Goal: Task Accomplishment & Management: Use online tool/utility

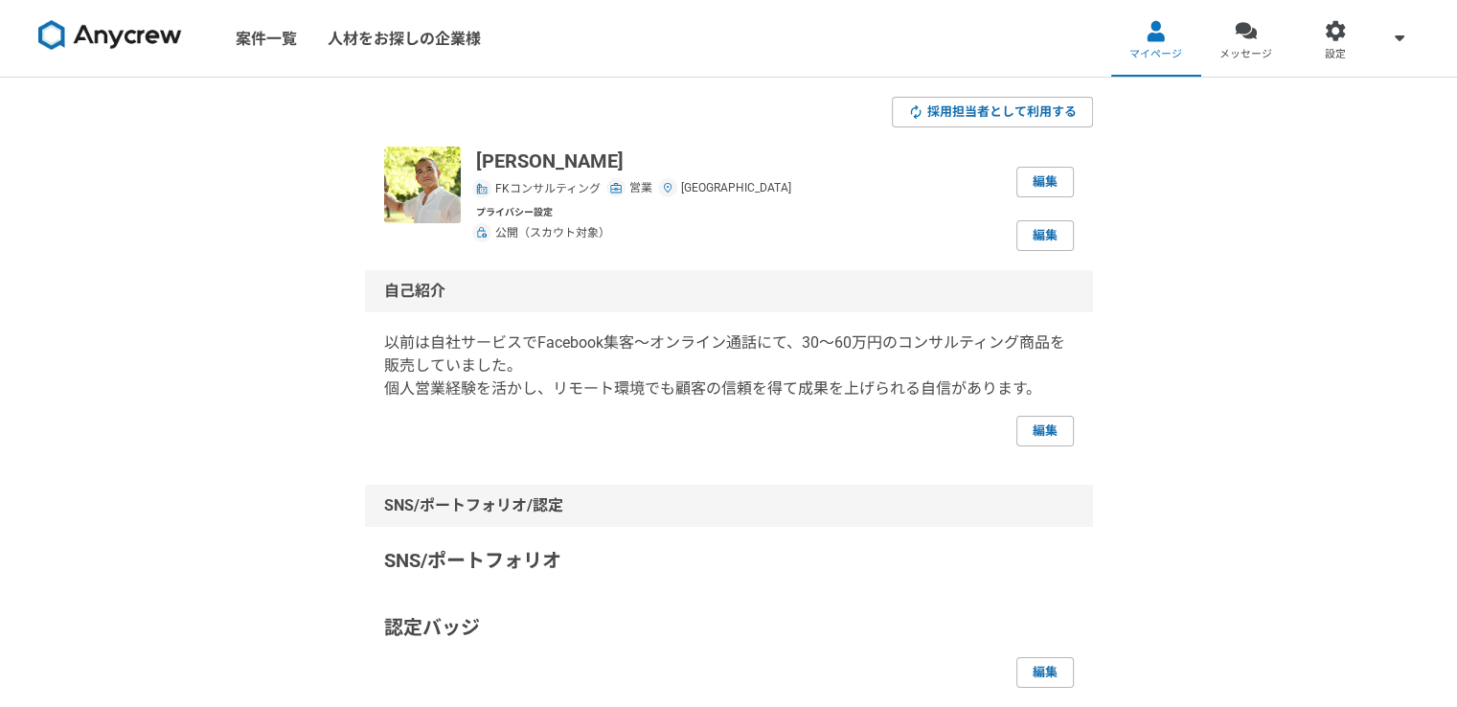
click at [267, 43] on link "案件一覧" at bounding box center [266, 38] width 92 height 77
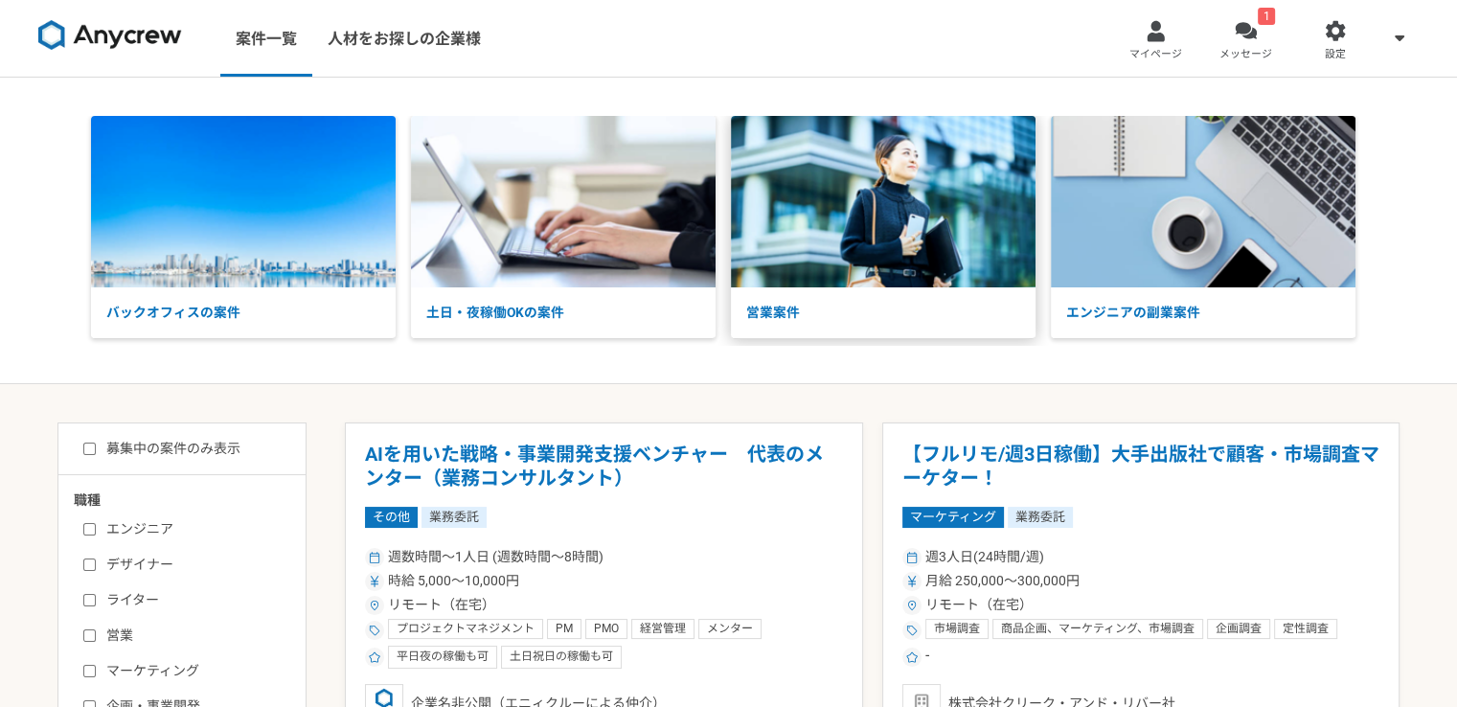
click at [864, 183] on img at bounding box center [883, 201] width 305 height 171
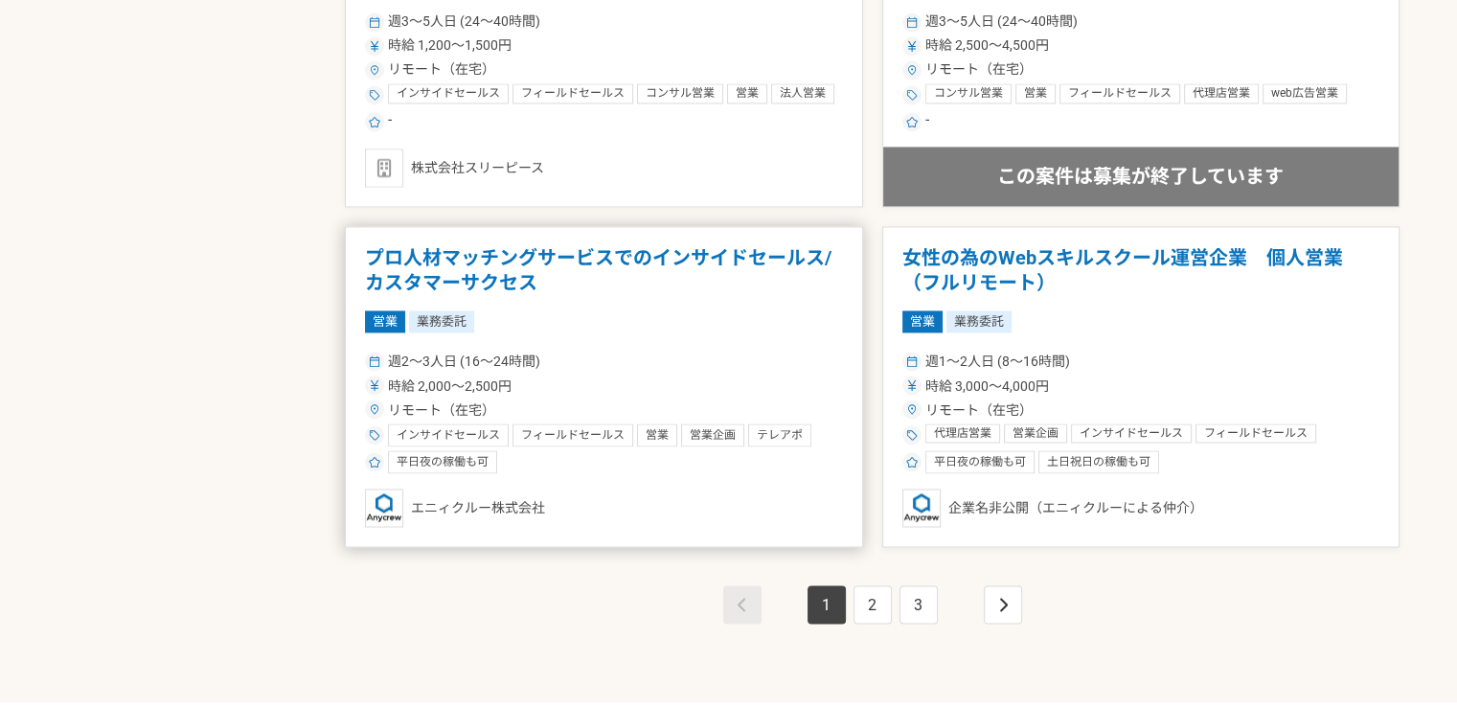
scroll to position [3257, 0]
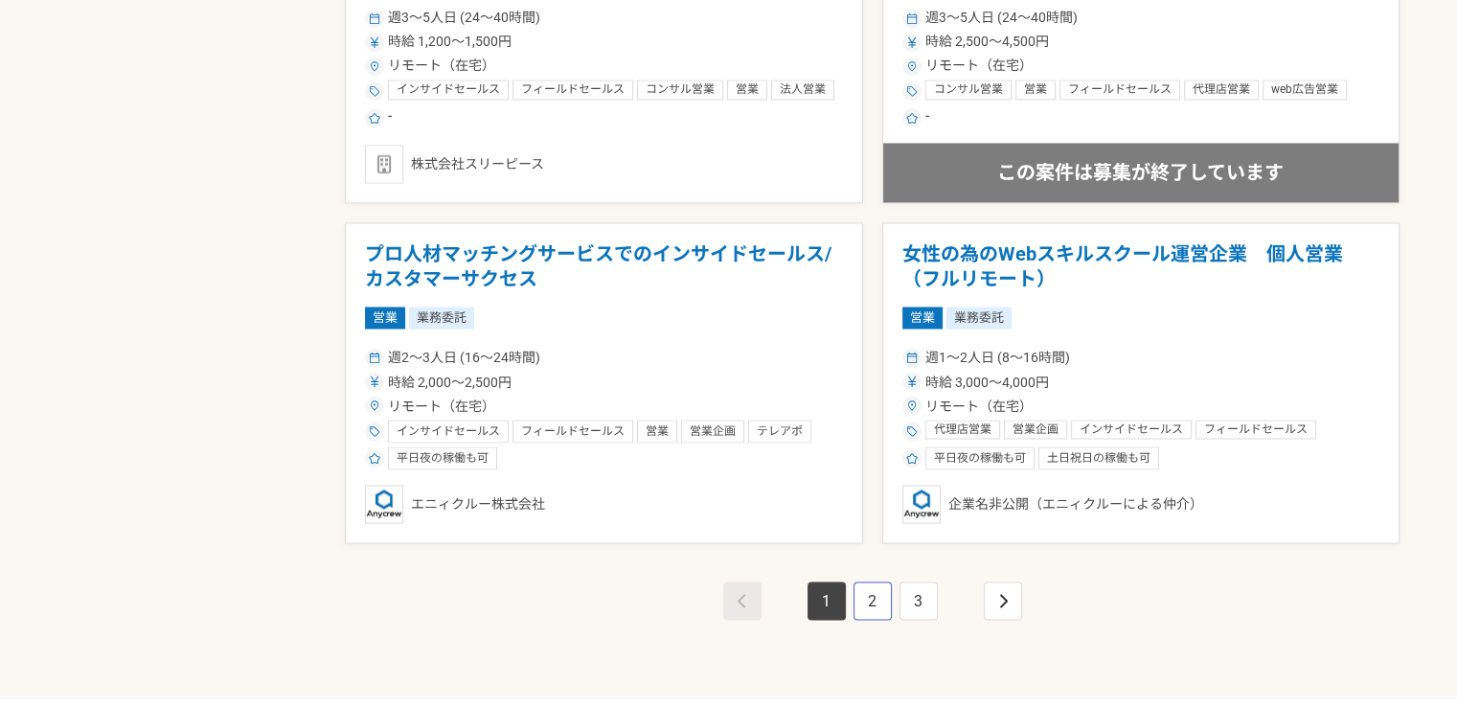
click at [876, 591] on link "2" at bounding box center [873, 601] width 38 height 38
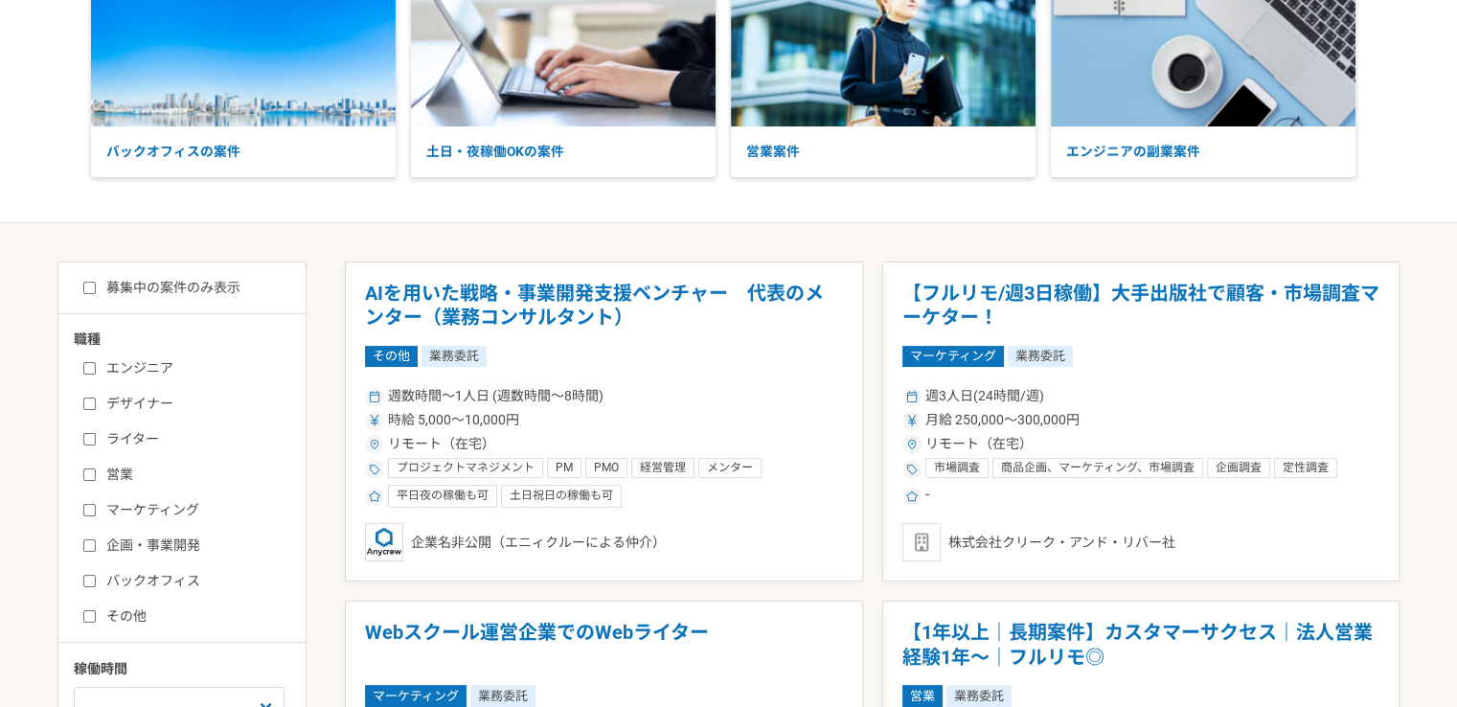
scroll to position [192, 0]
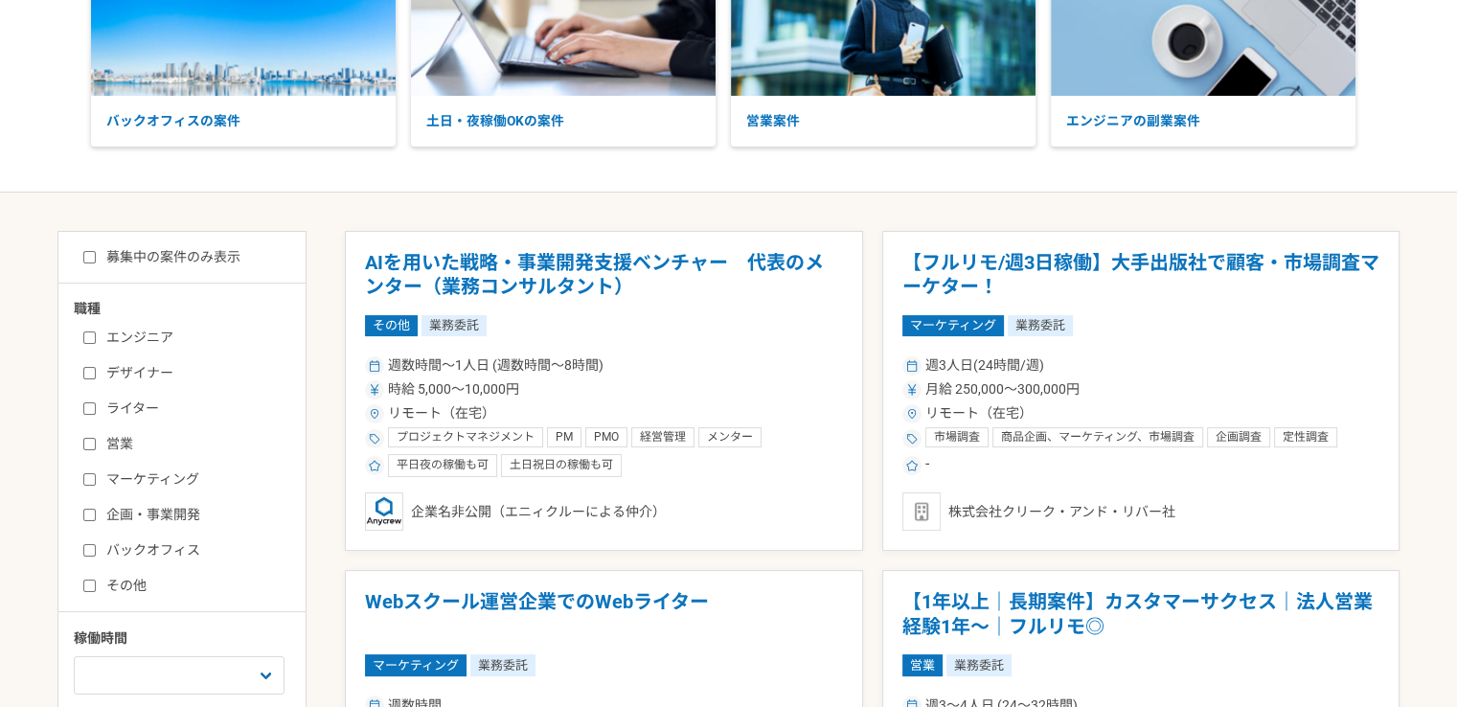
click at [91, 440] on input "営業" at bounding box center [89, 444] width 12 height 12
checkbox input "true"
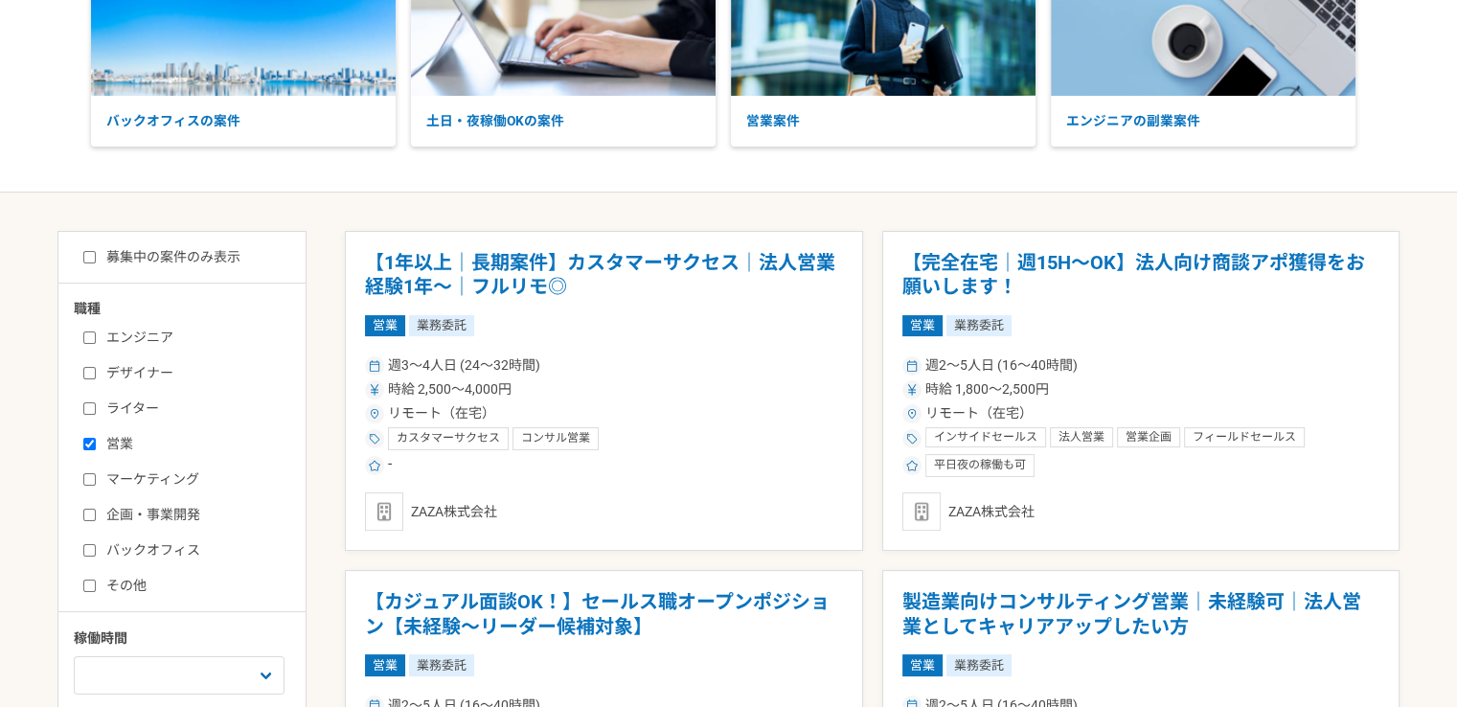
click at [86, 482] on input "マーケティング" at bounding box center [89, 479] width 12 height 12
checkbox input "true"
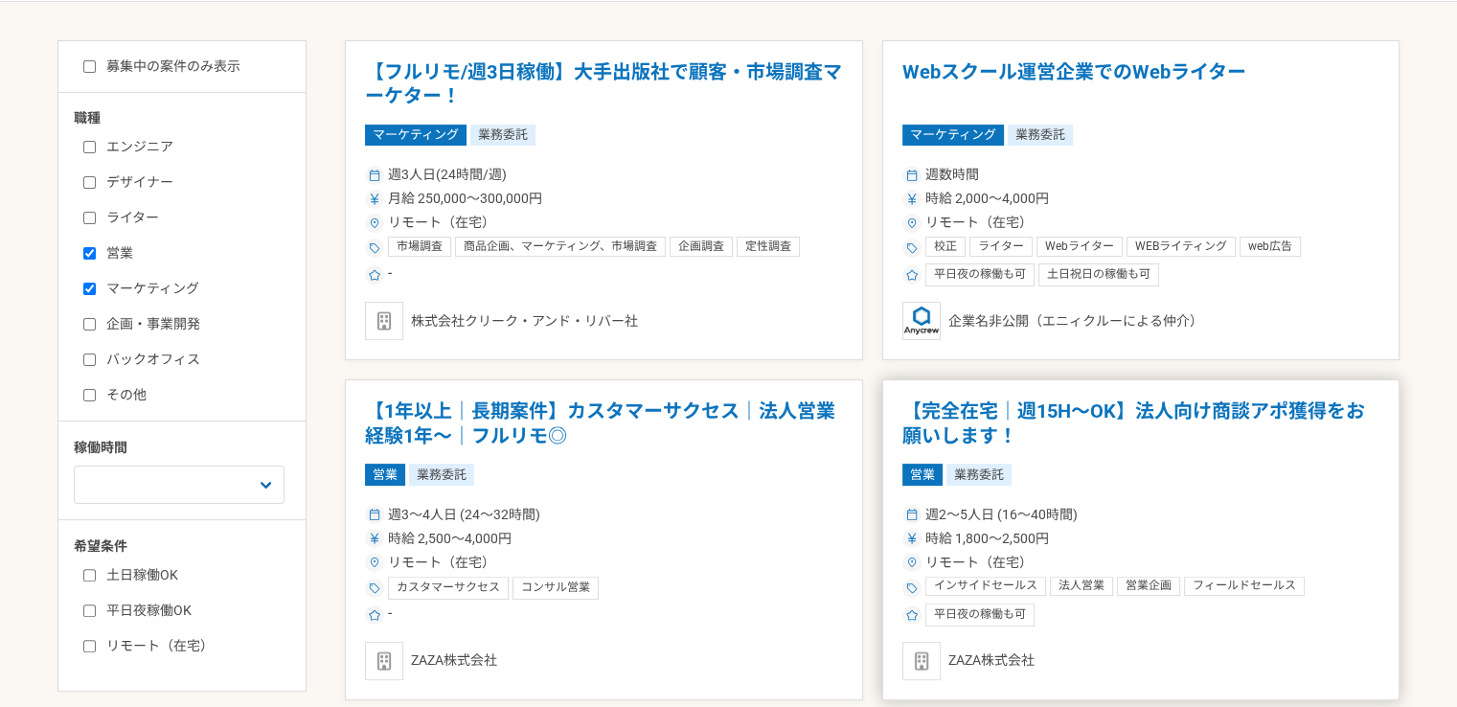
scroll to position [383, 0]
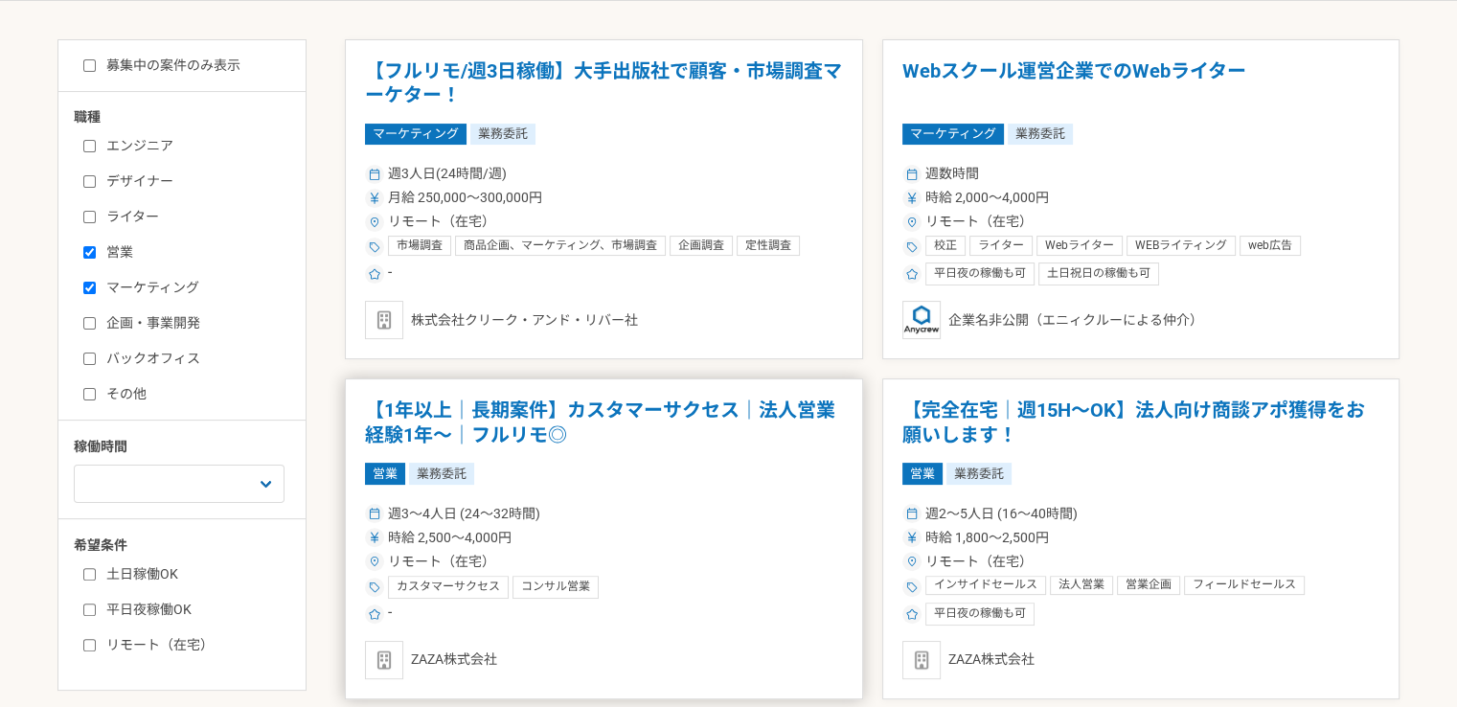
click at [510, 412] on h1 "【1年以上｜長期案件】カスタマーサクセス｜法人営業経験1年〜｜フルリモ◎" at bounding box center [604, 423] width 478 height 49
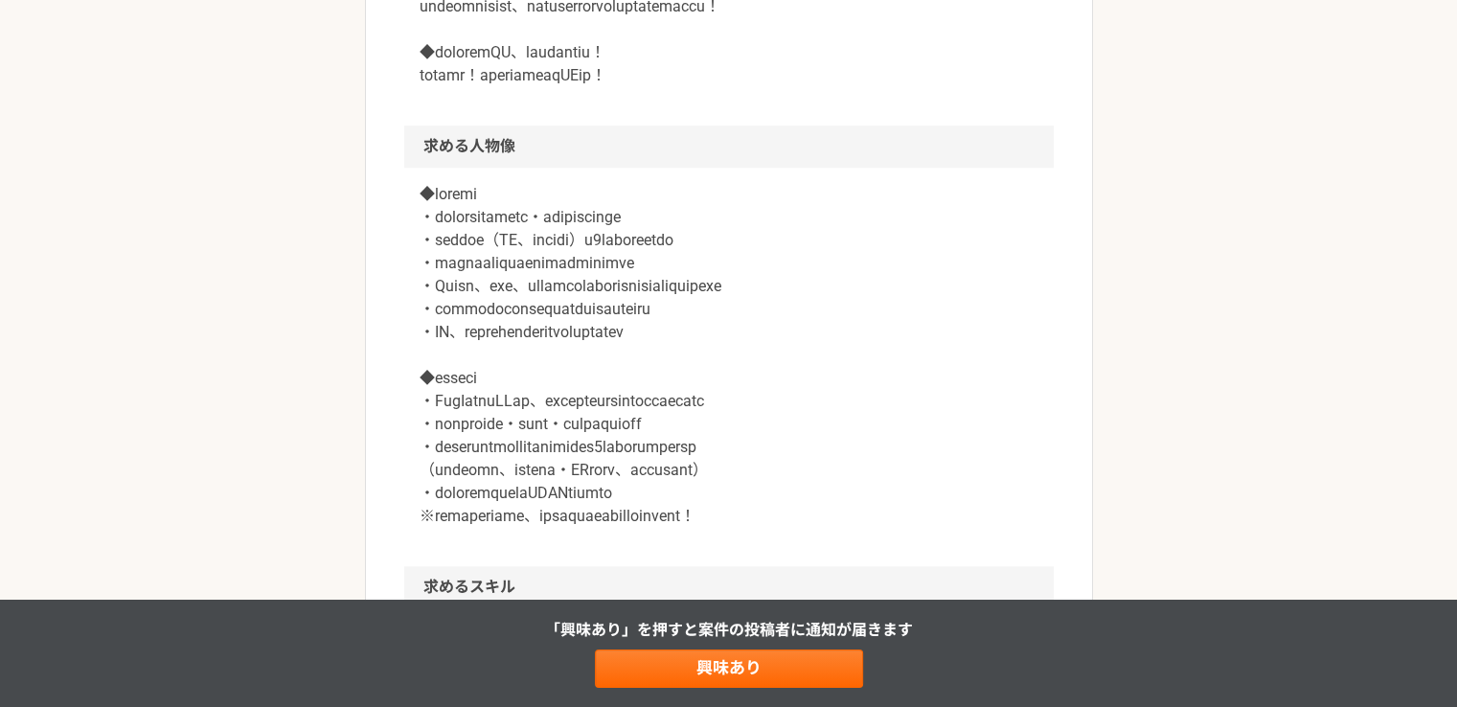
scroll to position [1533, 0]
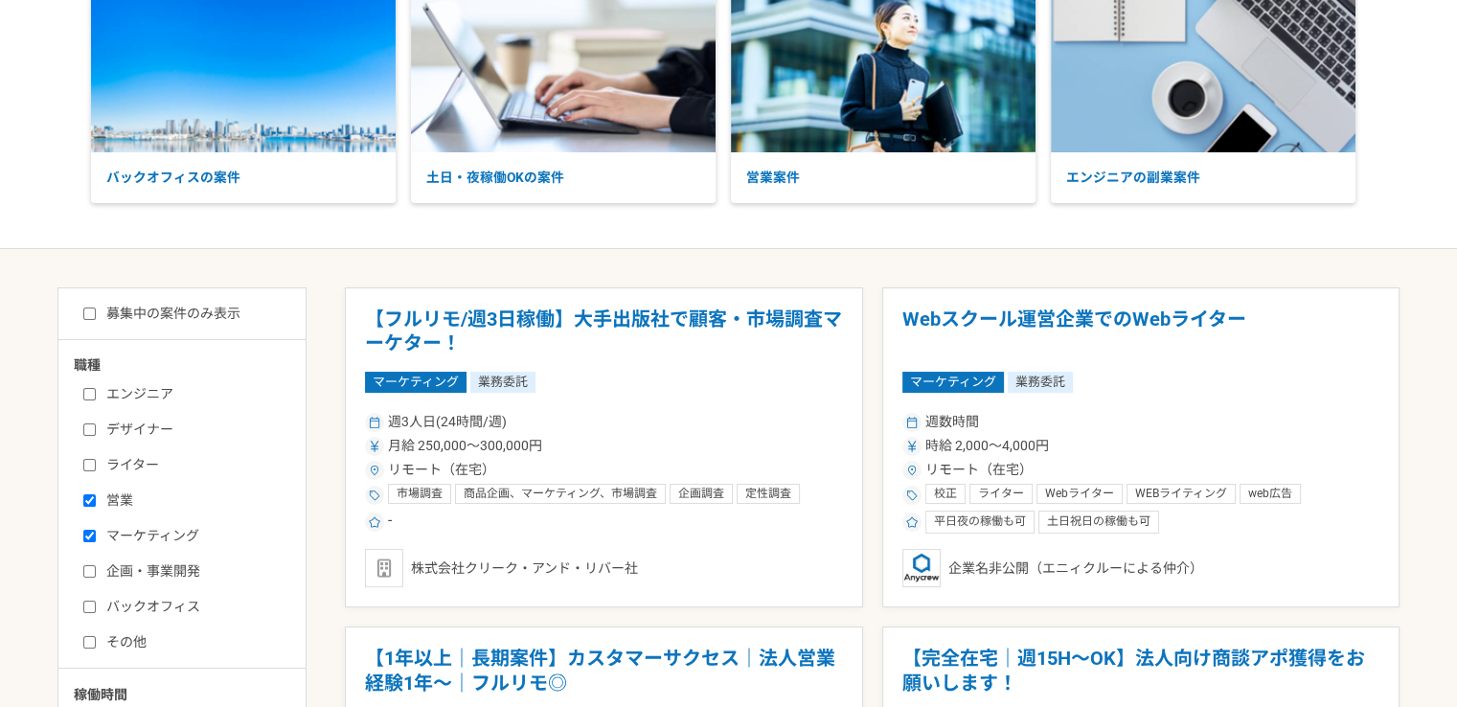
scroll to position [192, 0]
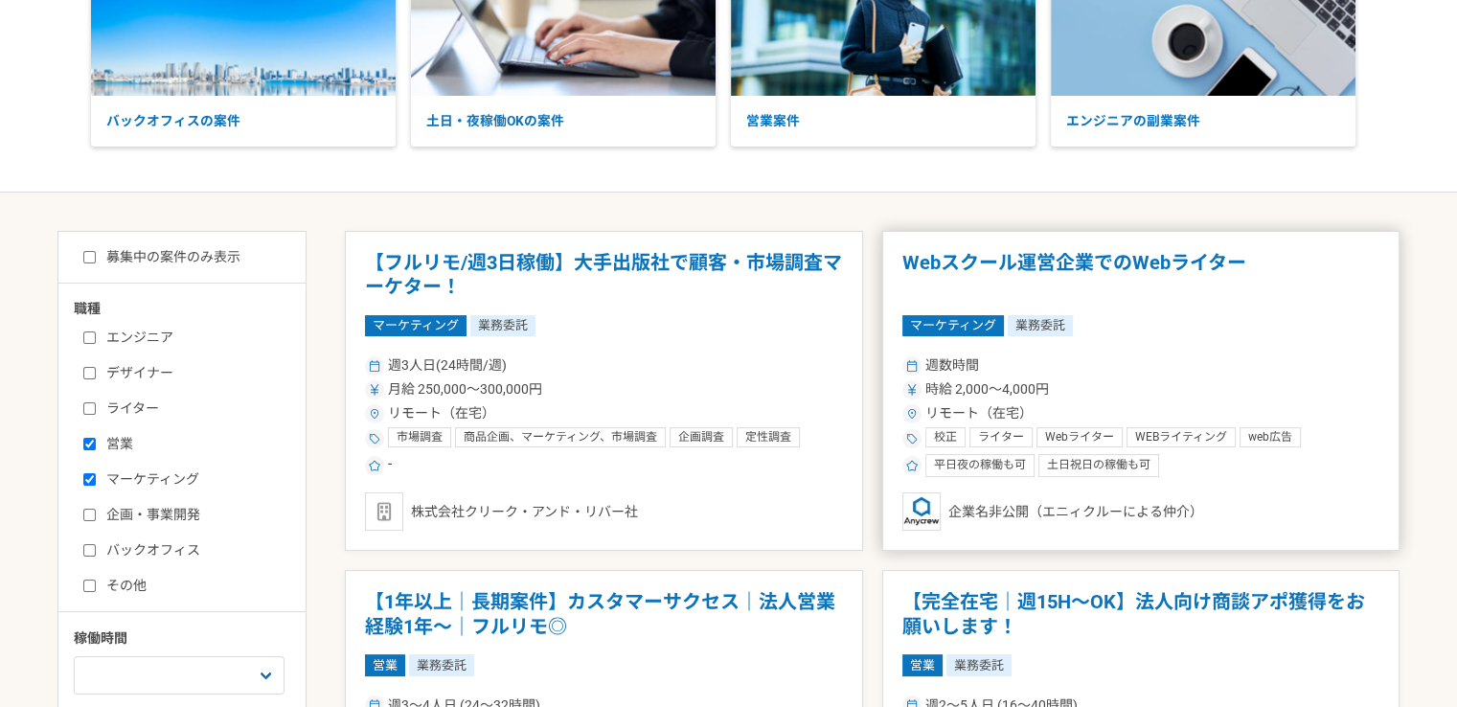
click at [965, 266] on h1 "Webスクール運営企業でのWebライター" at bounding box center [1141, 275] width 478 height 49
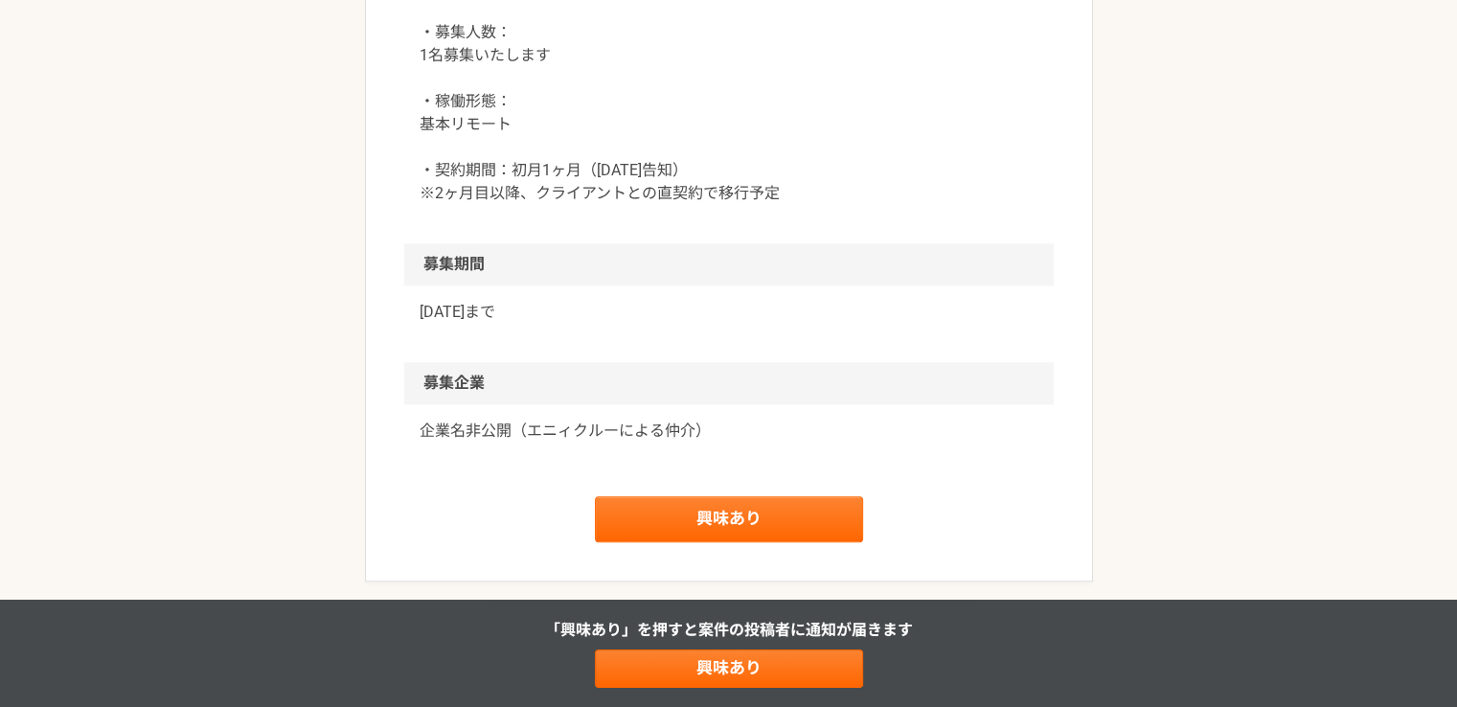
scroll to position [1916, 0]
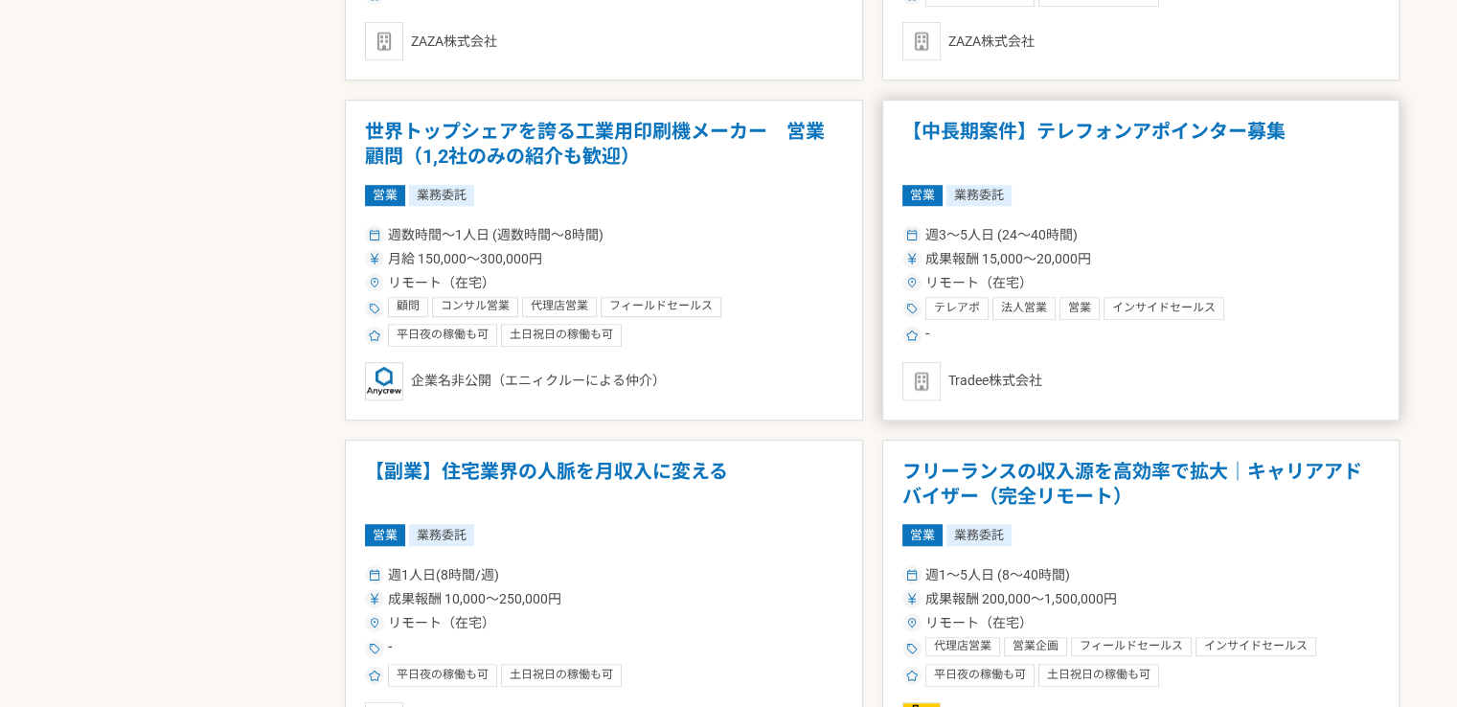
scroll to position [1437, 0]
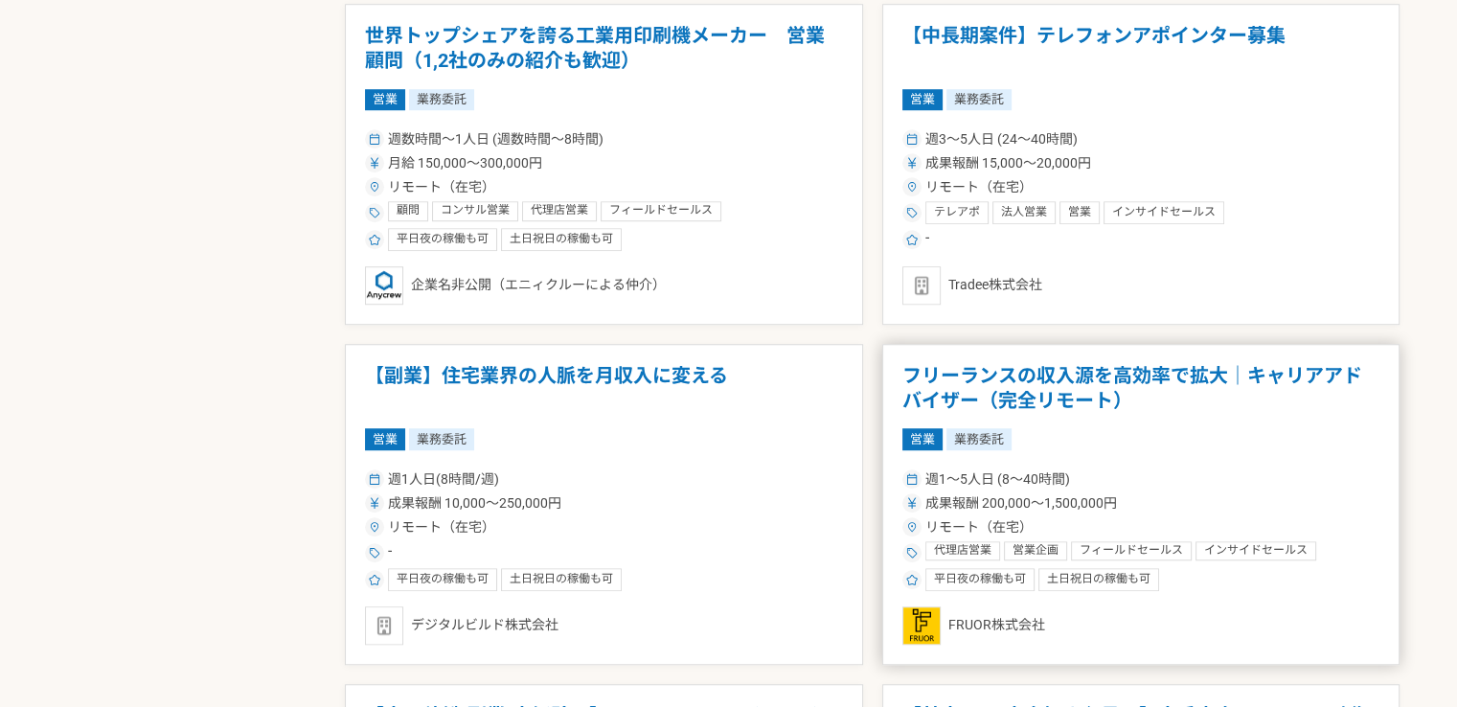
click at [1061, 395] on h1 "フリーランスの収入源を高効率で拡大｜キャリアアドバイザー（完全リモート）" at bounding box center [1141, 388] width 478 height 49
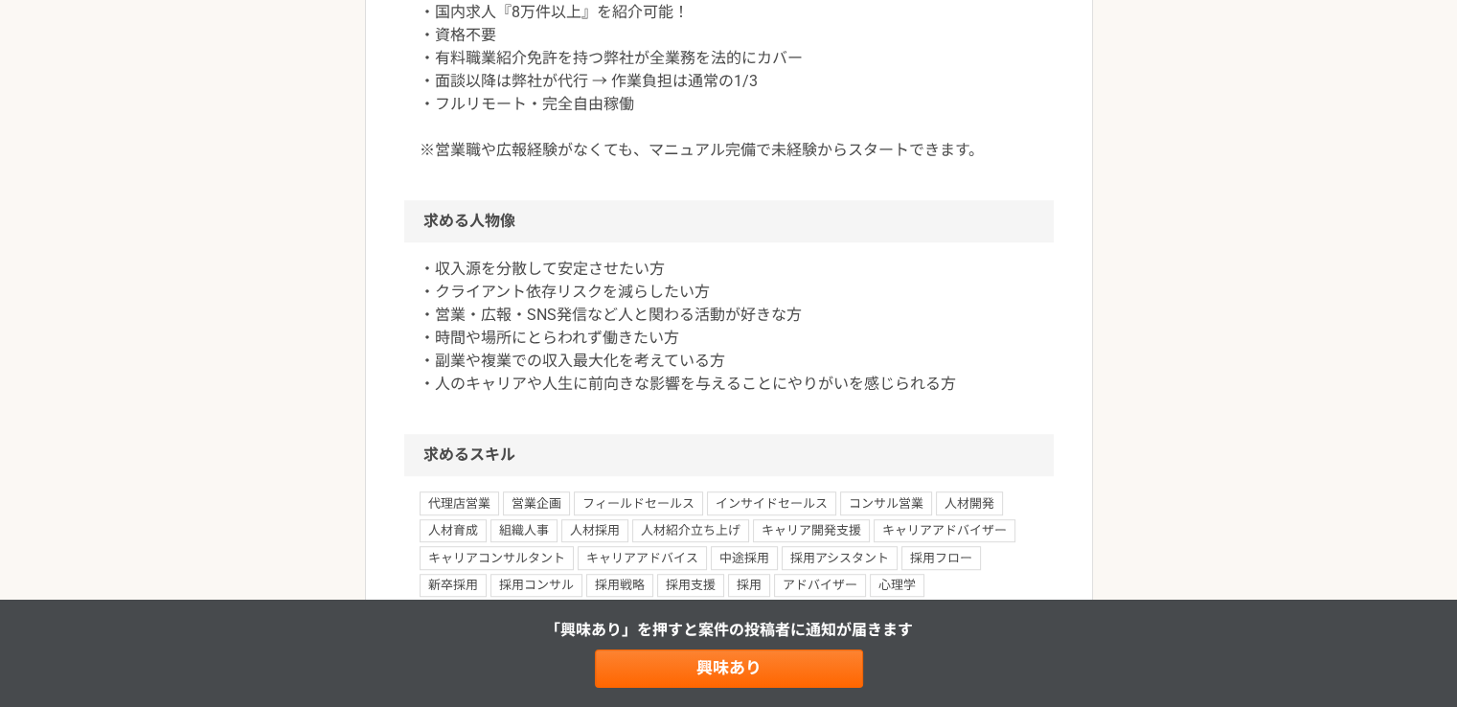
scroll to position [1150, 0]
click at [773, 659] on link "興味あり" at bounding box center [729, 669] width 268 height 38
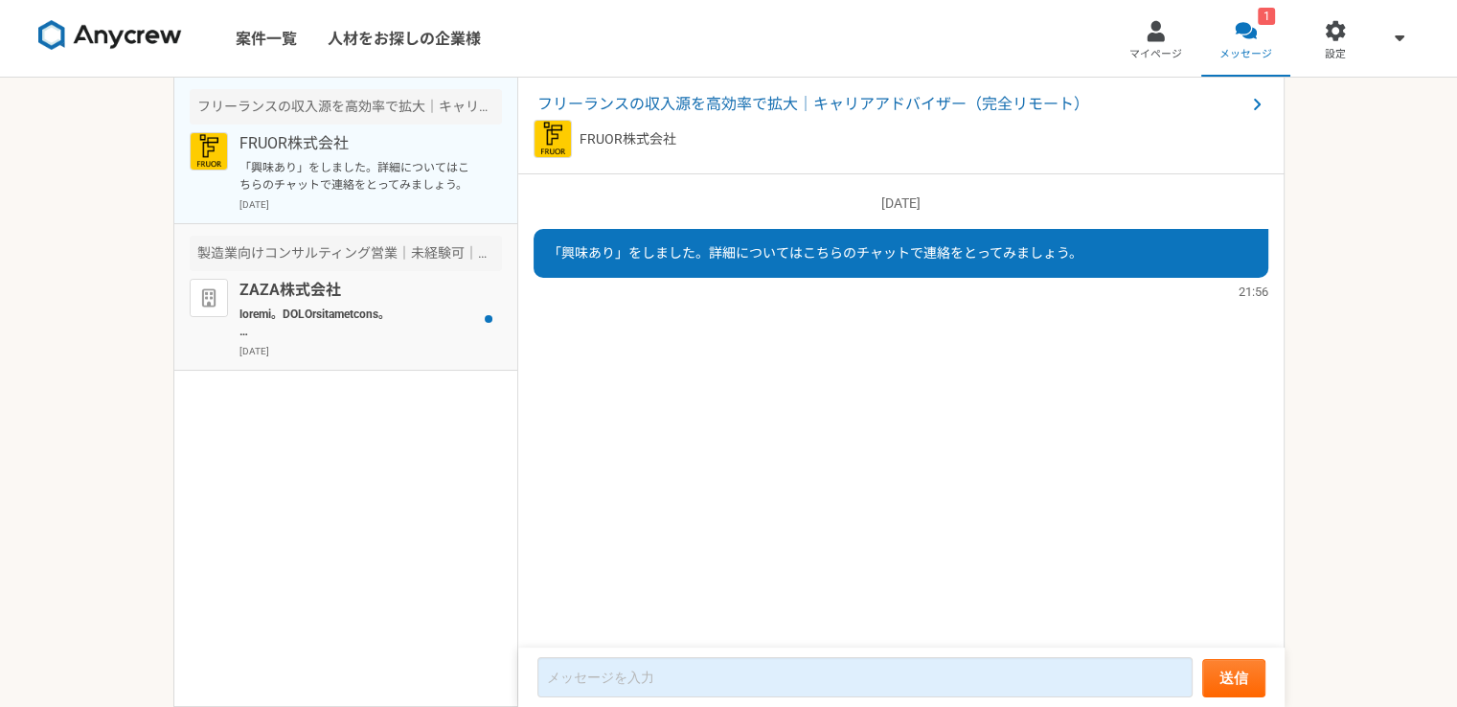
click at [350, 315] on p at bounding box center [358, 323] width 237 height 34
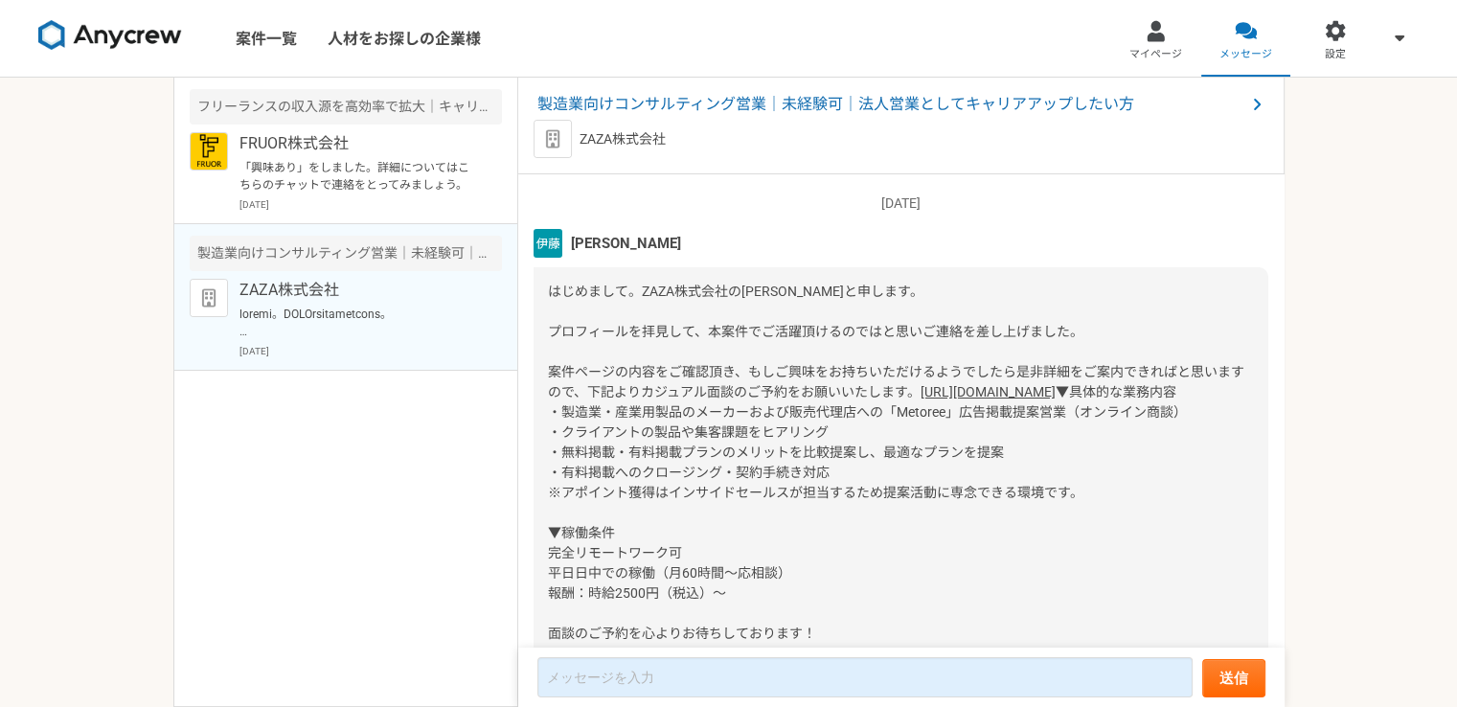
scroll to position [96, 0]
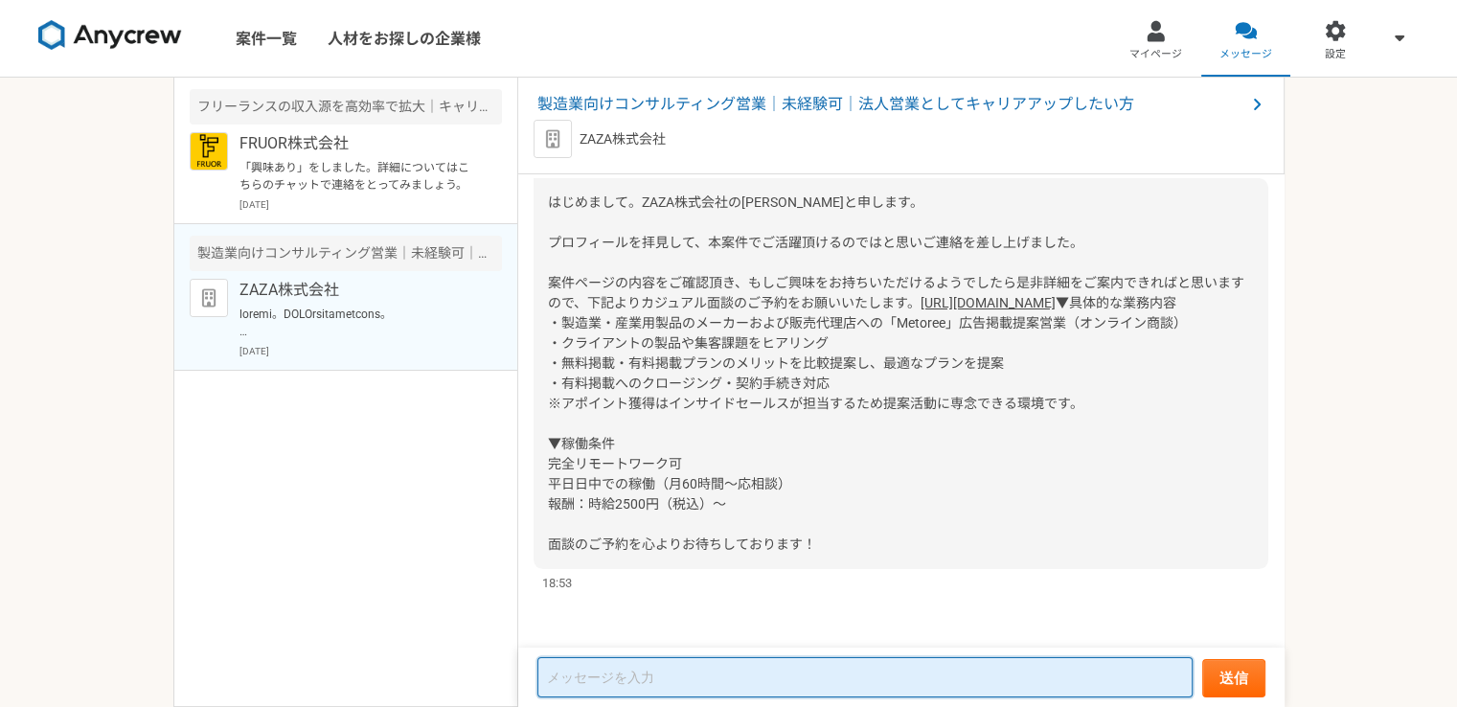
click at [765, 679] on textarea at bounding box center [864, 677] width 655 height 40
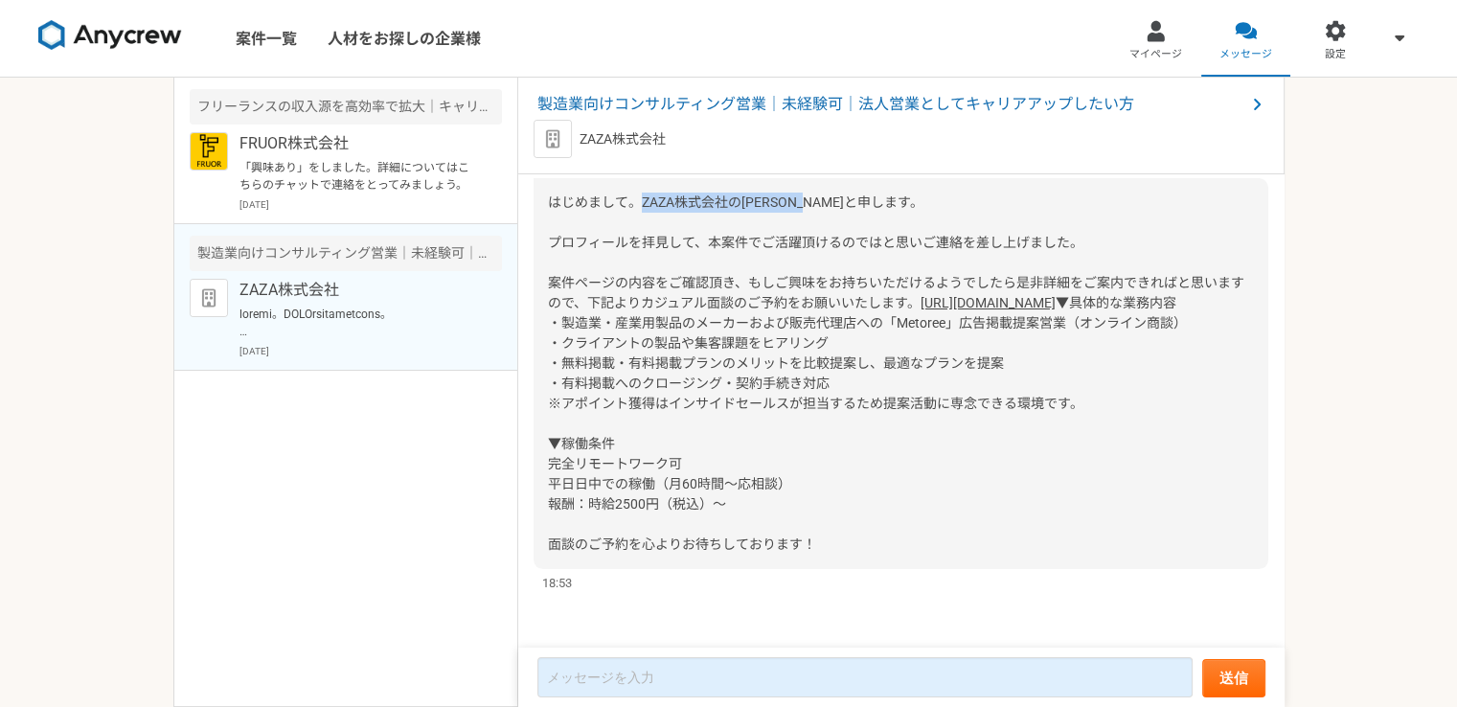
drag, startPoint x: 642, startPoint y: 197, endPoint x: 851, endPoint y: 201, distance: 208.9
click at [851, 201] on div "はじめまして。ZAZA株式会社の[PERSON_NAME]と申します。 プロフィールを拝見して、本案件でご活躍頂けるのではと思いご連絡を差し上げました。 案件…" at bounding box center [901, 373] width 735 height 391
copy span "ZAZA株式会社の[PERSON_NAME]と申します。"
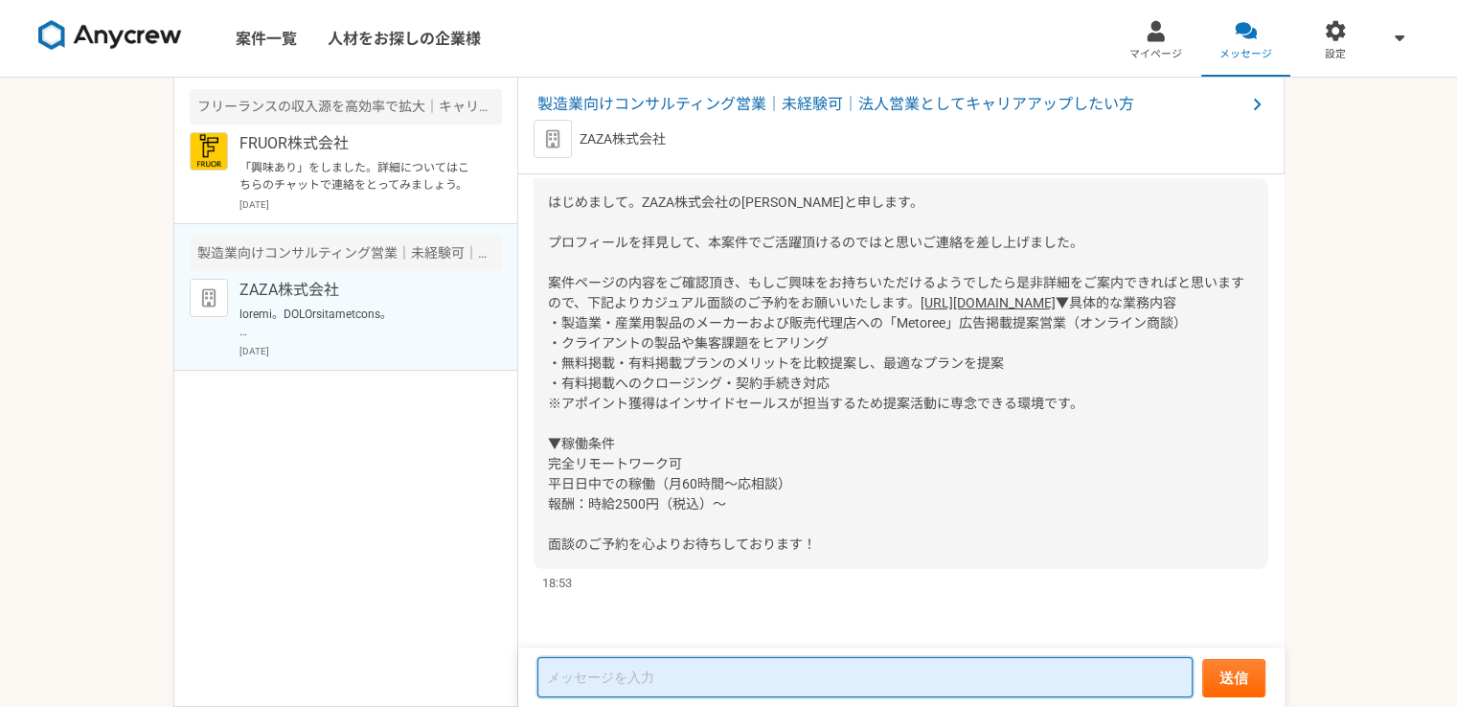
click at [613, 672] on textarea at bounding box center [864, 677] width 655 height 40
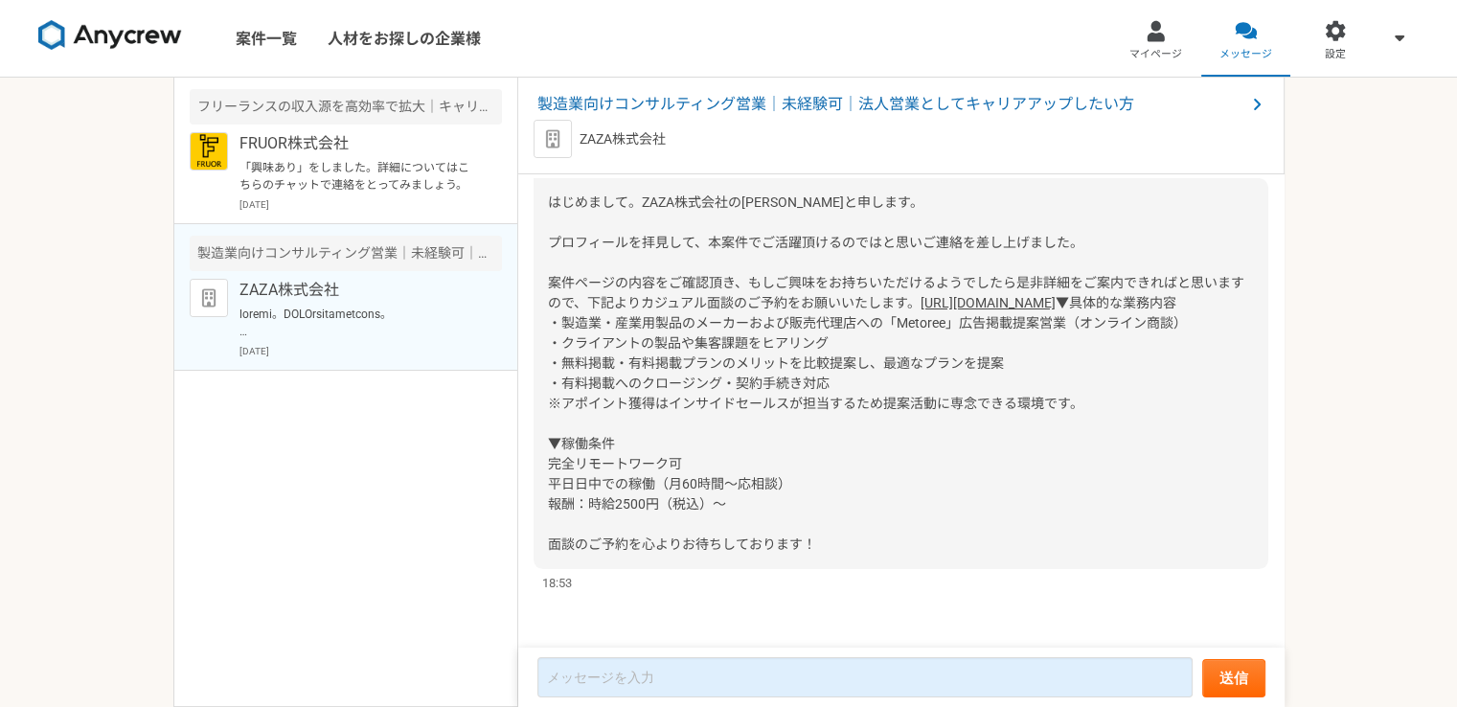
click at [921, 310] on link "[URL][DOMAIN_NAME]" at bounding box center [988, 302] width 135 height 15
click at [291, 45] on link "案件一覧" at bounding box center [266, 38] width 92 height 77
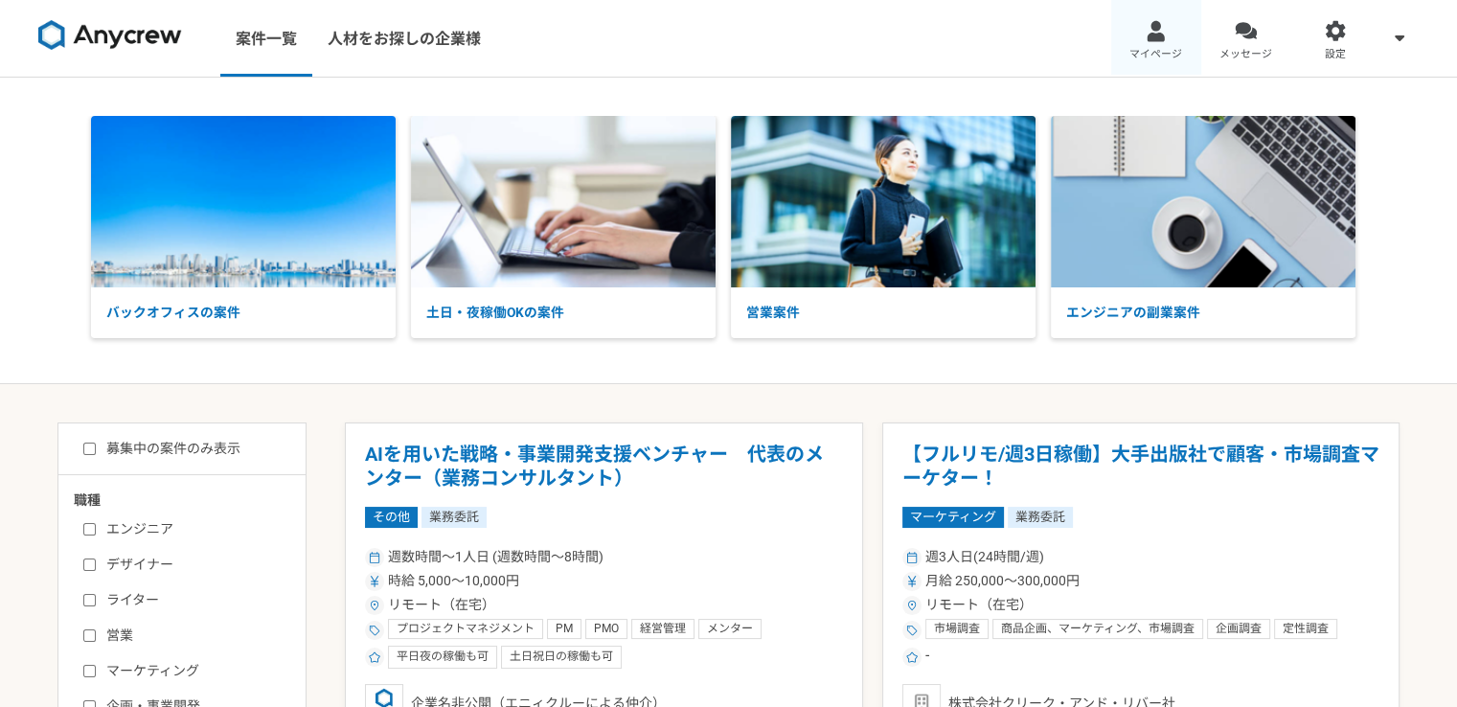
click at [1153, 55] on span "マイページ" at bounding box center [1156, 54] width 53 height 15
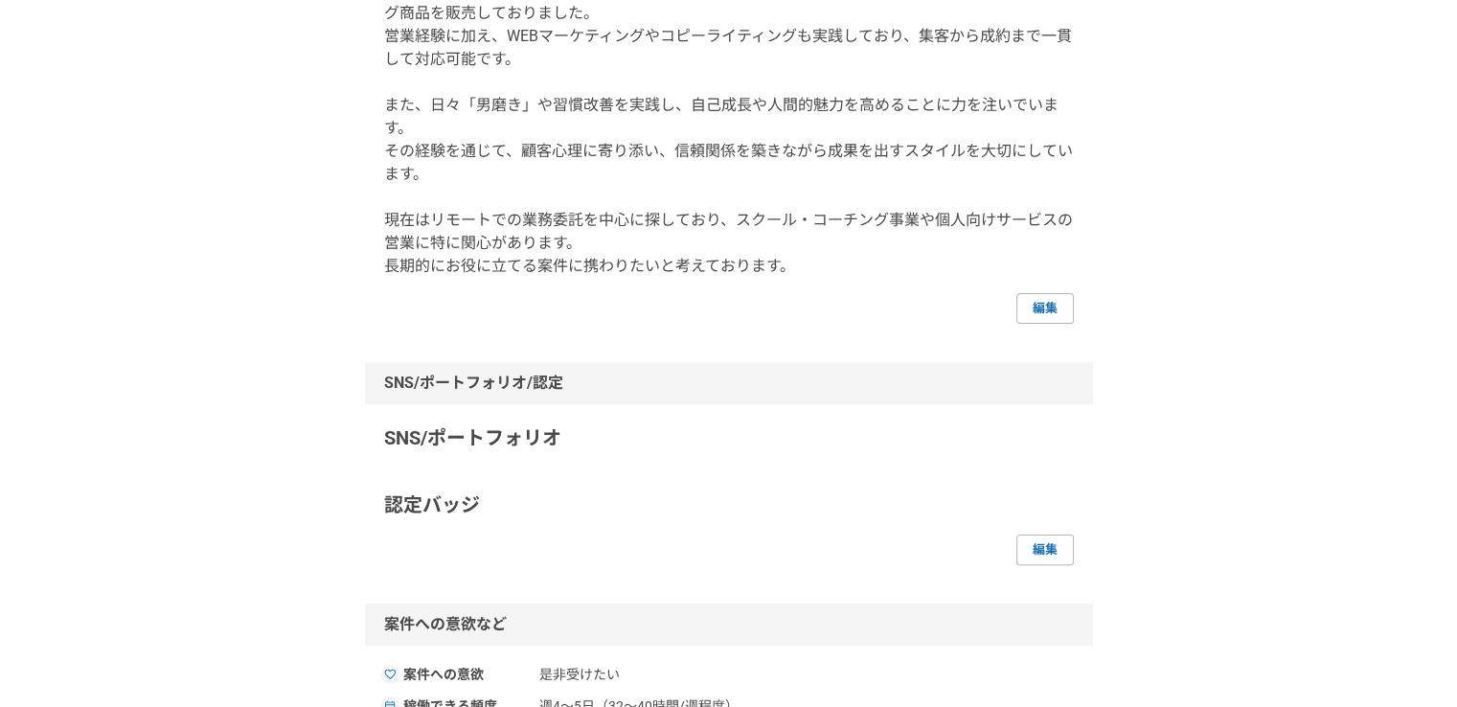
scroll to position [383, 0]
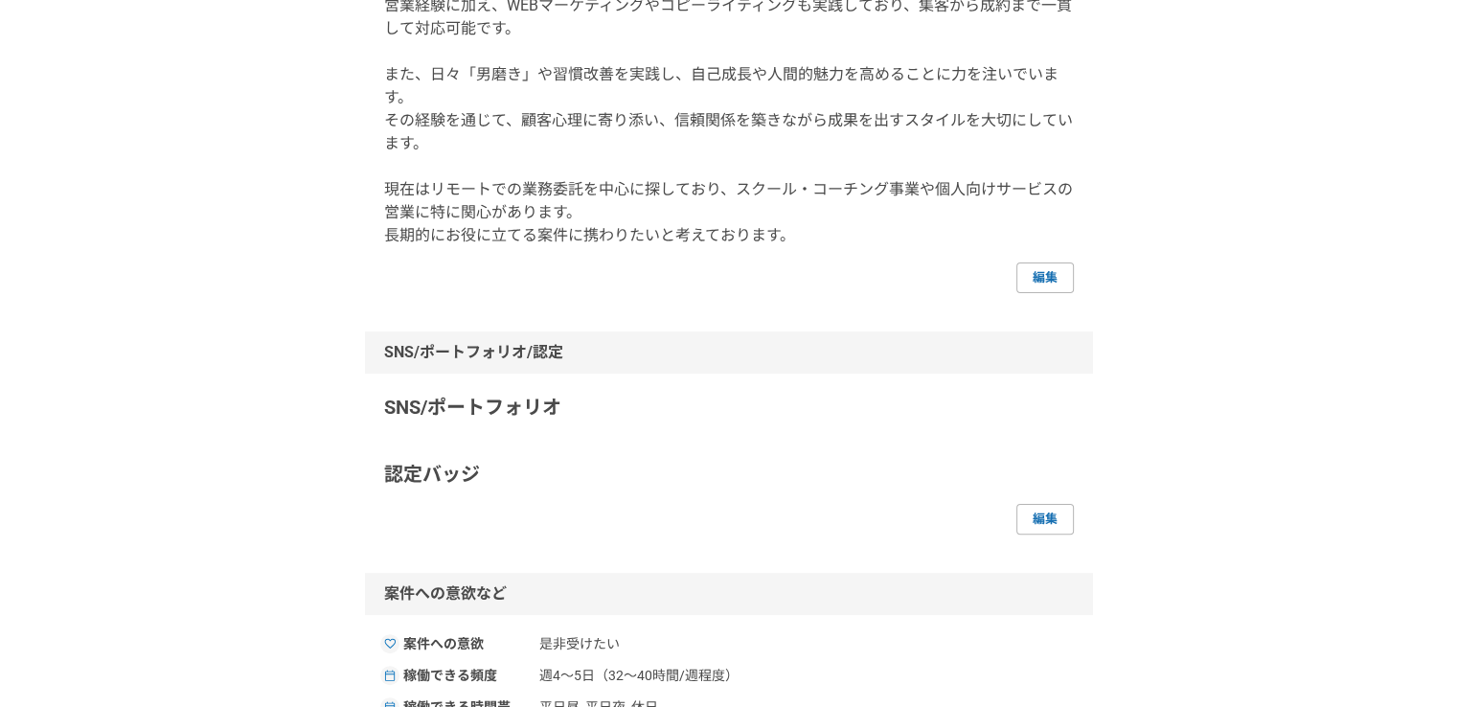
click at [544, 422] on p "SNS/ポートフォリオ" at bounding box center [729, 407] width 690 height 29
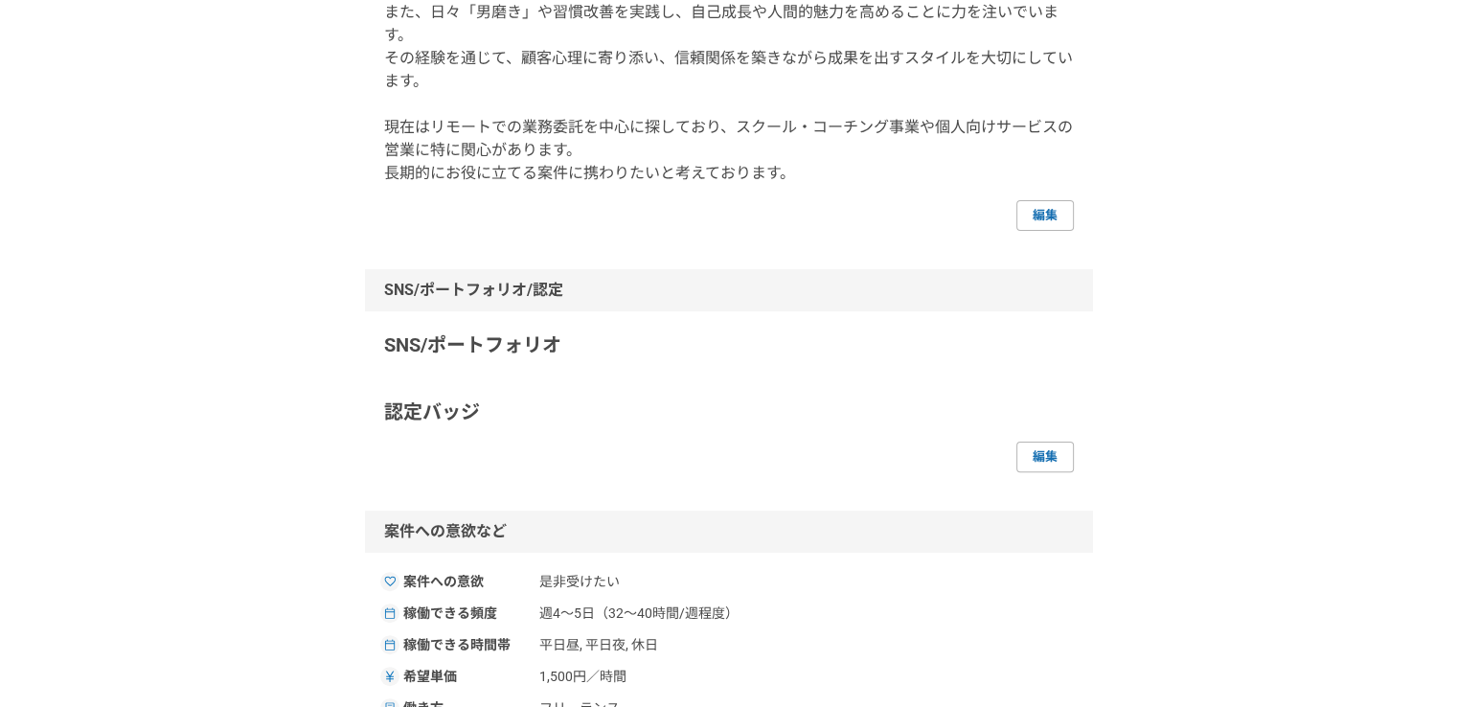
scroll to position [479, 0]
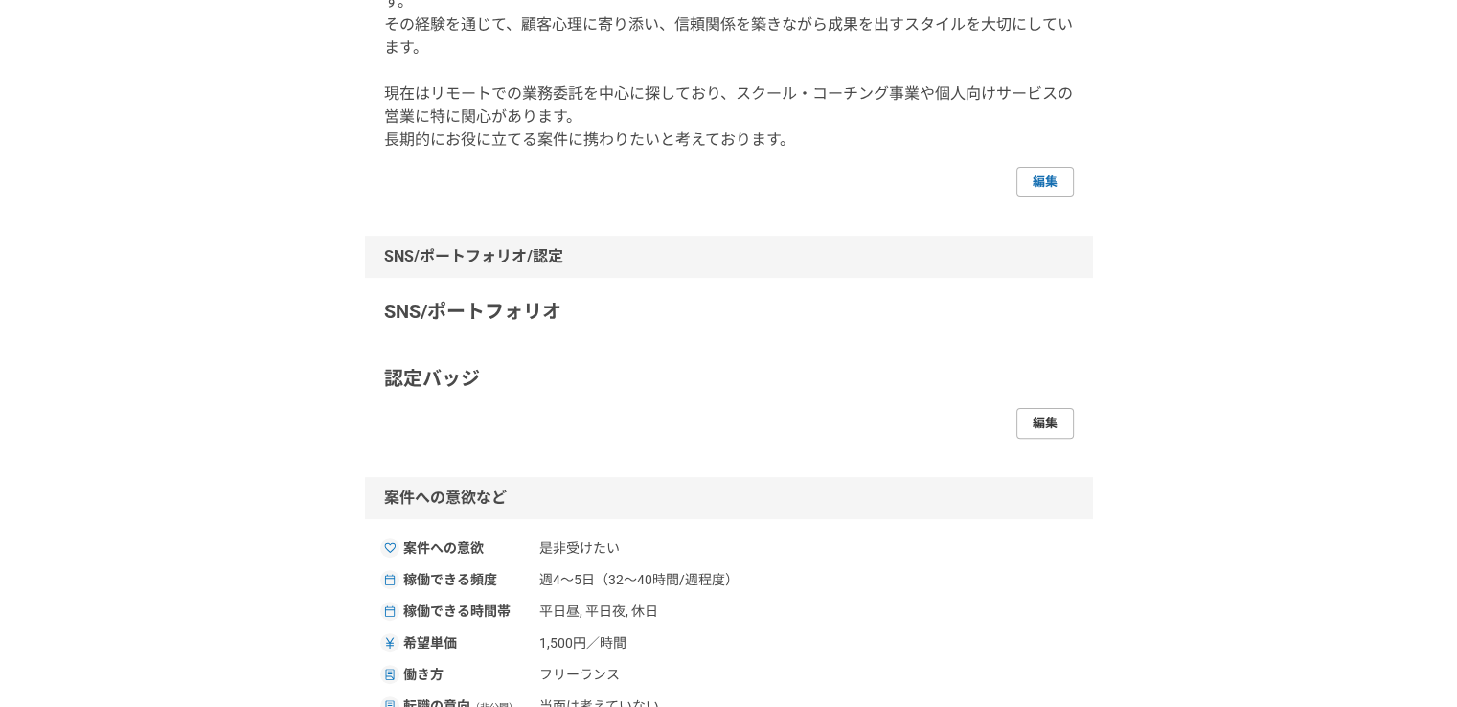
click at [1039, 439] on link "編集" at bounding box center [1044, 423] width 57 height 31
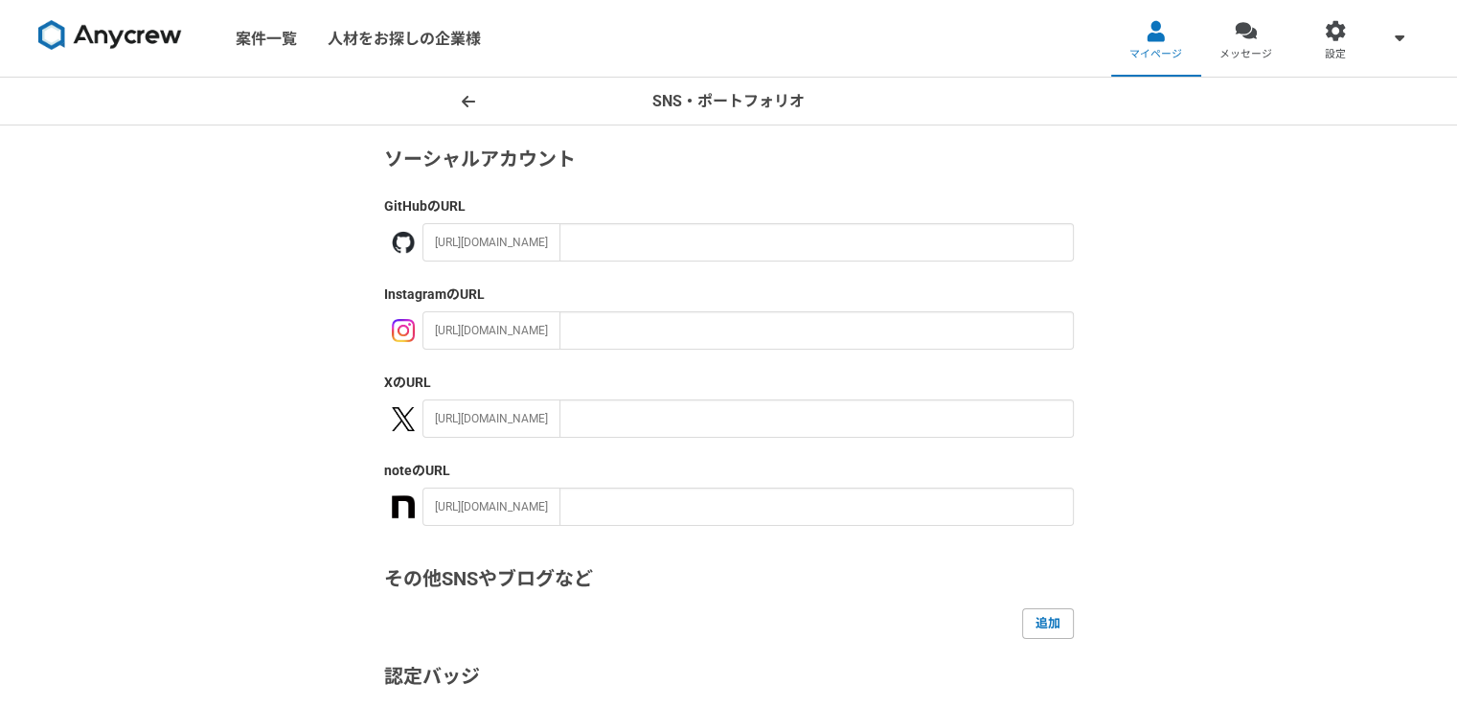
click at [1318, 275] on div "SNS・ポートフォリオ ソーシャルアカウント GitHub のURL [URL][DOMAIN_NAME] Instagram のURL [URL][DOMA…" at bounding box center [728, 530] width 1457 height 905
click at [1268, 24] on link "メッセージ" at bounding box center [1246, 38] width 90 height 77
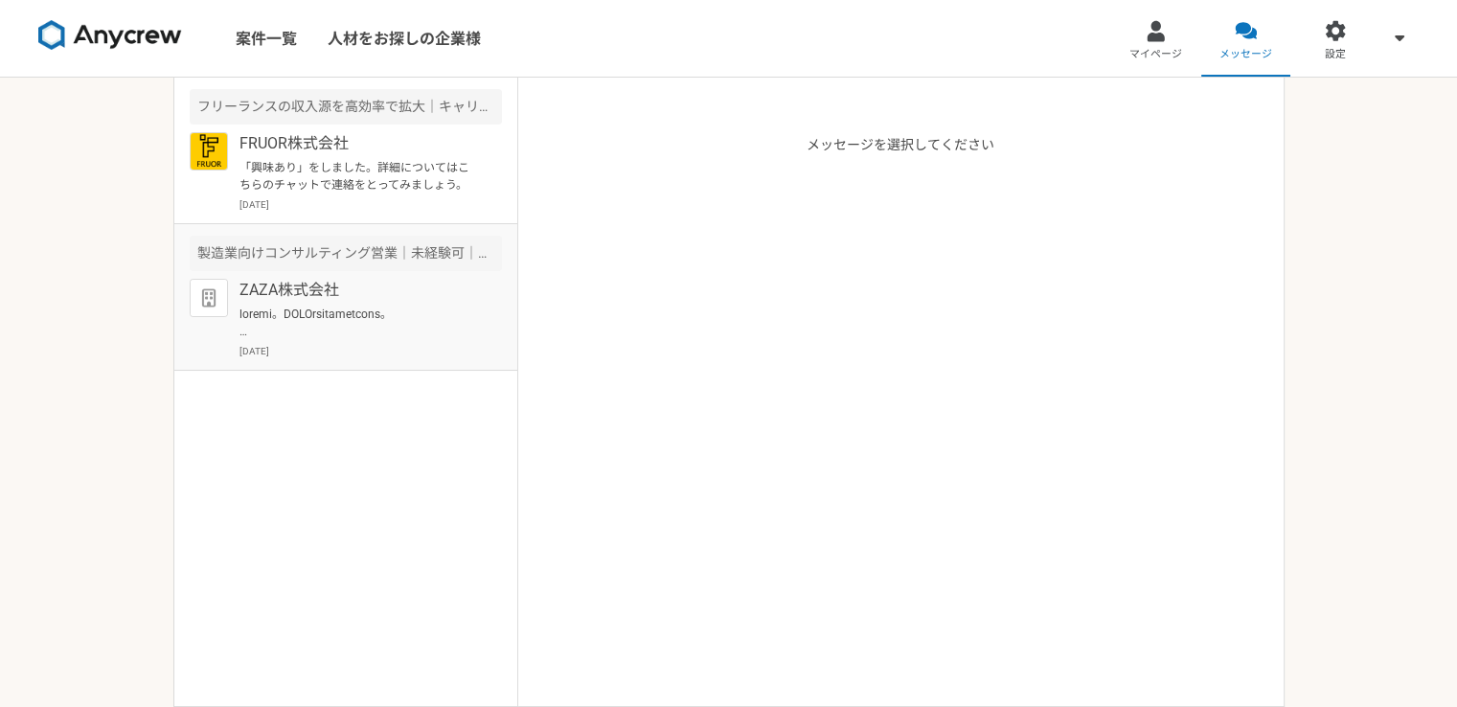
click at [381, 311] on p at bounding box center [358, 323] width 237 height 34
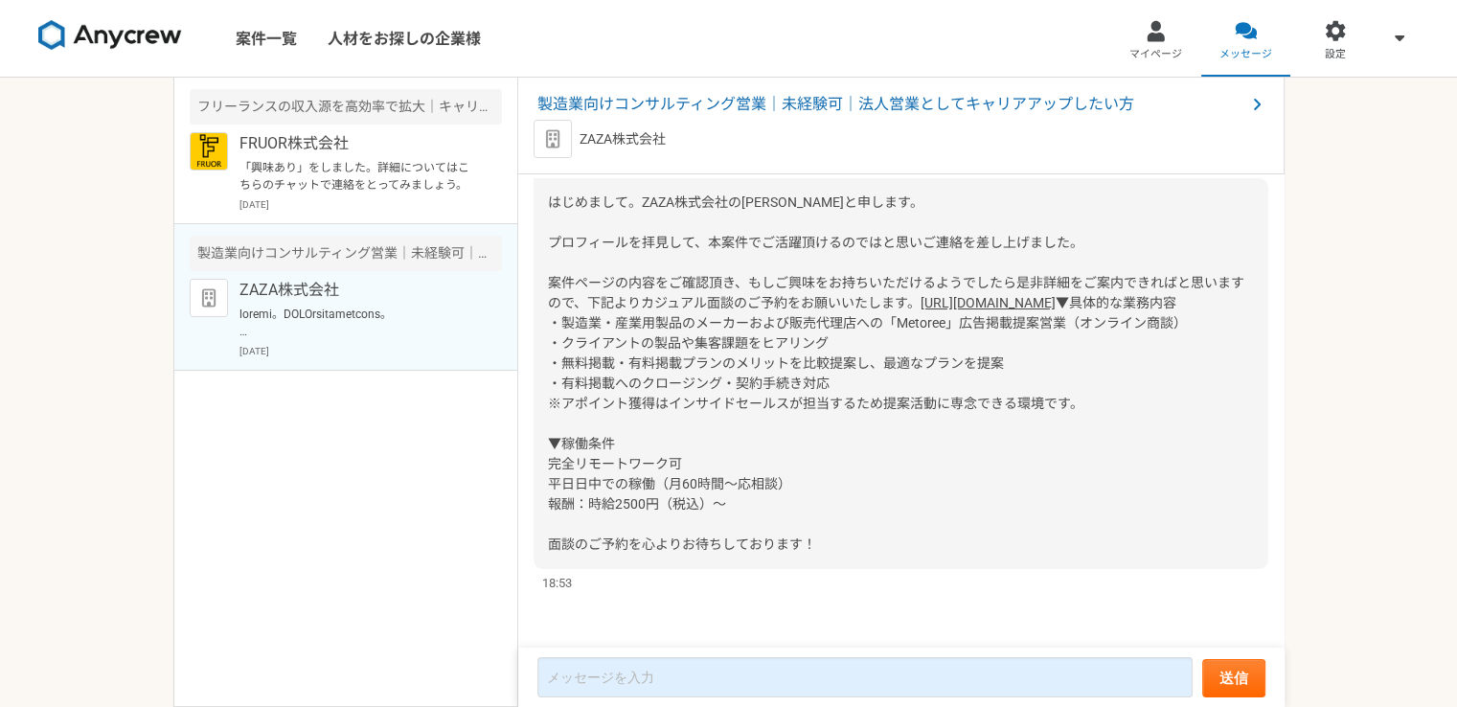
scroll to position [149, 0]
click at [921, 295] on link "[URL][DOMAIN_NAME]" at bounding box center [988, 302] width 135 height 15
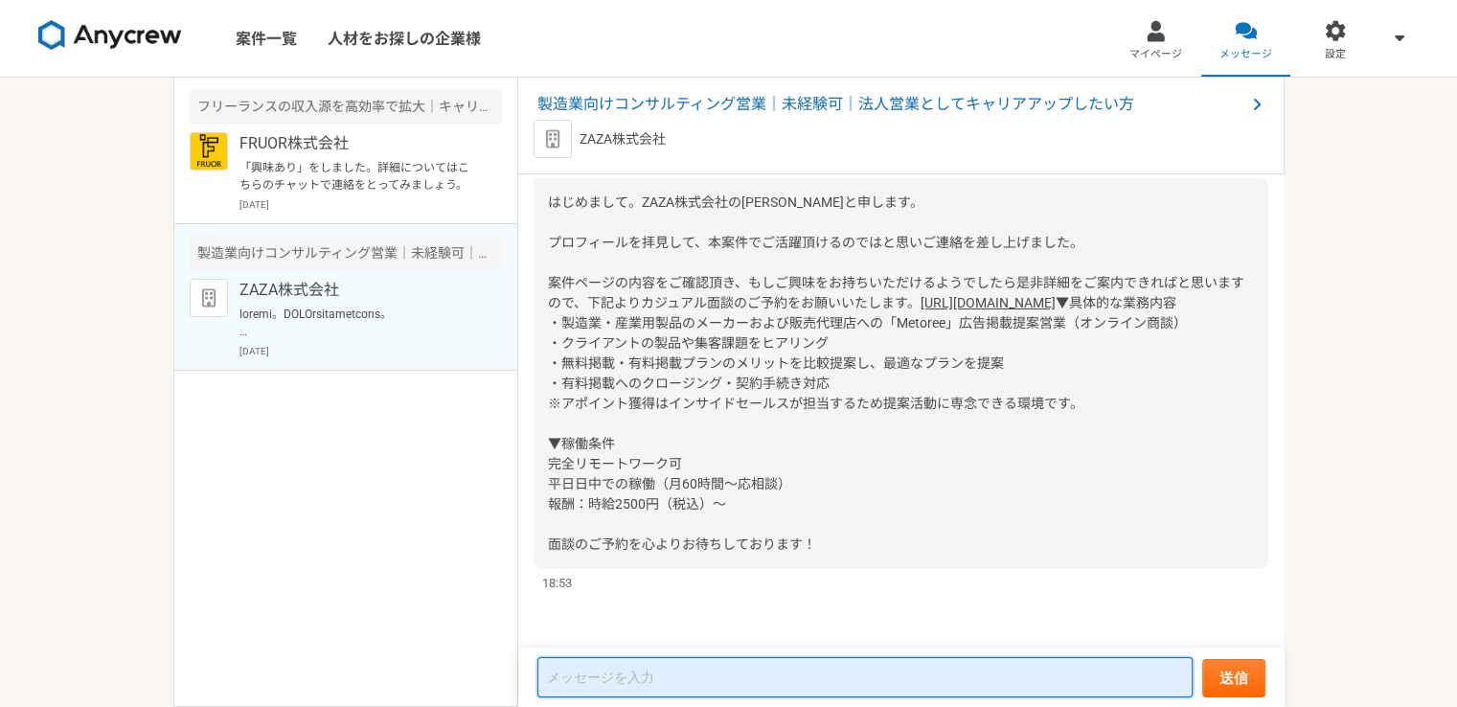
click at [671, 668] on textarea at bounding box center [864, 677] width 655 height 40
type textarea "i"
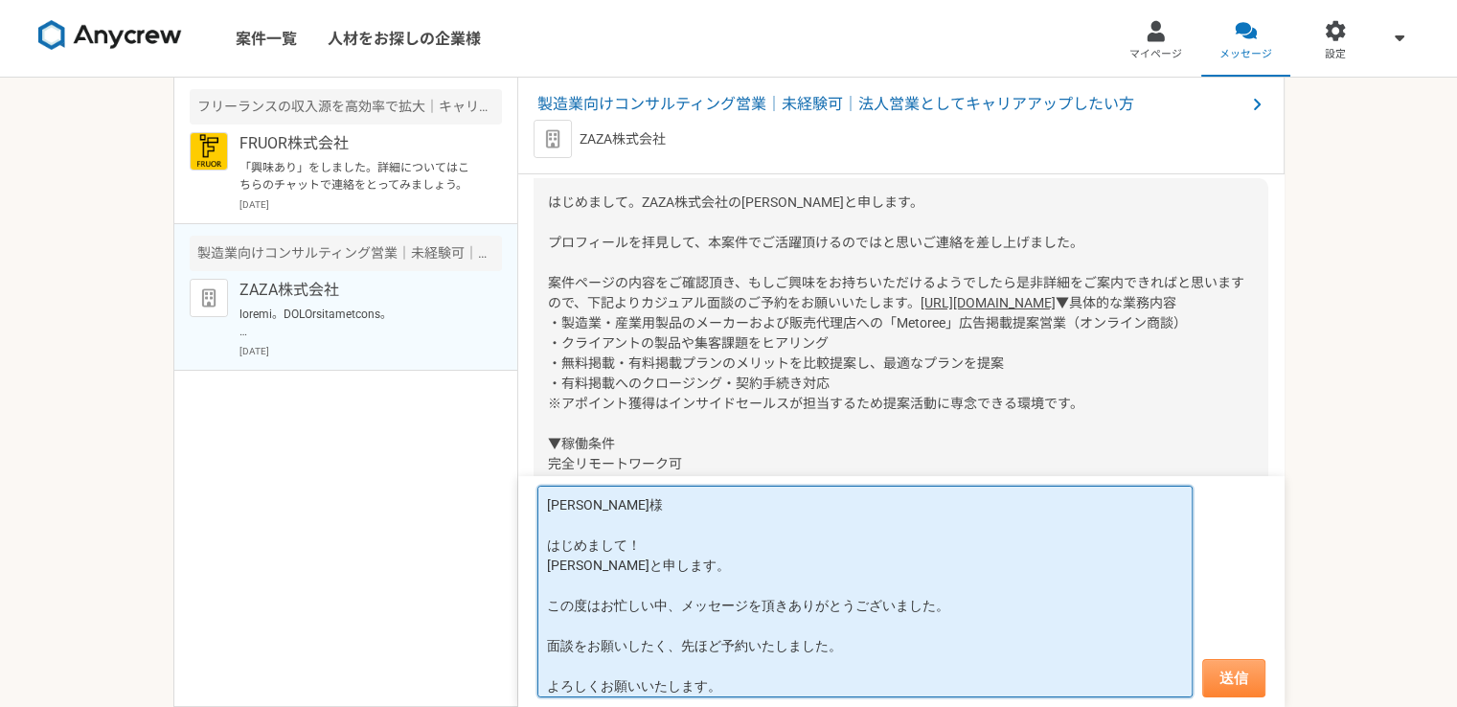
type textarea "[PERSON_NAME]様 はじめまして！ [PERSON_NAME]と申します。 この度はお忙しい中、メッセージを頂きありがとうございました。 面談をお願…"
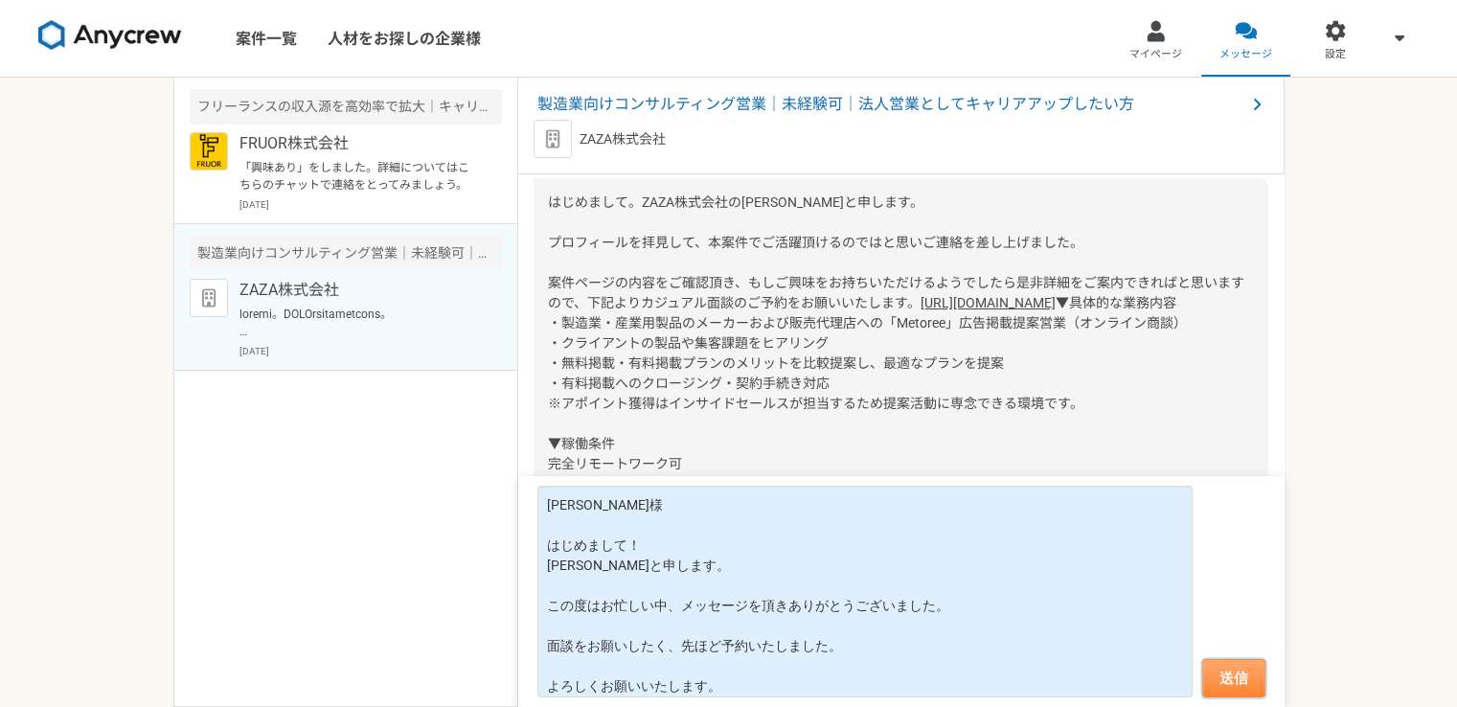
click at [1238, 671] on button "送信" at bounding box center [1233, 678] width 63 height 38
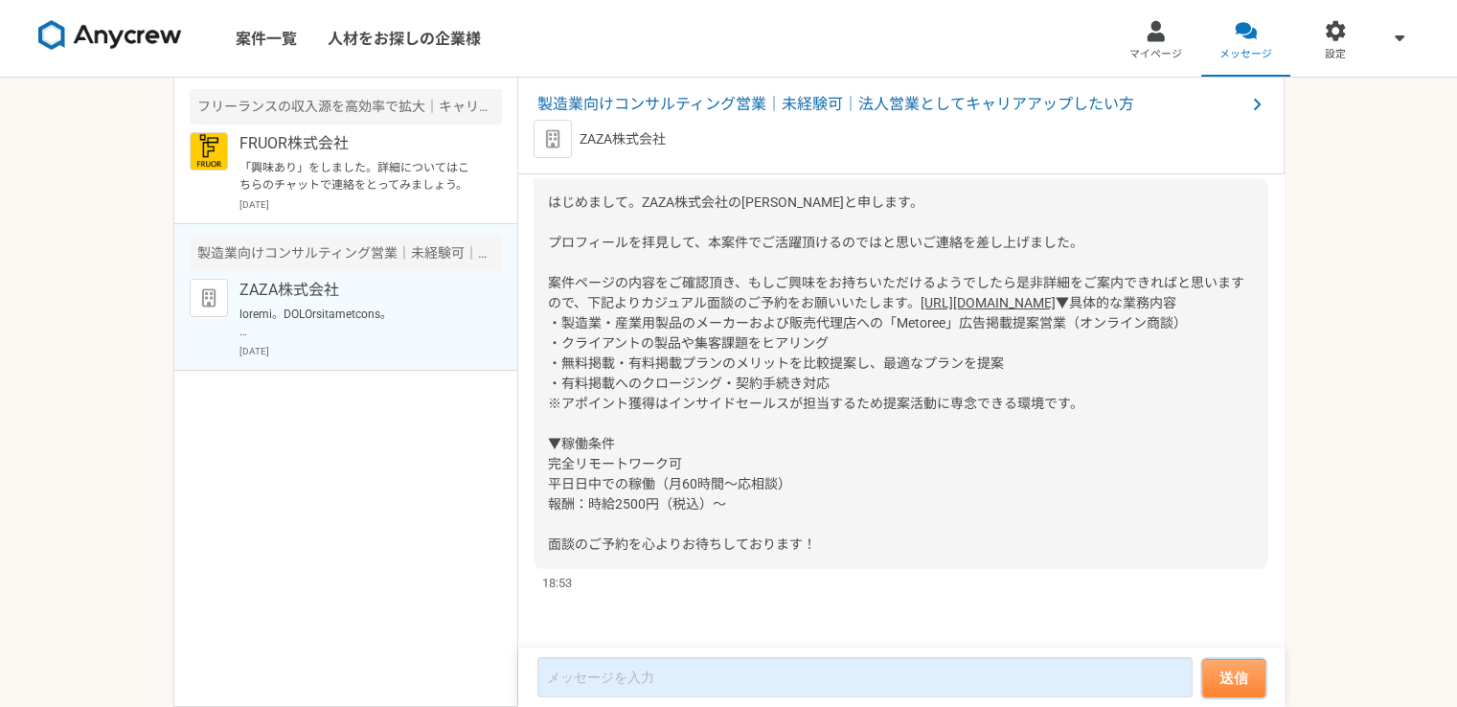
scroll to position [418, 0]
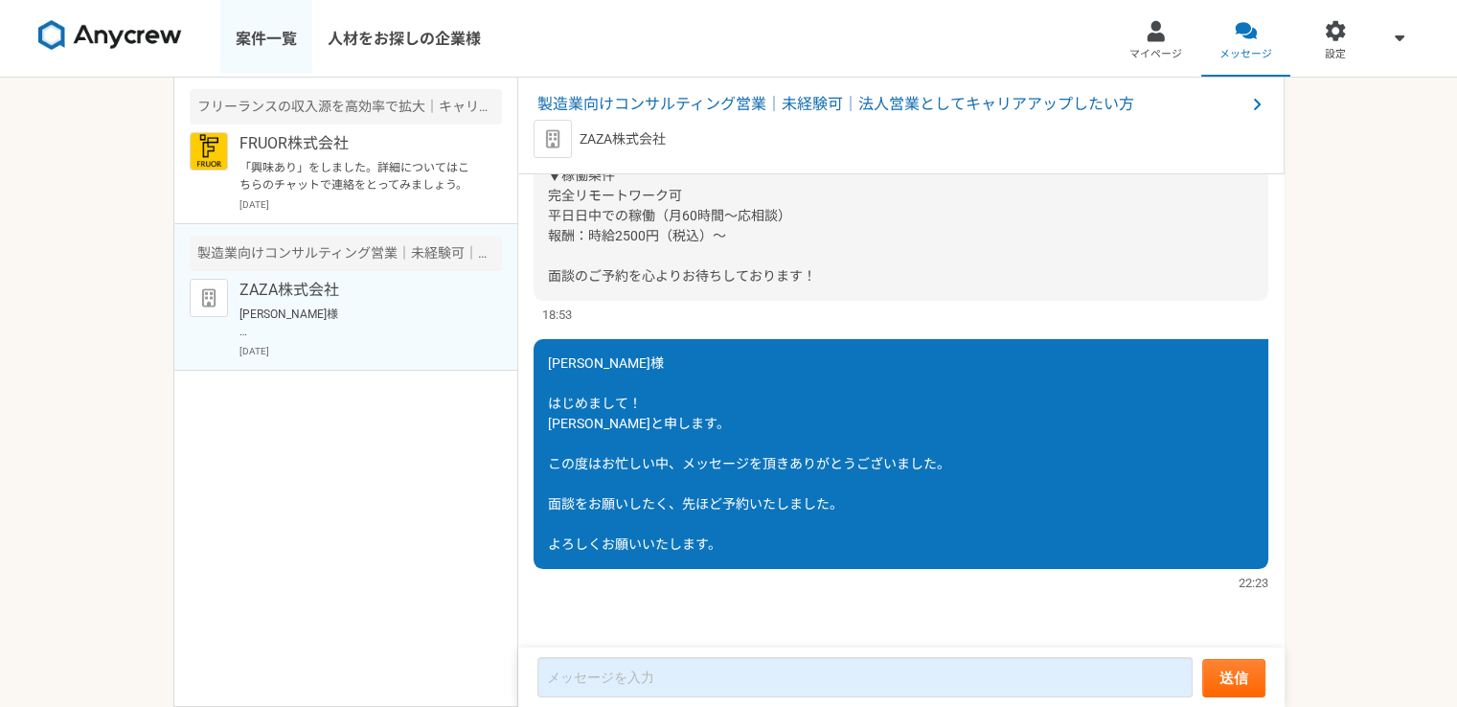
click at [284, 31] on link "案件一覧" at bounding box center [266, 38] width 92 height 77
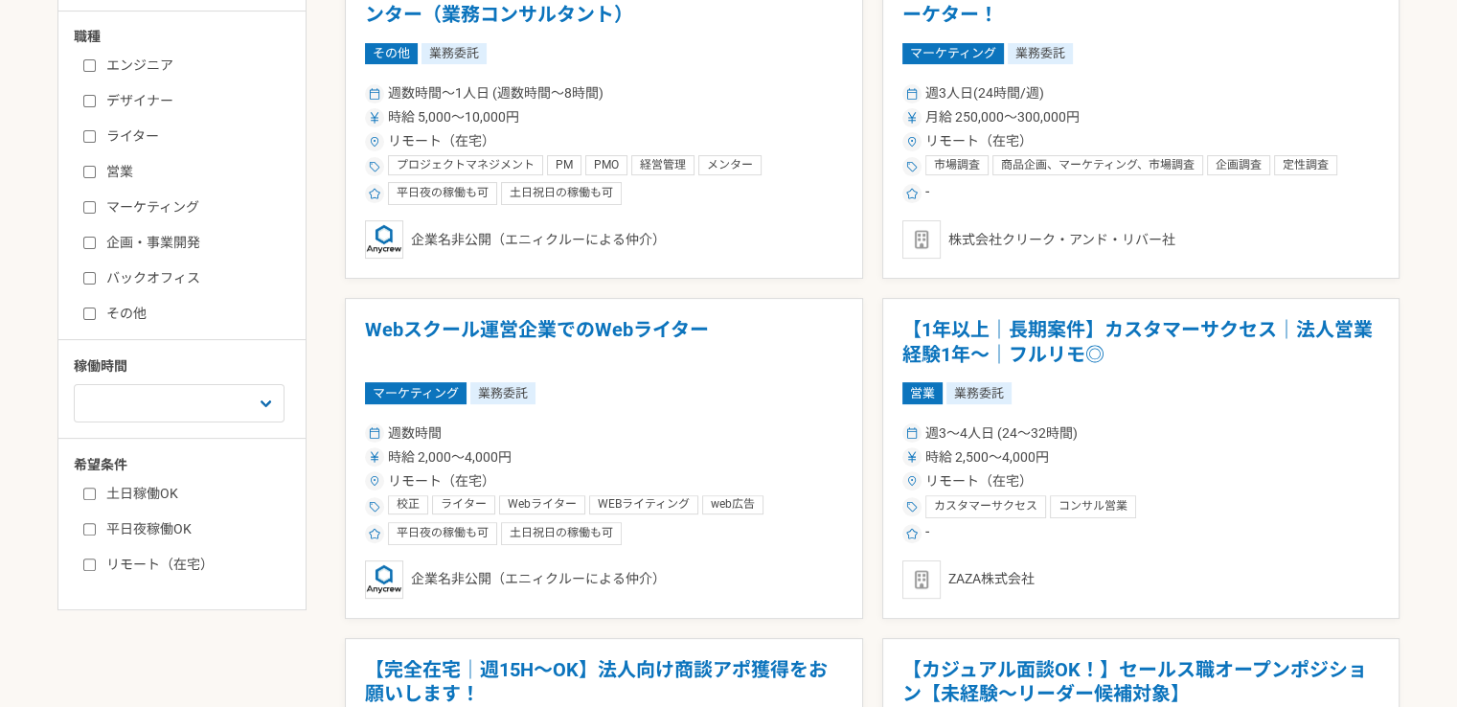
scroll to position [479, 0]
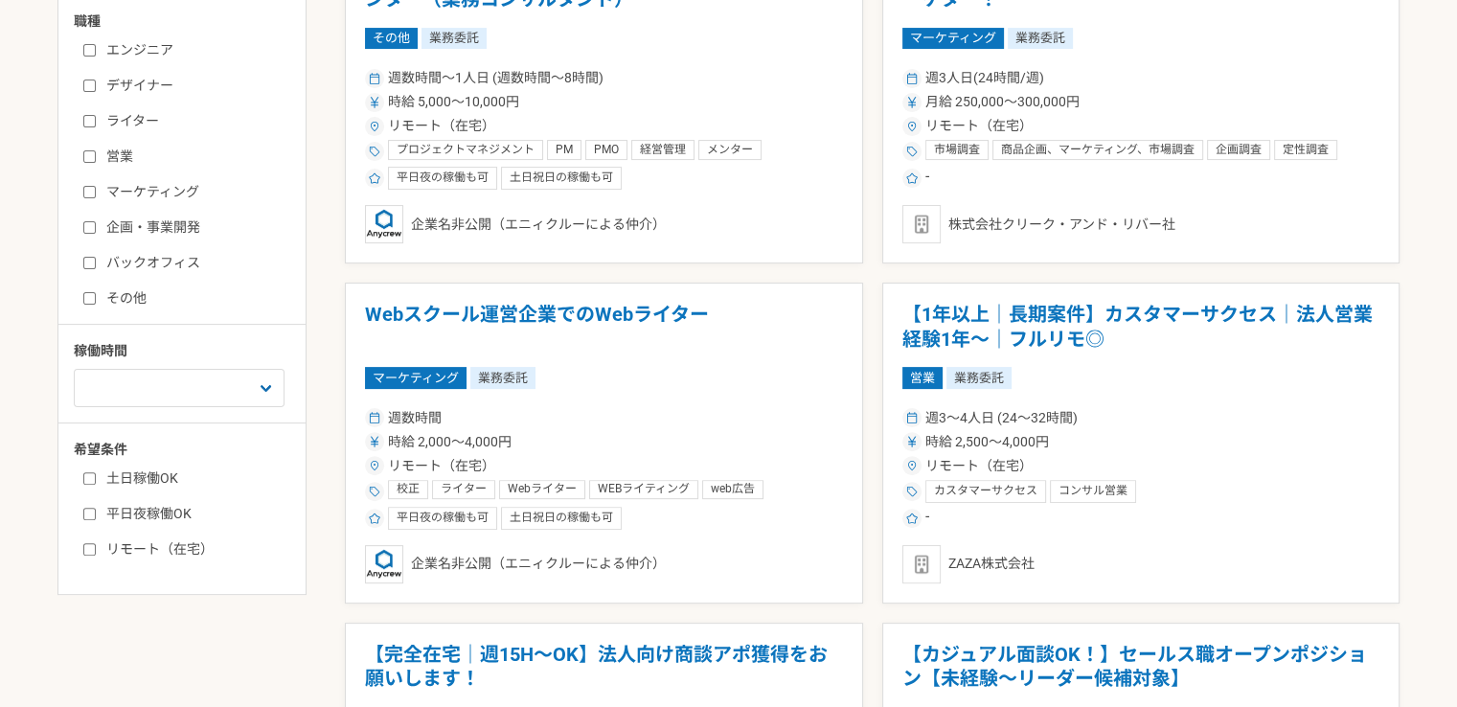
click at [86, 483] on label "土日稼働OK" at bounding box center [193, 478] width 220 height 20
click at [86, 483] on input "土日稼働OK" at bounding box center [89, 478] width 12 height 12
checkbox input "true"
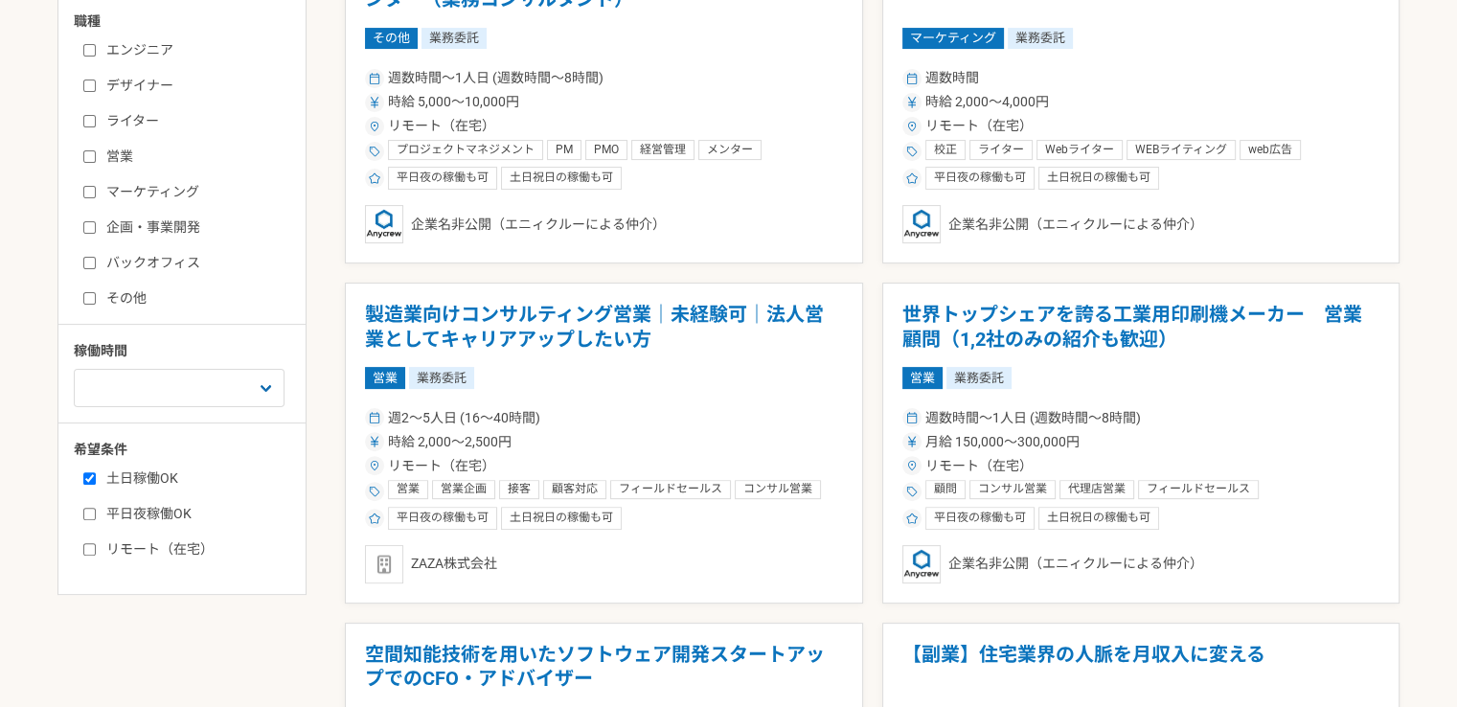
click at [83, 508] on input "平日夜稼働OK" at bounding box center [89, 514] width 12 height 12
checkbox input "true"
click at [89, 551] on input "リモート（在宅）" at bounding box center [89, 549] width 12 height 12
checkbox input "true"
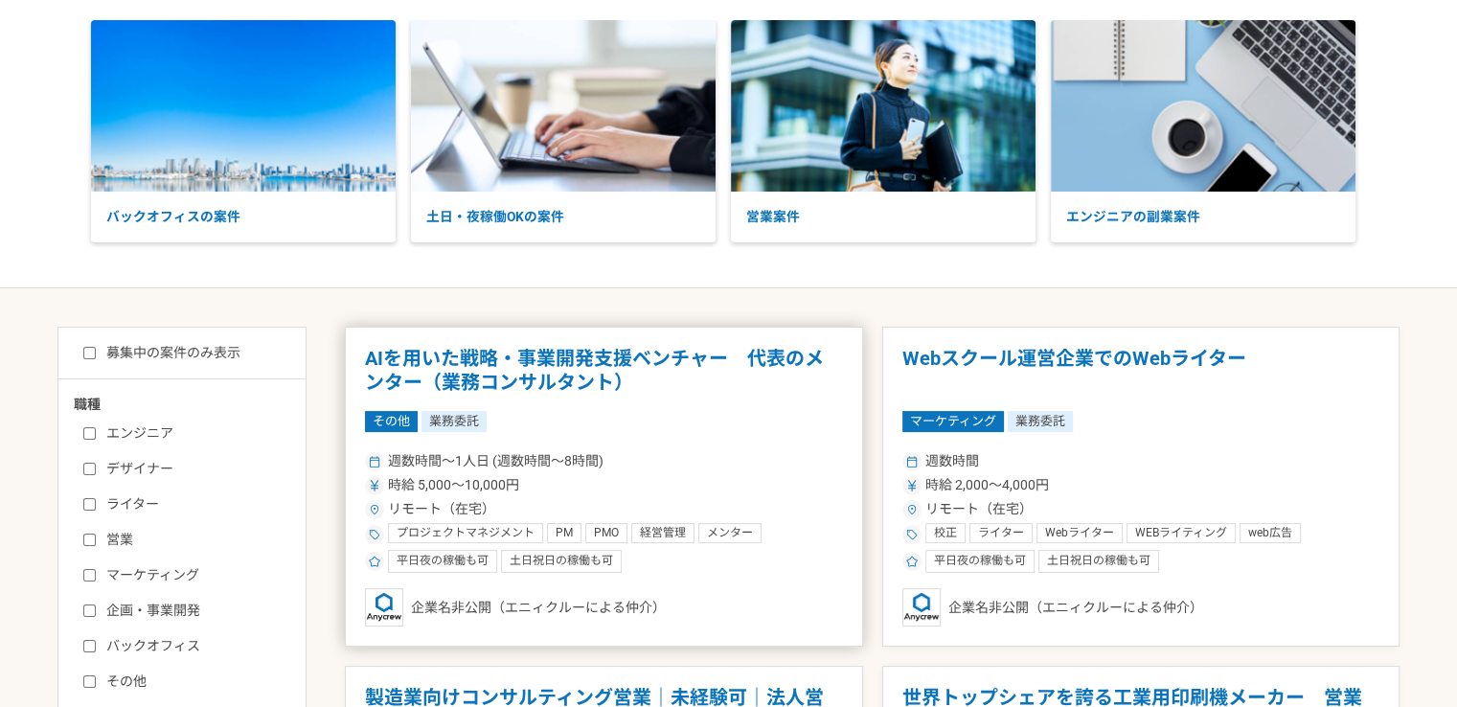
scroll to position [383, 0]
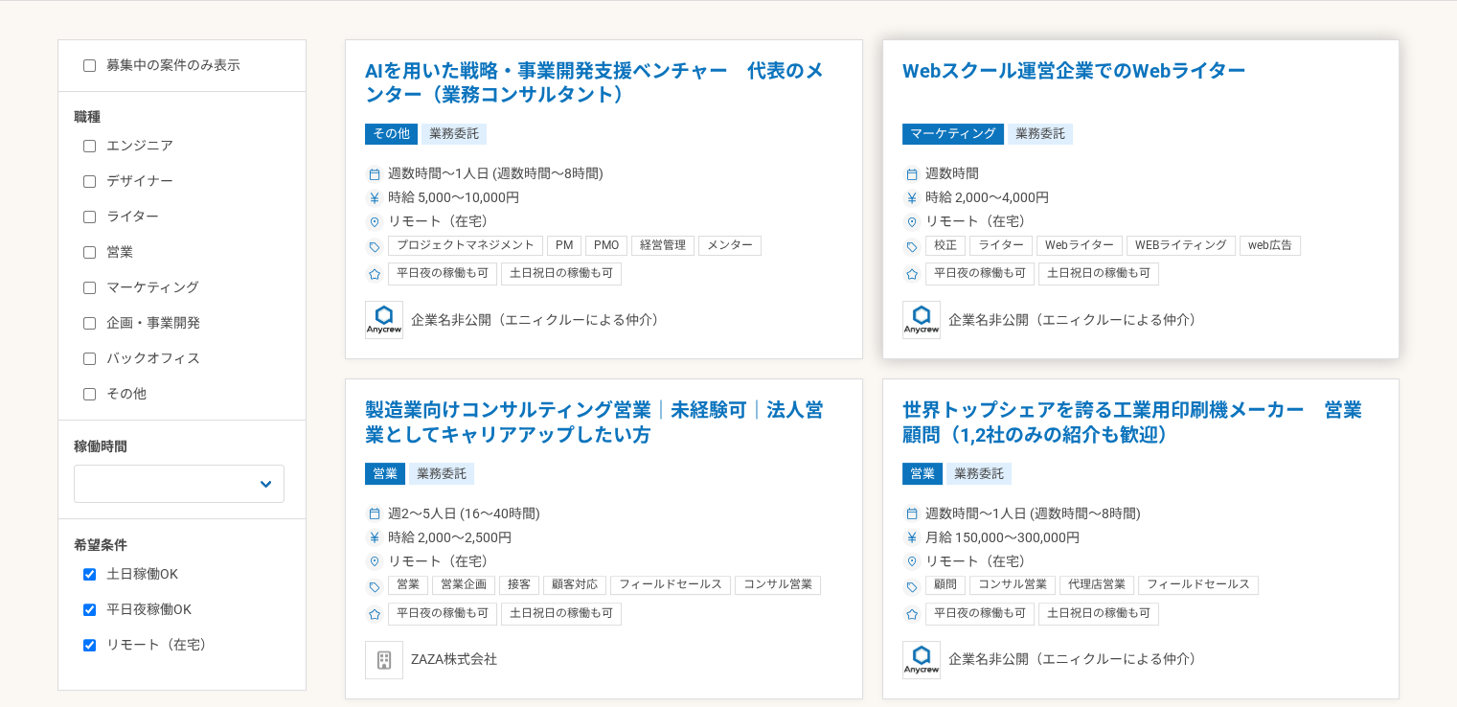
click at [1167, 164] on div "週数時間" at bounding box center [1141, 174] width 478 height 20
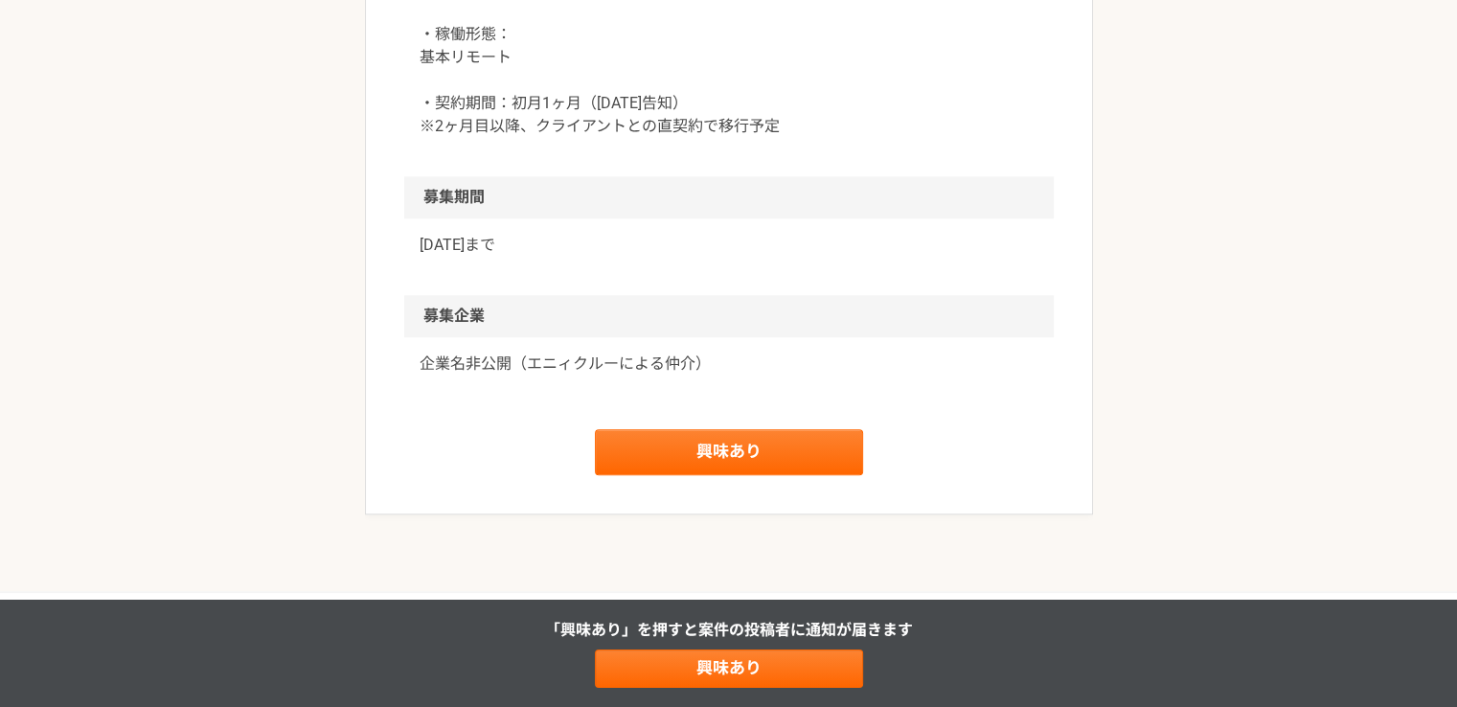
scroll to position [1916, 0]
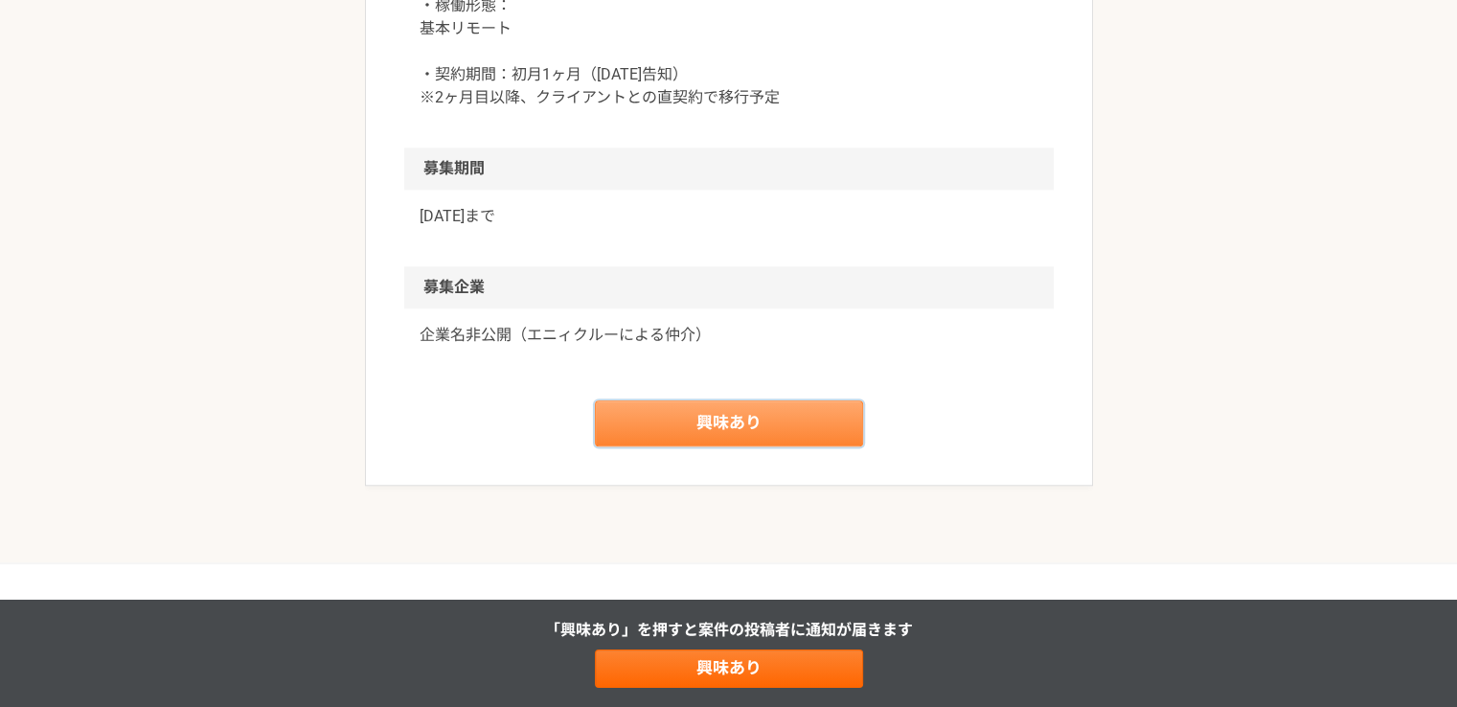
click at [702, 446] on link "興味あり" at bounding box center [729, 423] width 268 height 46
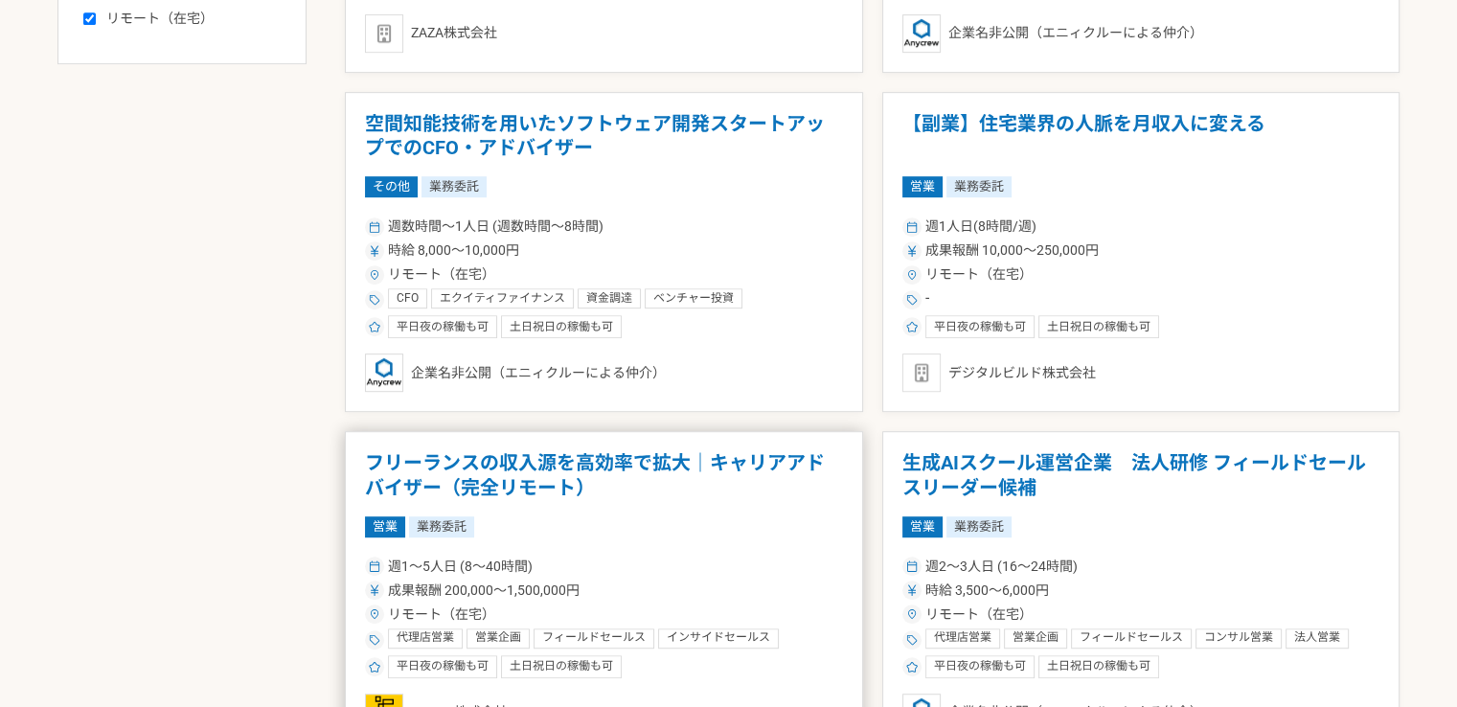
scroll to position [1054, 0]
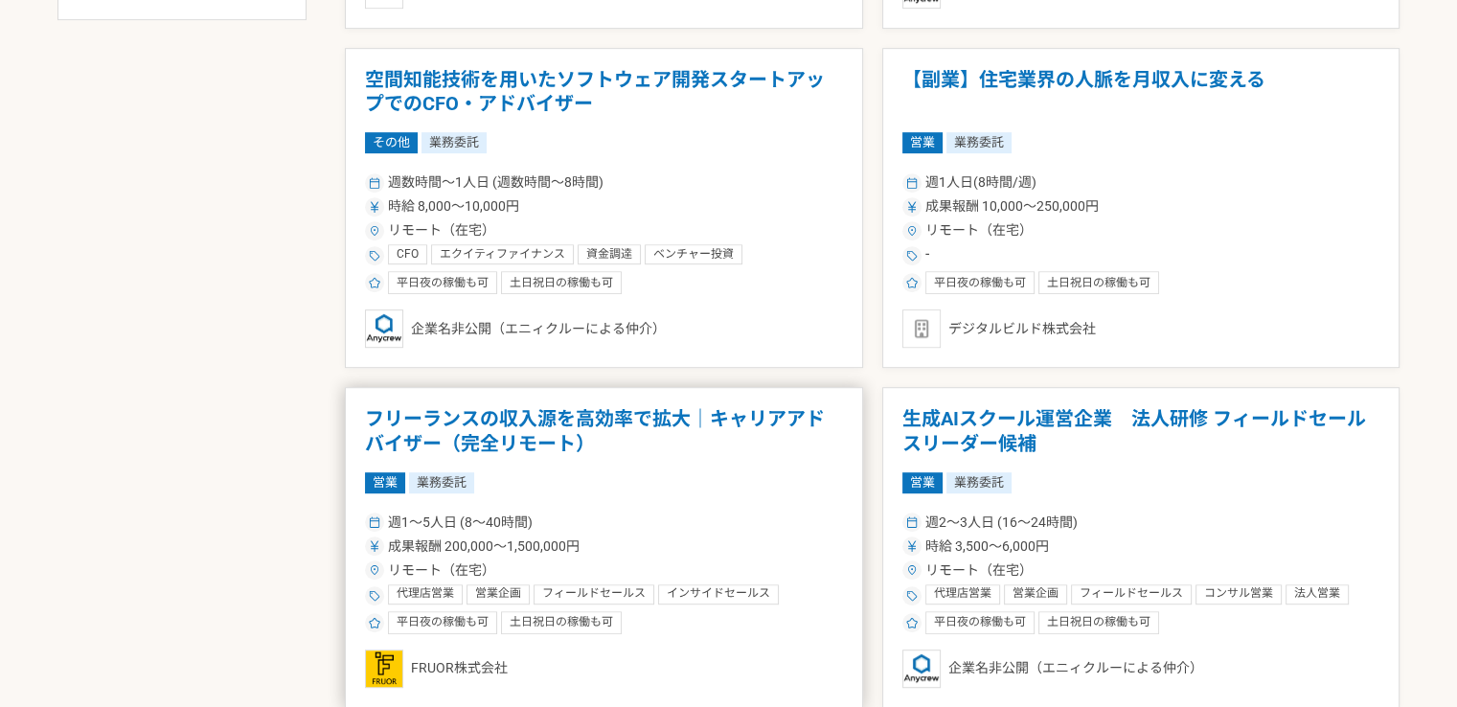
click at [567, 439] on h1 "フリーランスの収入源を高効率で拡大｜キャリアアドバイザー（完全リモート）" at bounding box center [604, 431] width 478 height 49
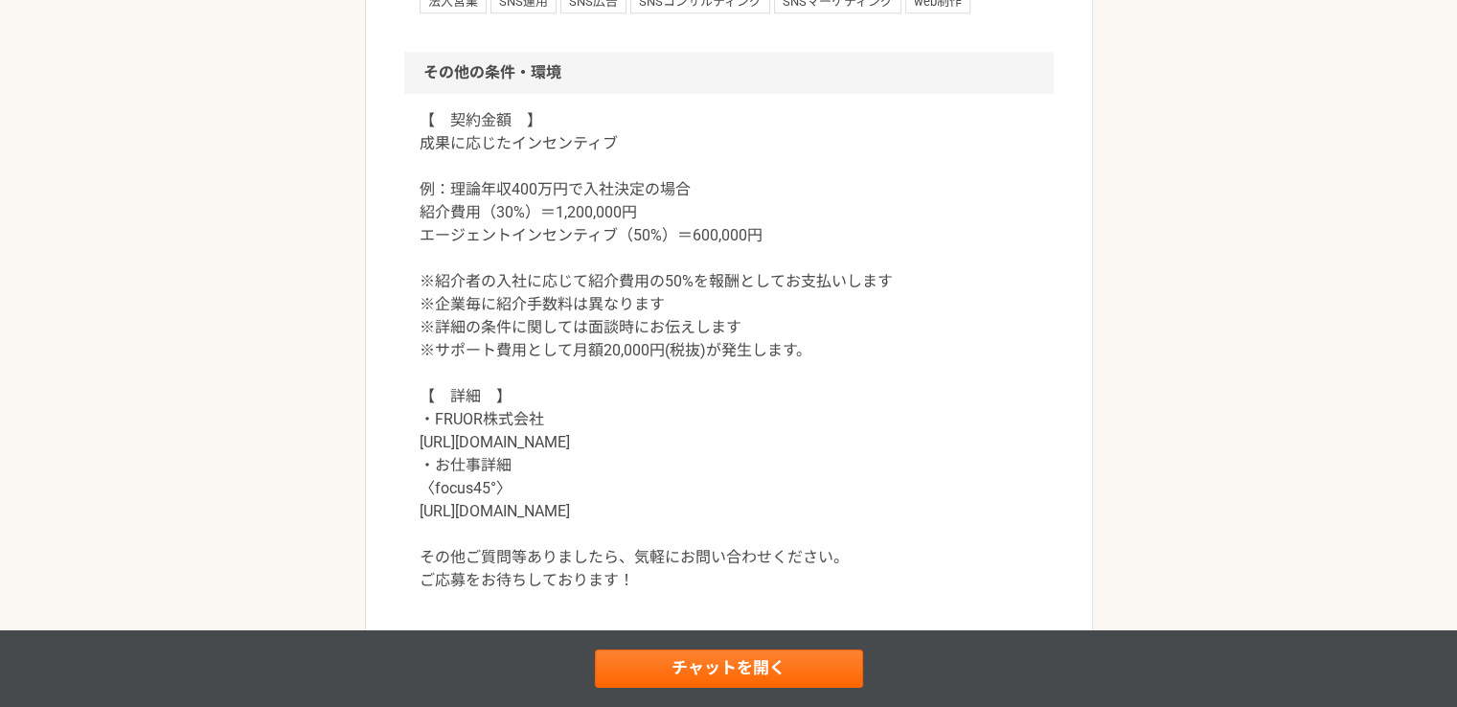
scroll to position [1916, 0]
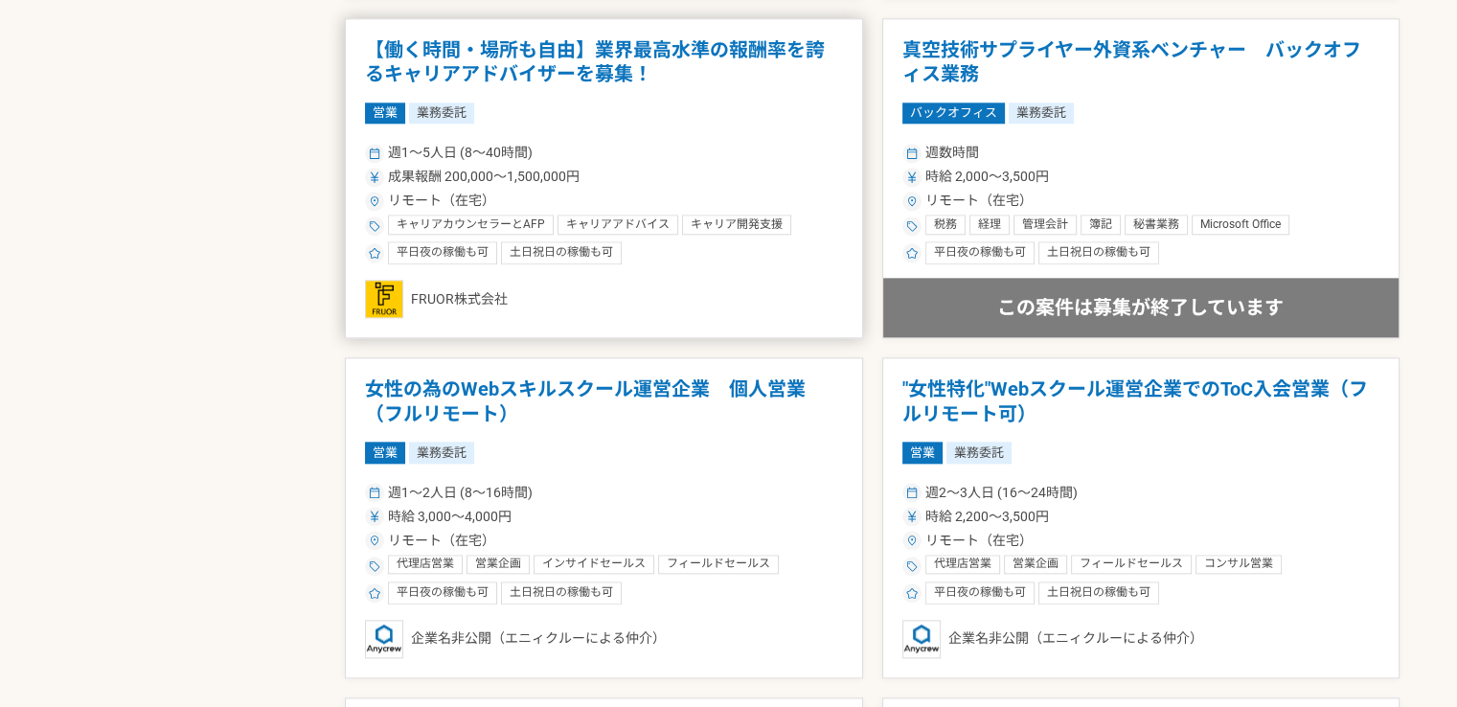
scroll to position [2108, 0]
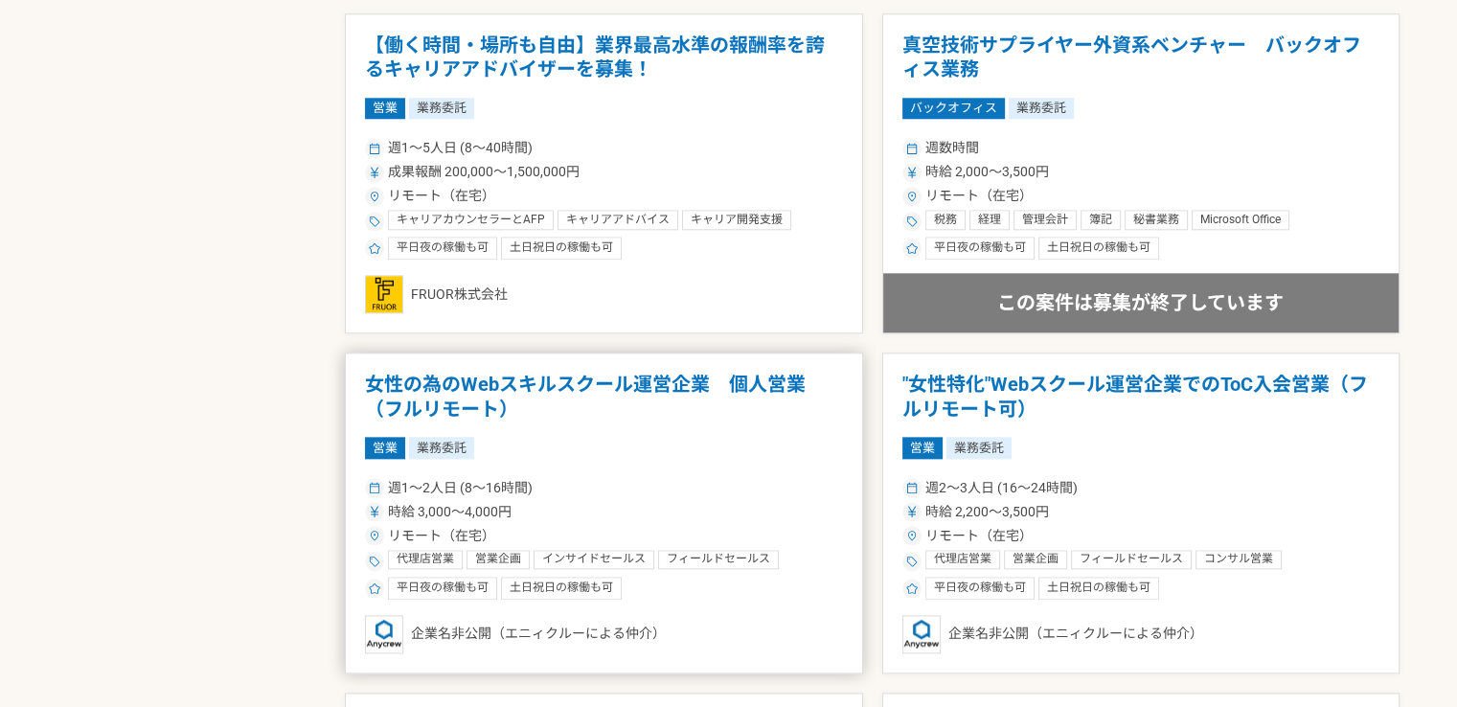
click at [514, 381] on h1 "女性の為のWebスキルスクール運営企業　個人営業（フルリモート）" at bounding box center [604, 397] width 478 height 49
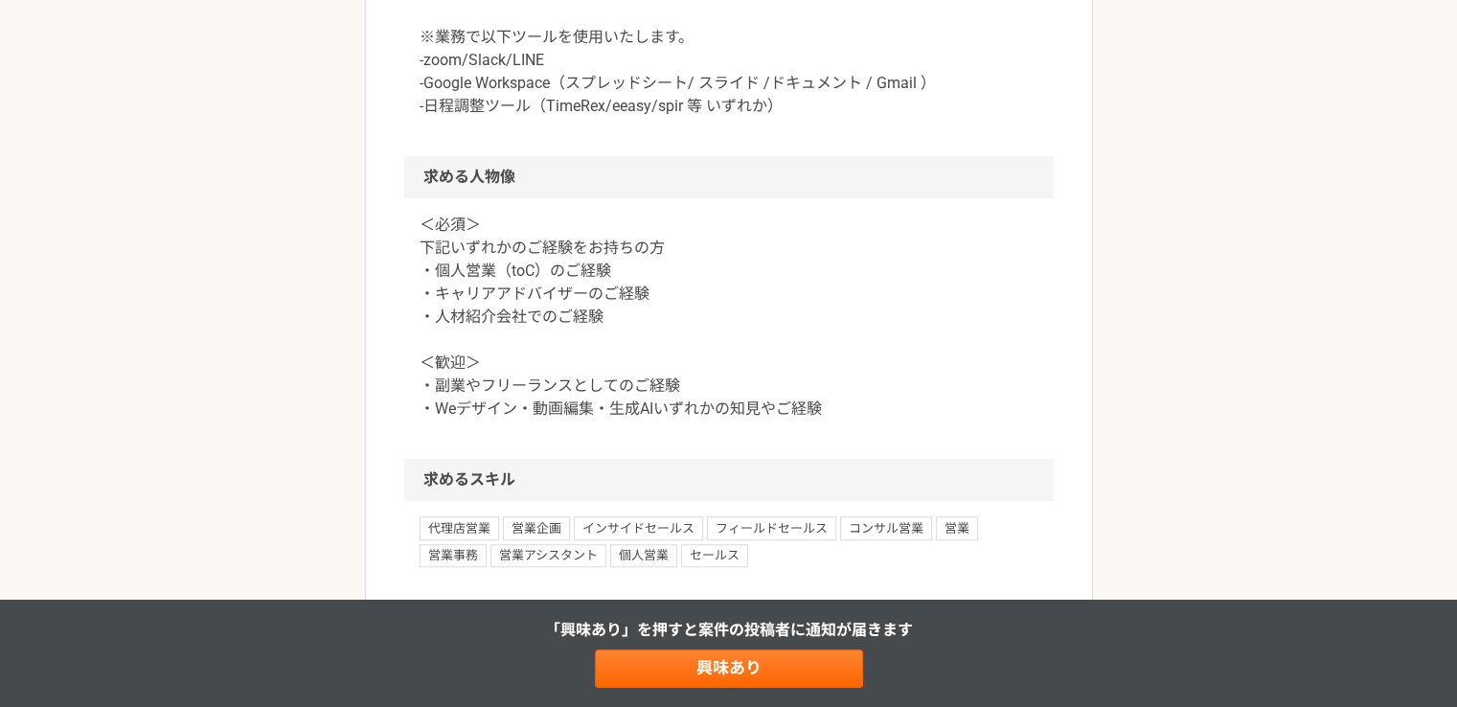
scroll to position [1341, 0]
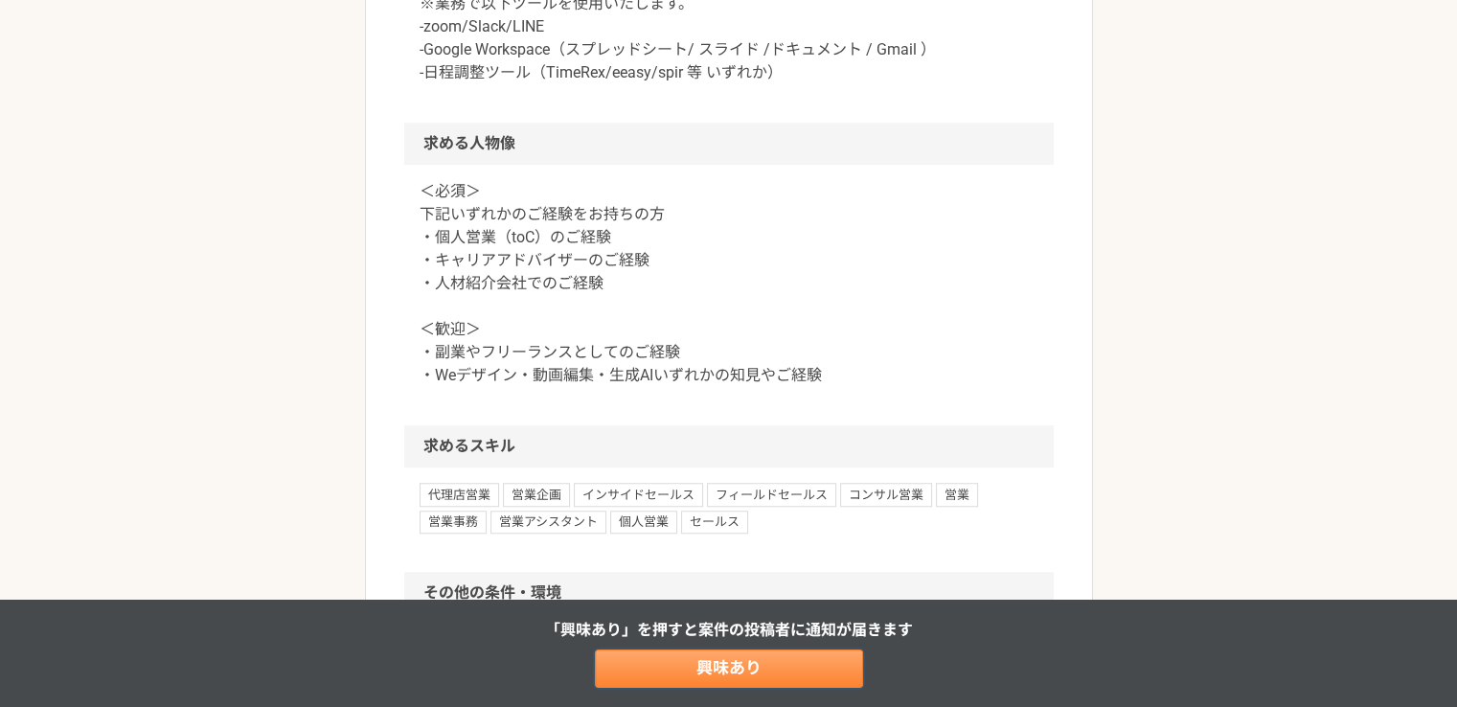
click at [674, 671] on link "興味あり" at bounding box center [729, 669] width 268 height 38
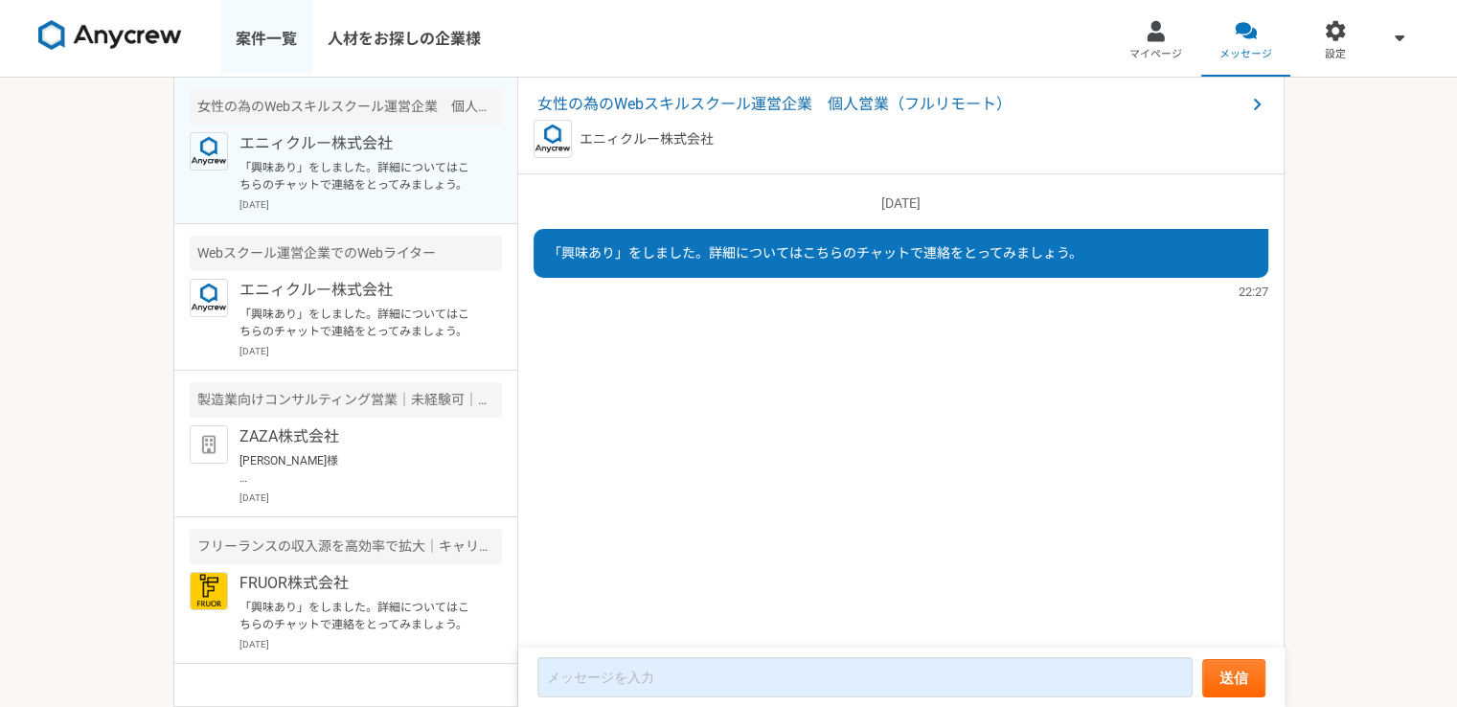
click at [261, 48] on link "案件一覧" at bounding box center [266, 38] width 92 height 77
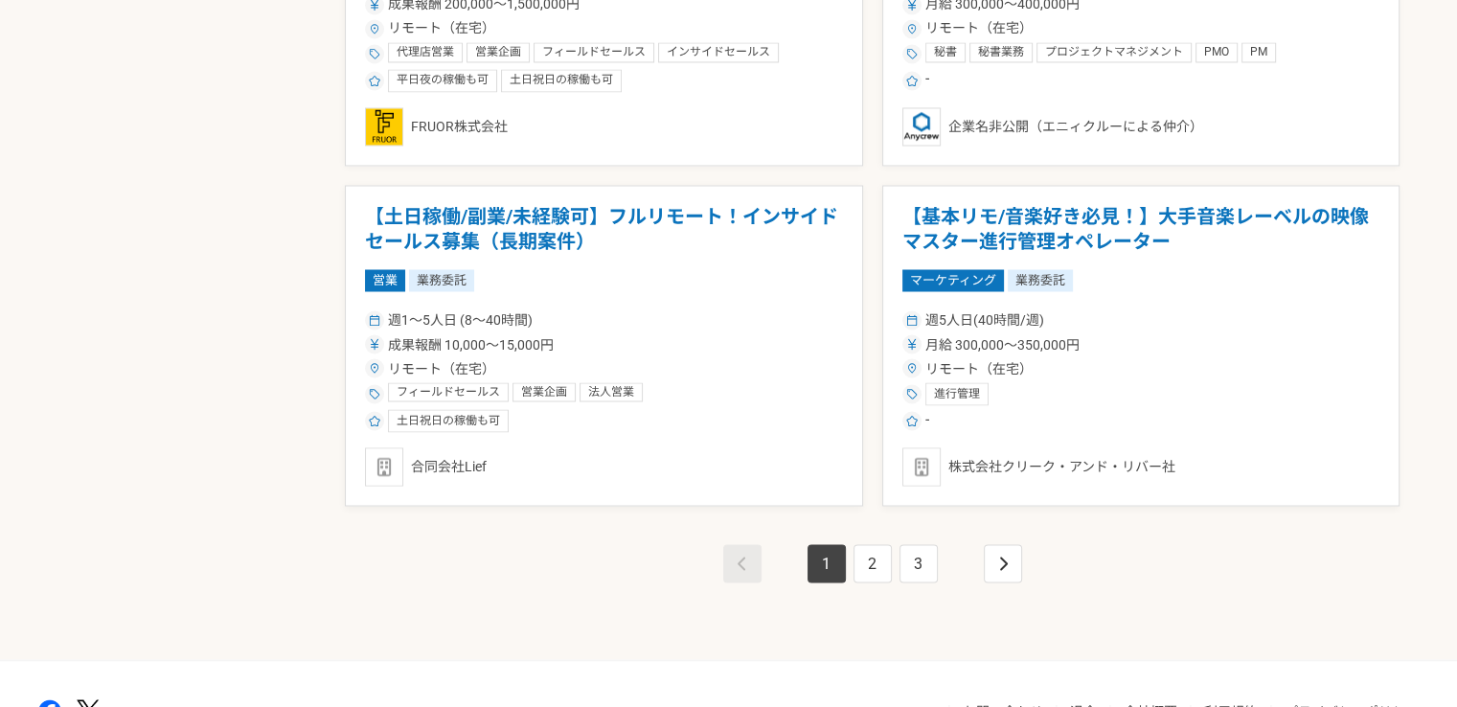
scroll to position [3312, 0]
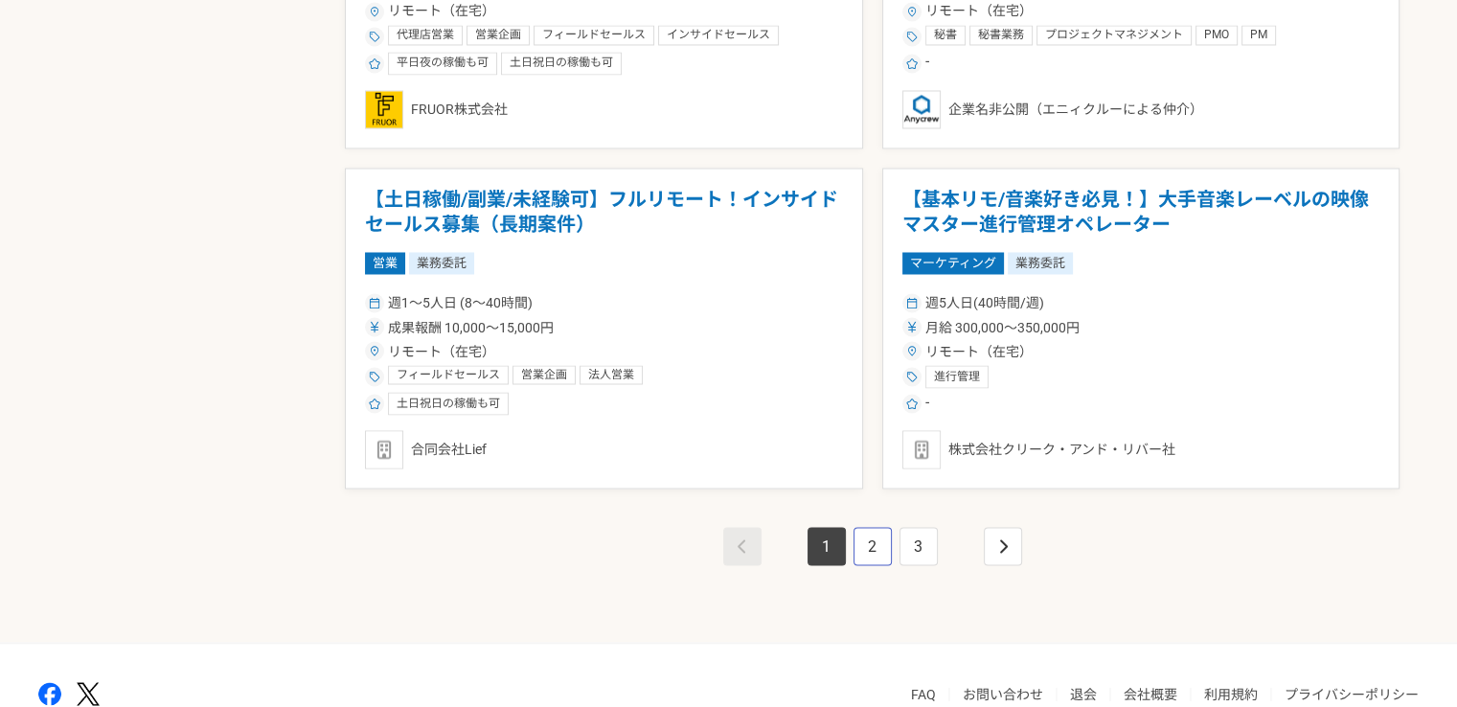
click at [873, 546] on link "2" at bounding box center [873, 546] width 38 height 38
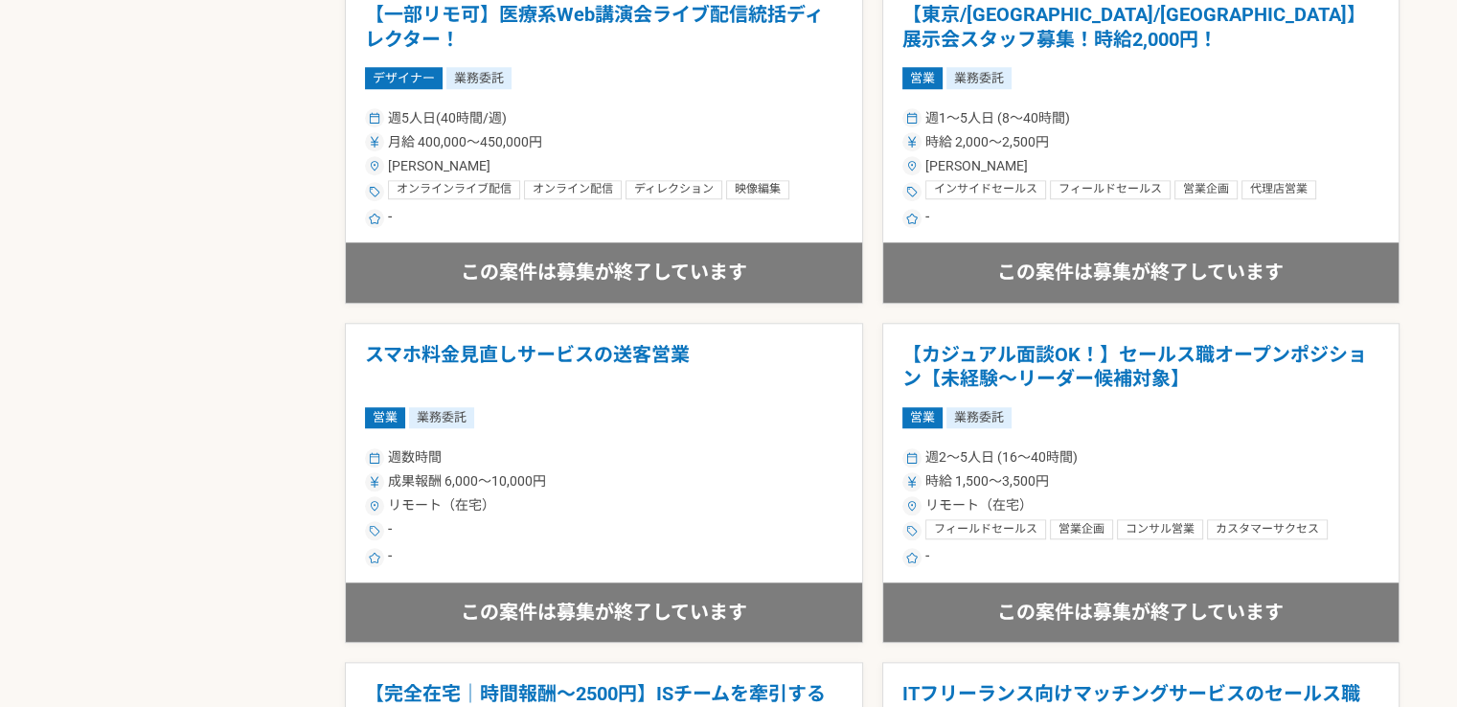
scroll to position [1820, 0]
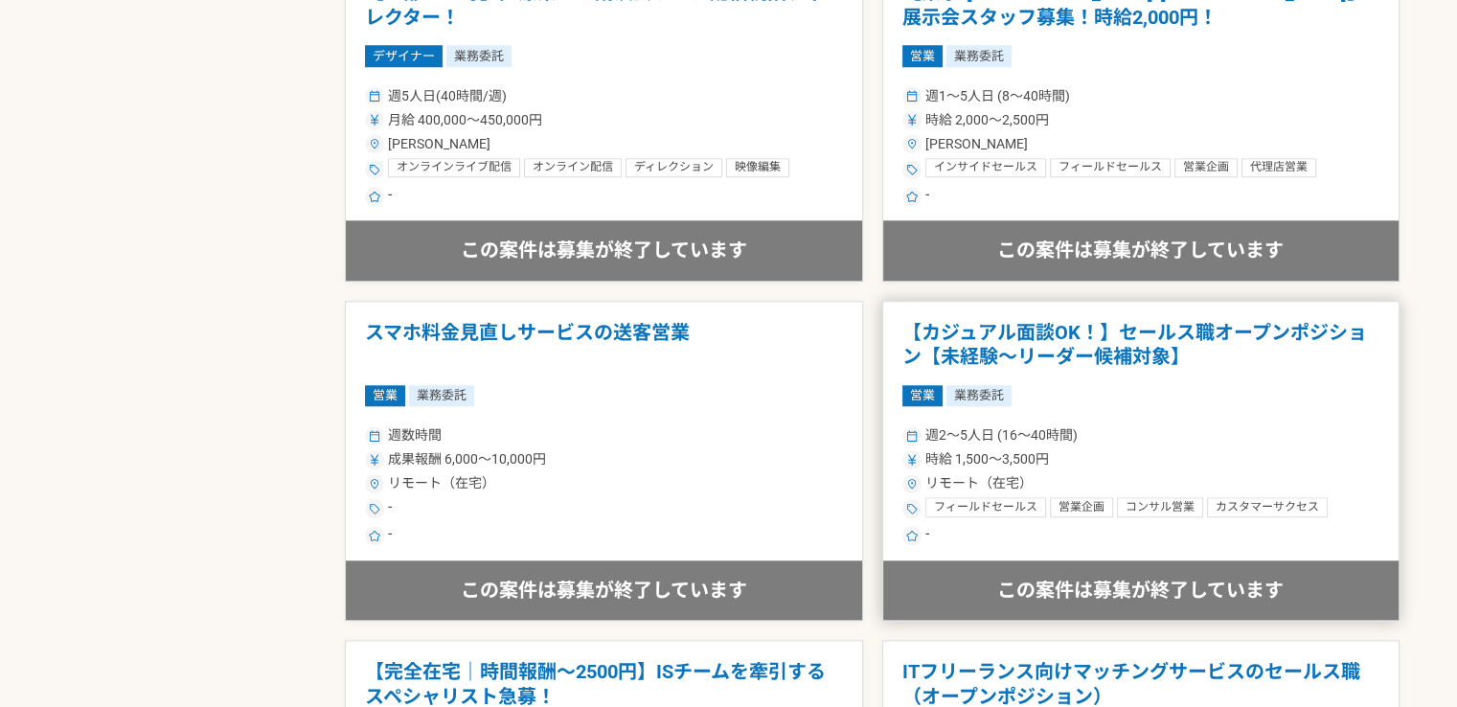
click at [1052, 344] on h1 "【カジュアル面談OK！】セールス職オープンポジション【未経験〜リーダー候補対象】" at bounding box center [1141, 345] width 478 height 49
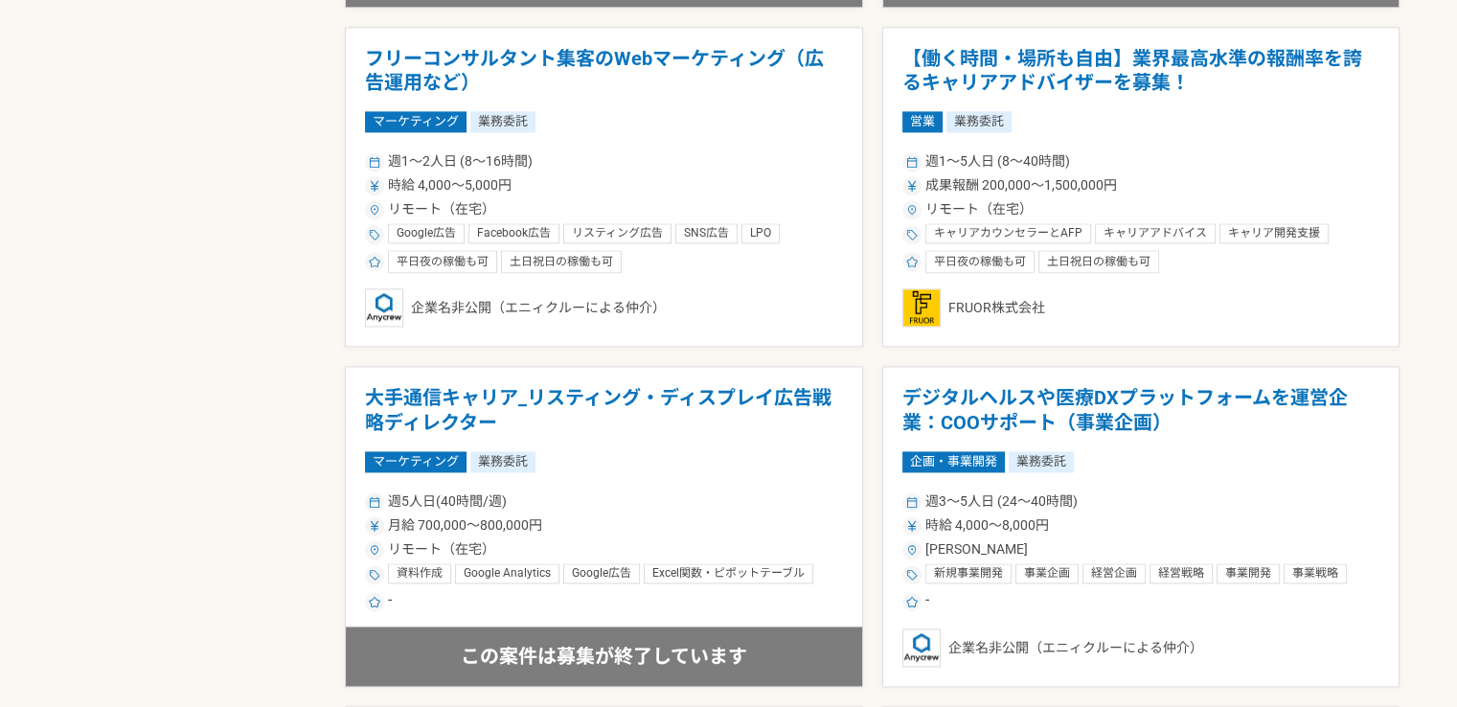
scroll to position [2778, 0]
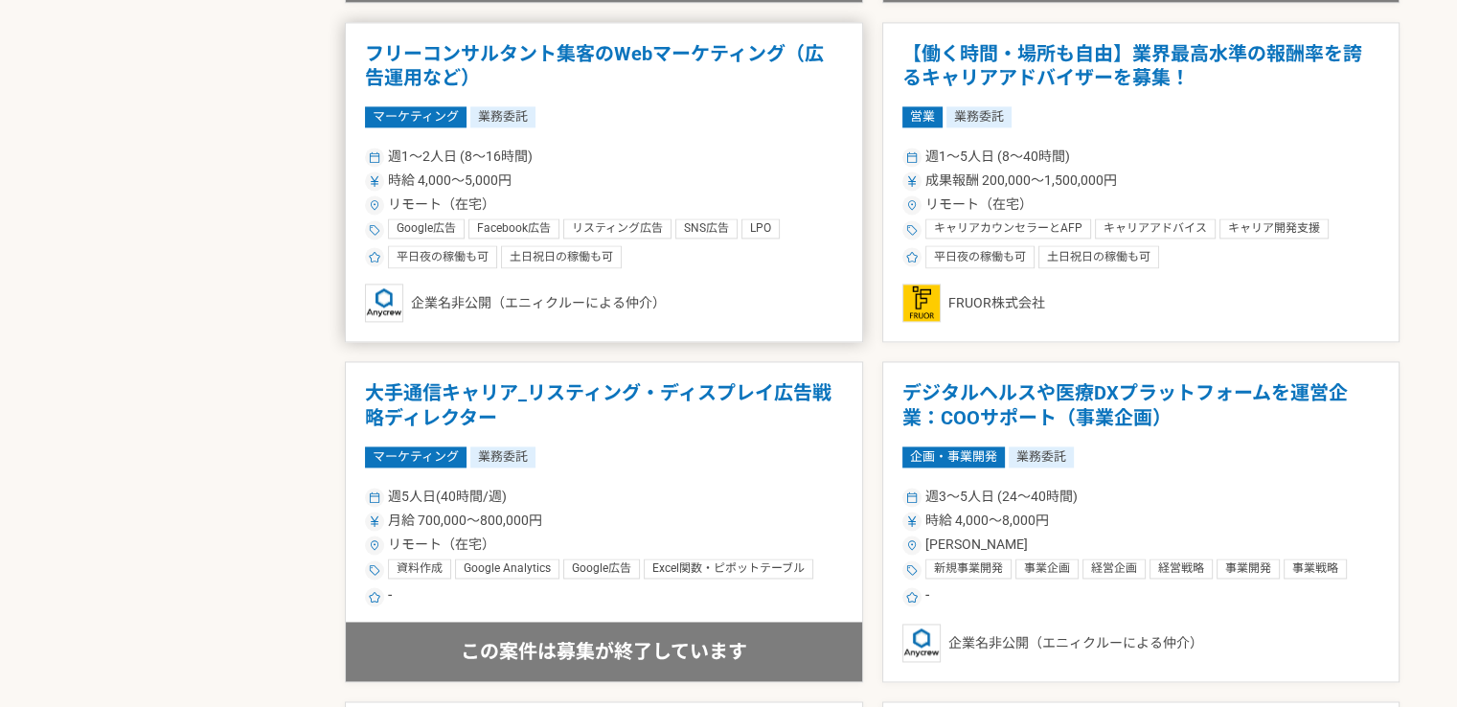
click at [580, 117] on div "マーケティング 業務委託" at bounding box center [604, 116] width 478 height 21
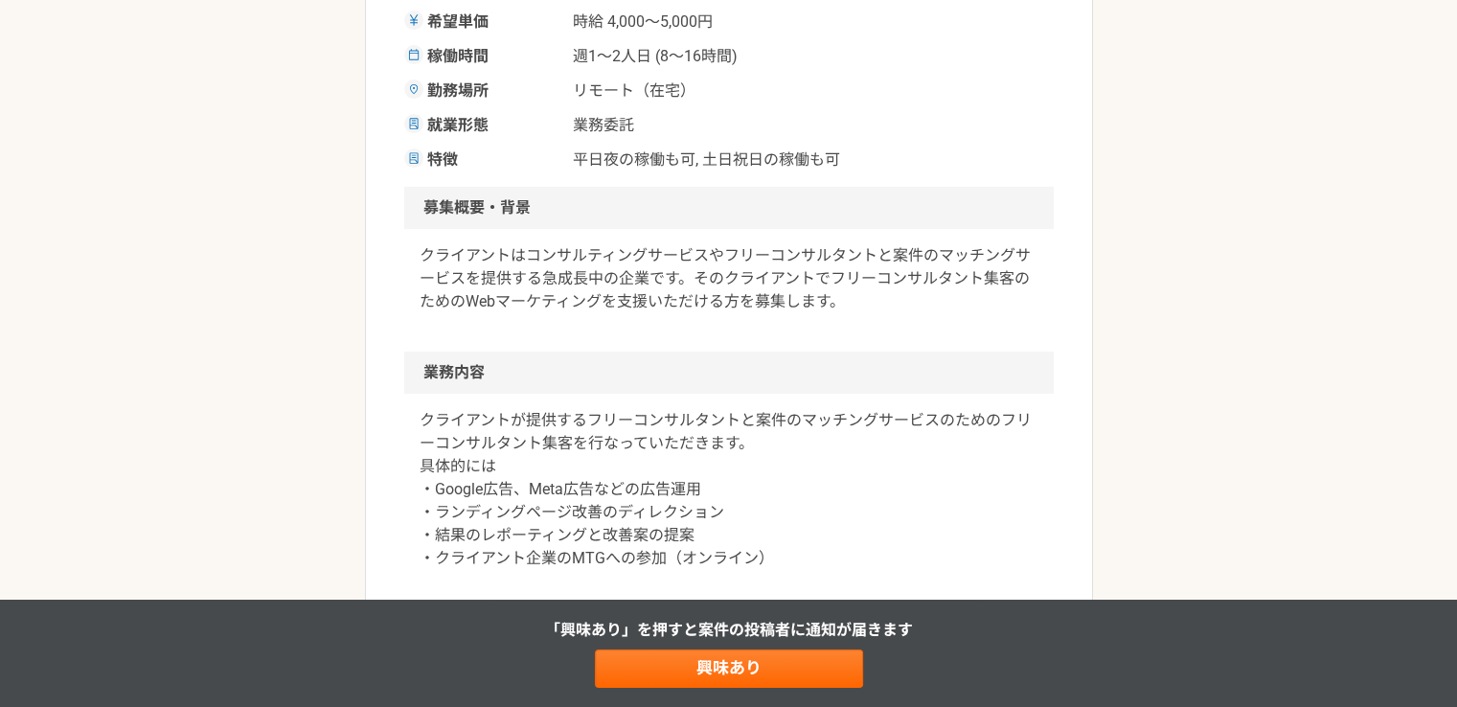
scroll to position [479, 0]
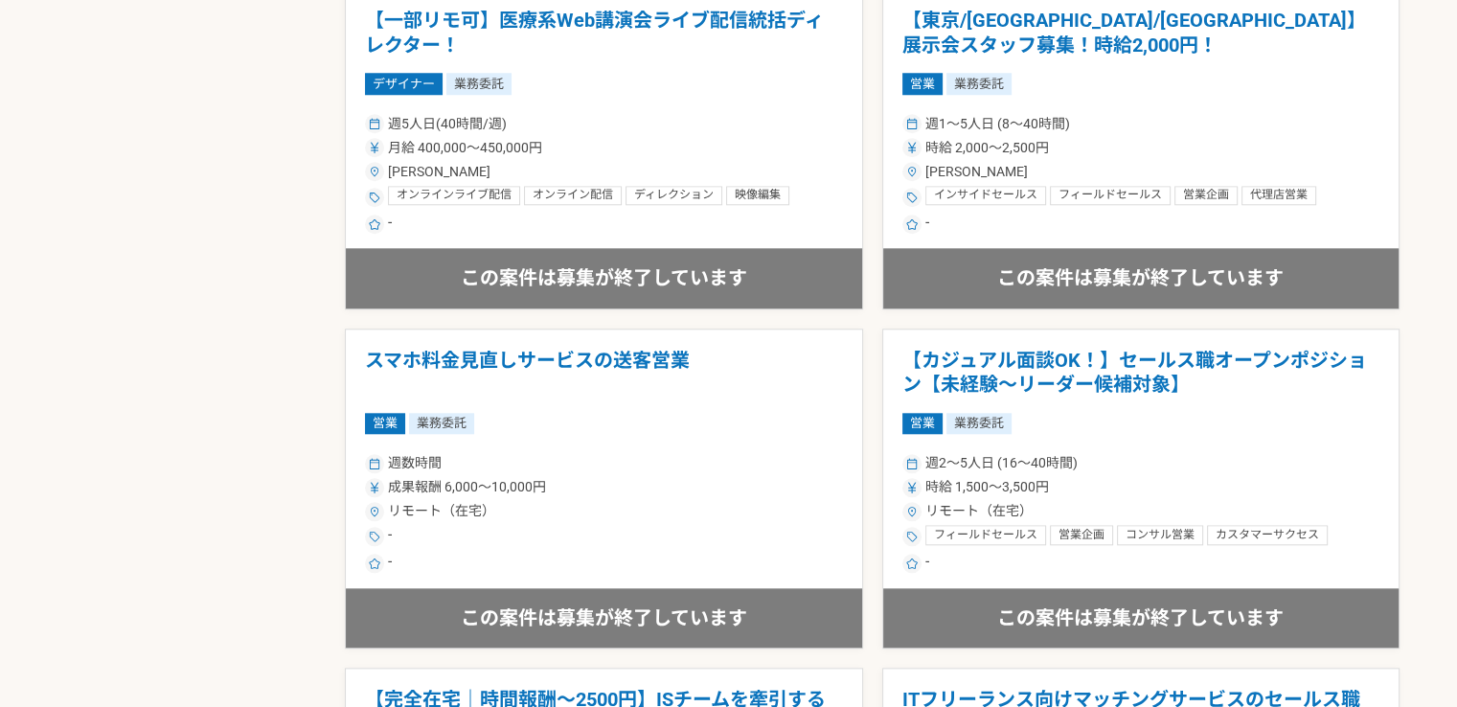
scroll to position [2108, 0]
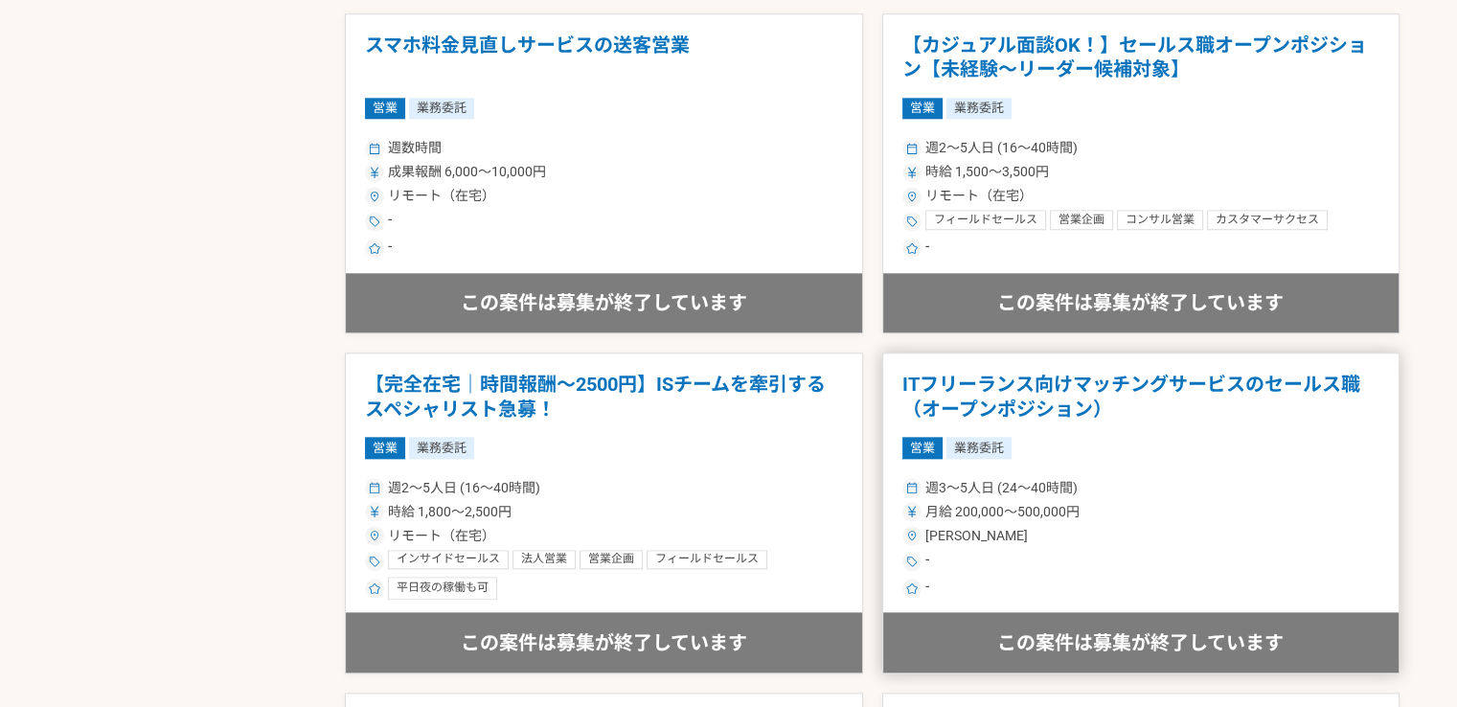
click at [1027, 389] on h1 "ITフリーランス向けマッチングサービスのセールス職（オープンポジション）" at bounding box center [1141, 397] width 478 height 49
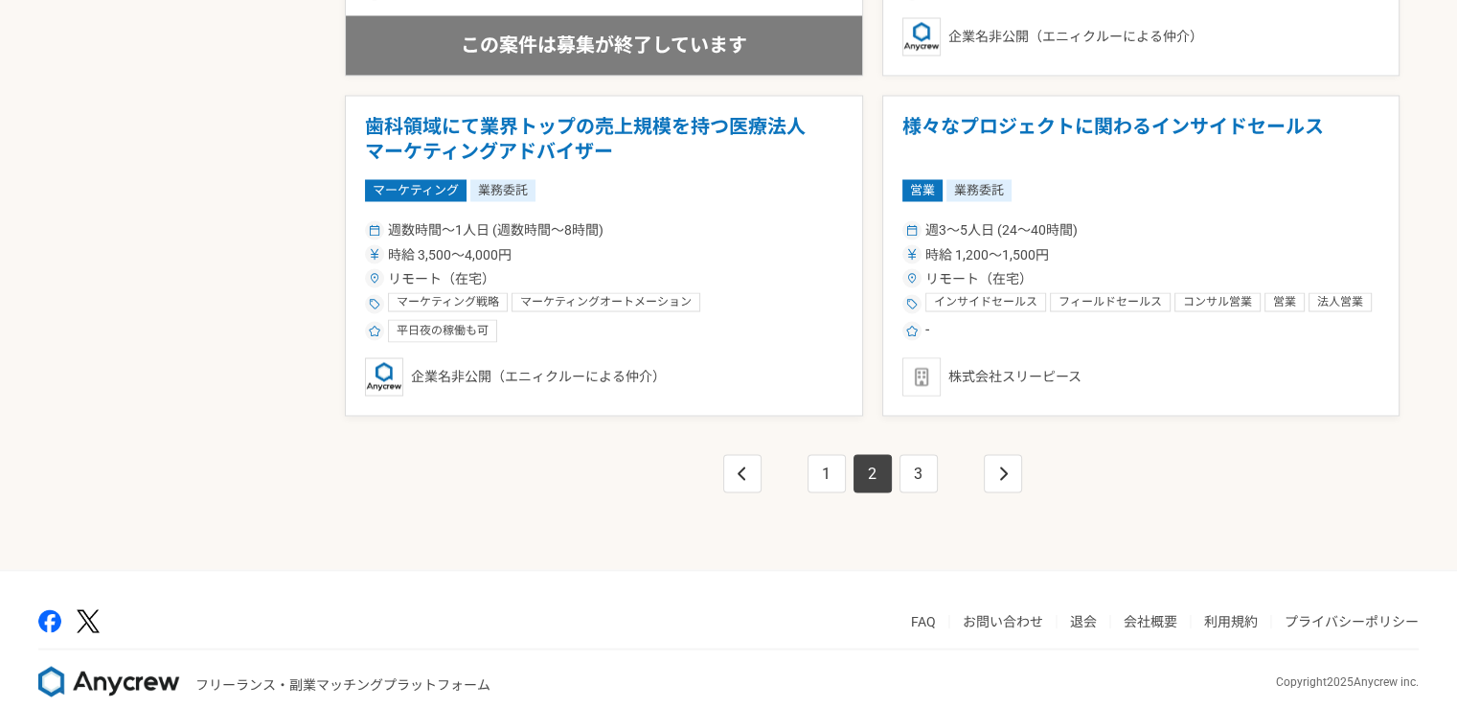
scroll to position [3408, 0]
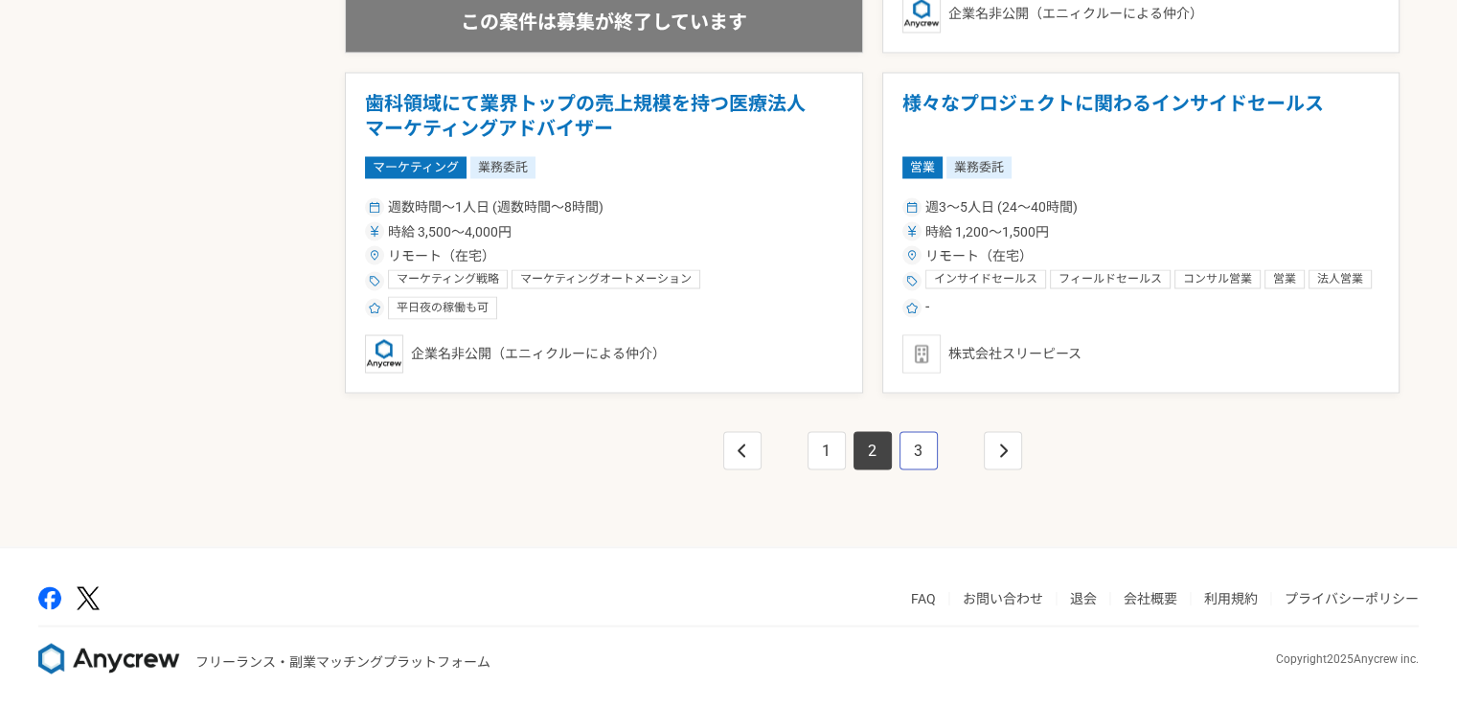
click at [916, 444] on link "3" at bounding box center [919, 450] width 38 height 38
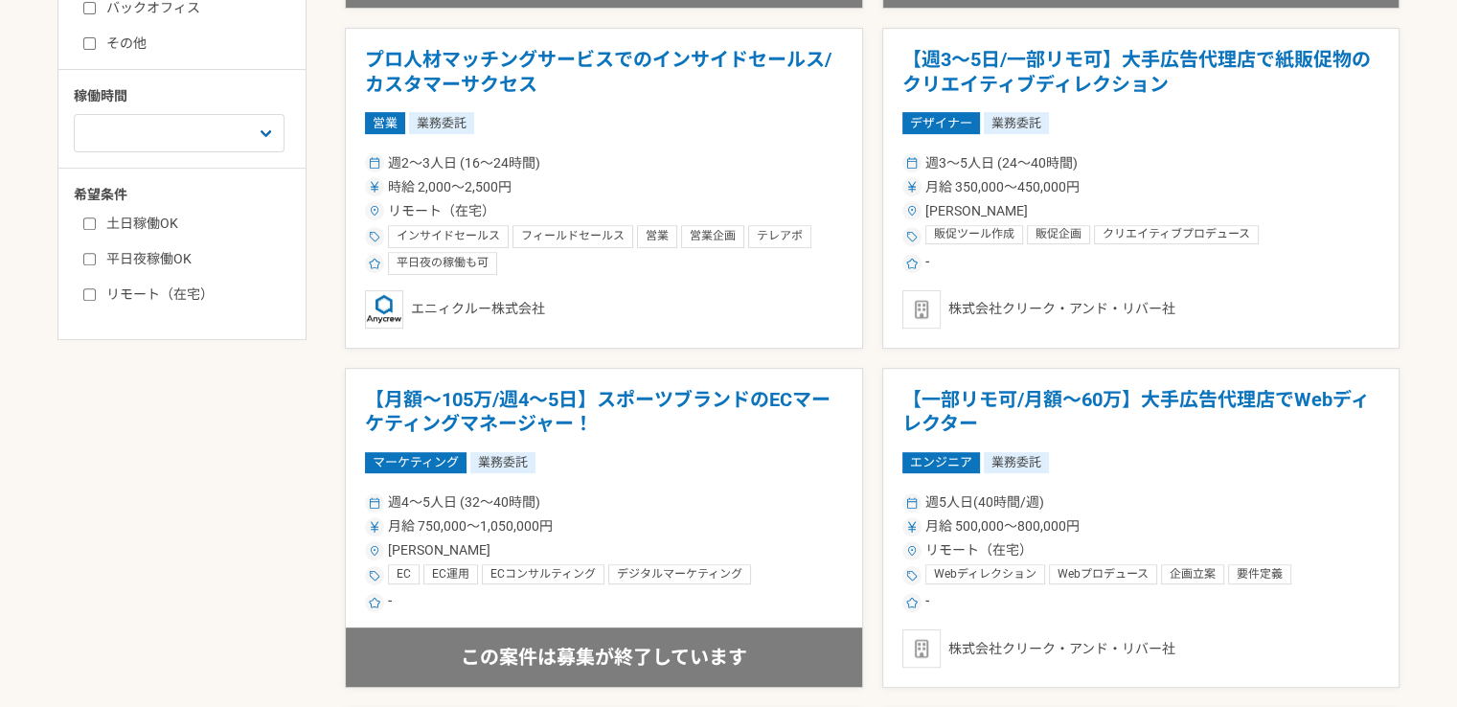
scroll to position [766, 0]
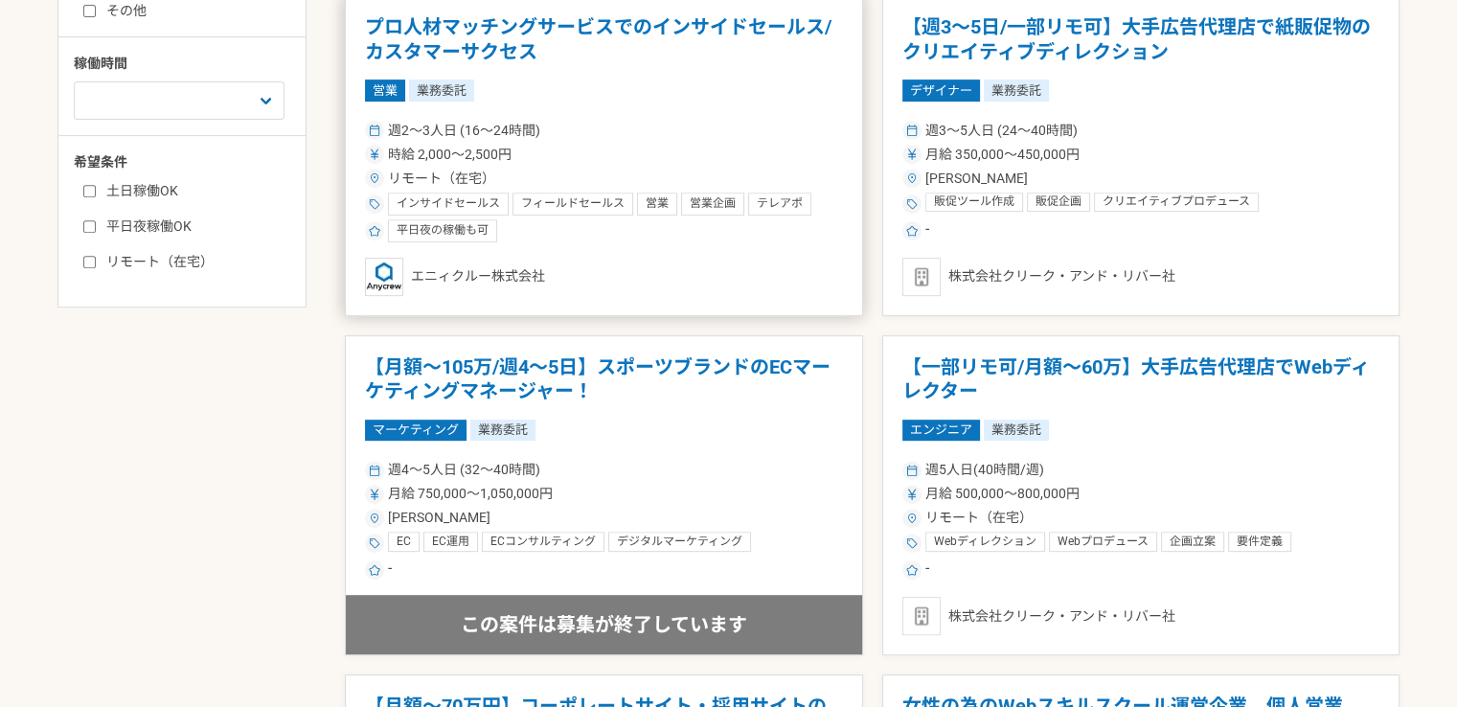
click at [623, 158] on div "時給 2,000〜2,500円" at bounding box center [604, 155] width 478 height 20
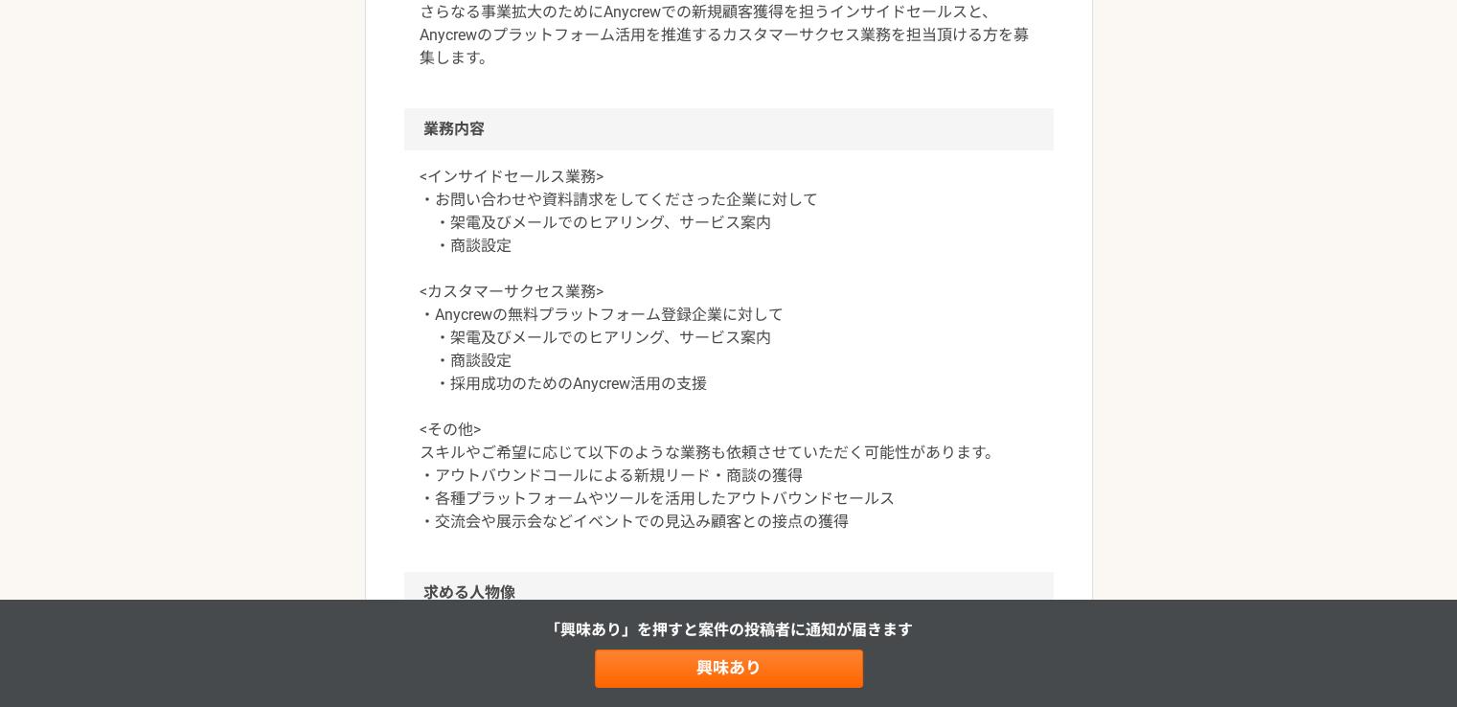
scroll to position [671, 0]
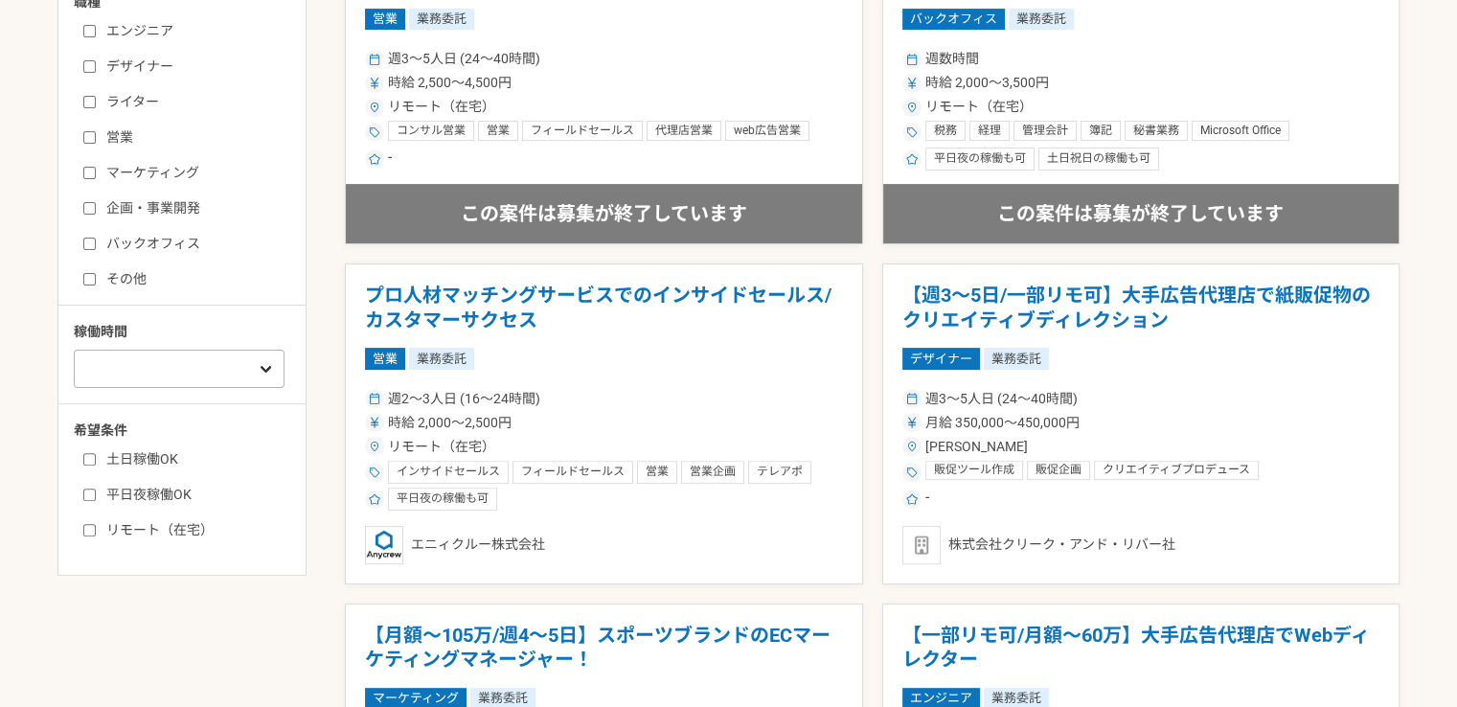
scroll to position [383, 0]
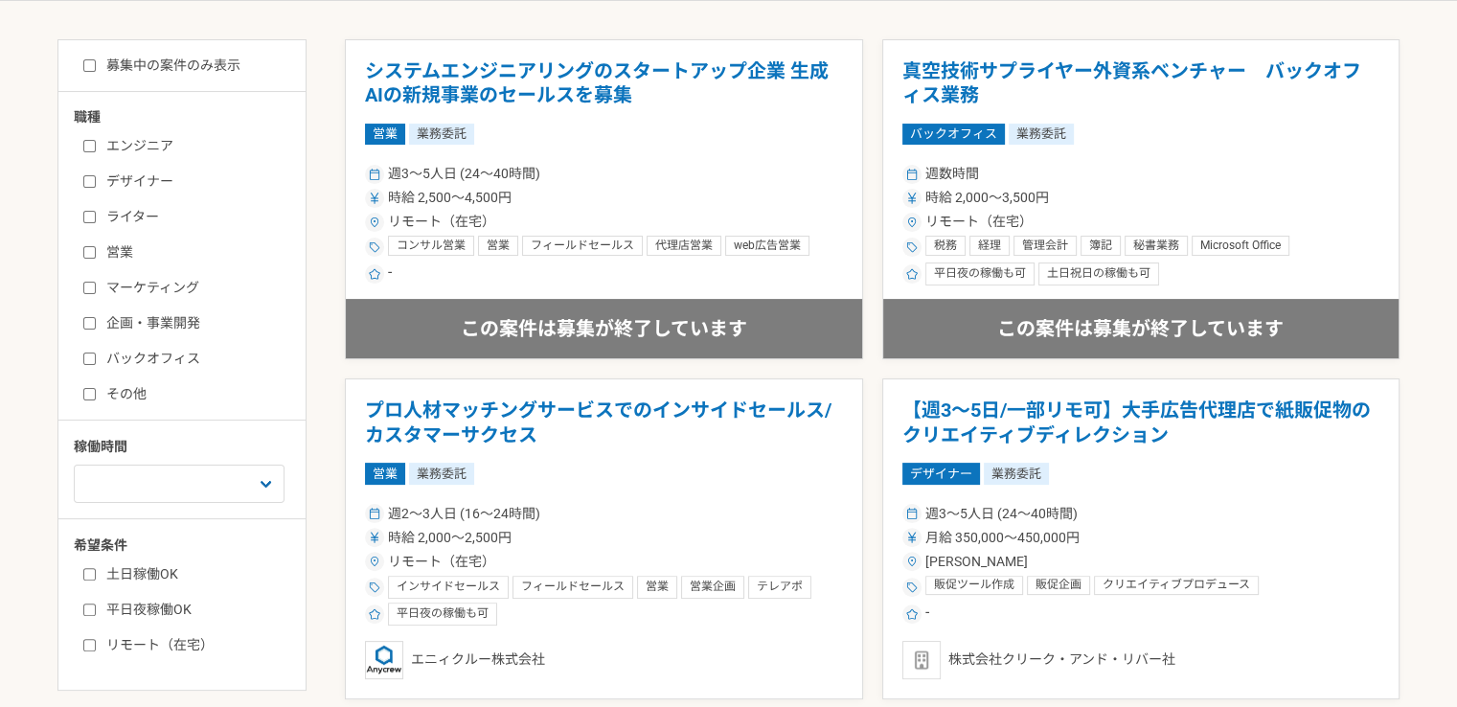
click at [92, 256] on input "営業" at bounding box center [89, 252] width 12 height 12
checkbox input "true"
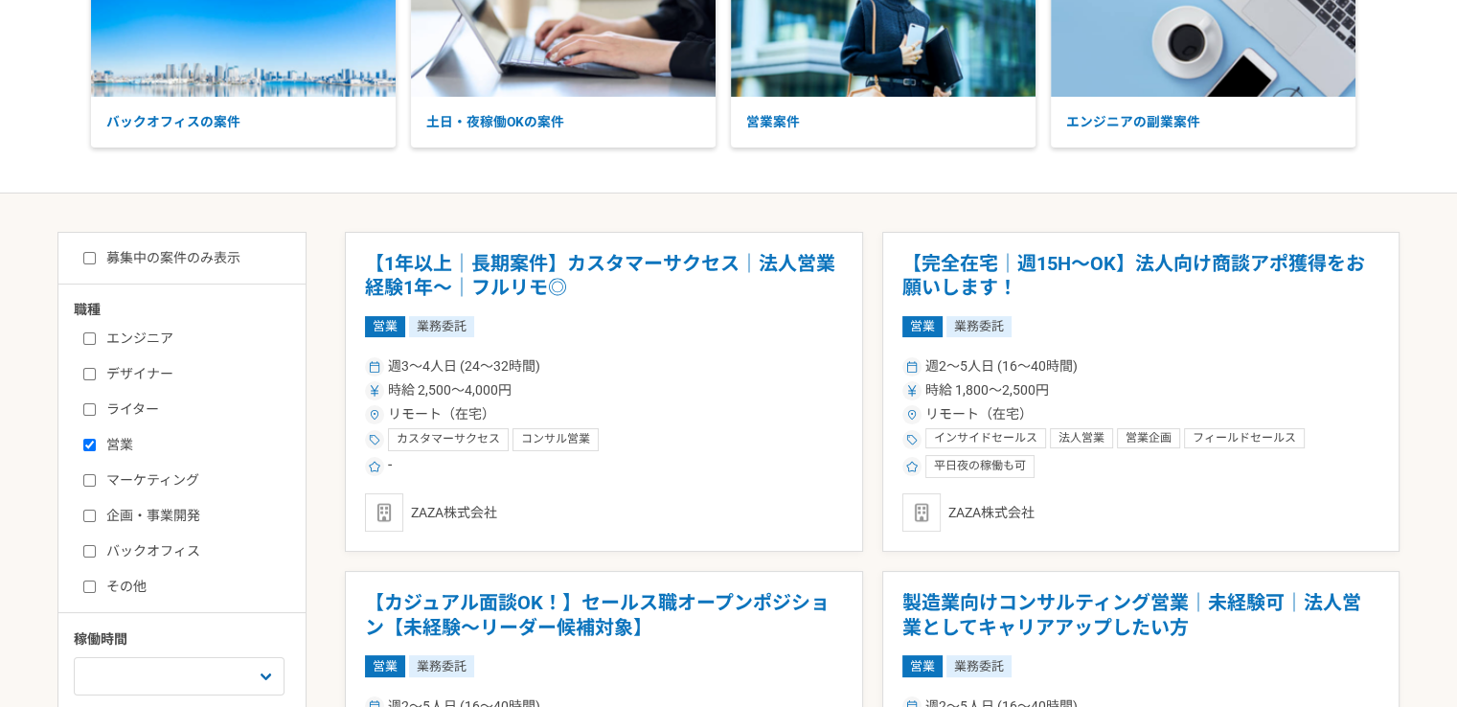
scroll to position [192, 0]
click at [91, 407] on input "ライター" at bounding box center [89, 408] width 12 height 12
checkbox input "true"
click at [88, 476] on input "マーケティング" at bounding box center [89, 479] width 12 height 12
checkbox input "true"
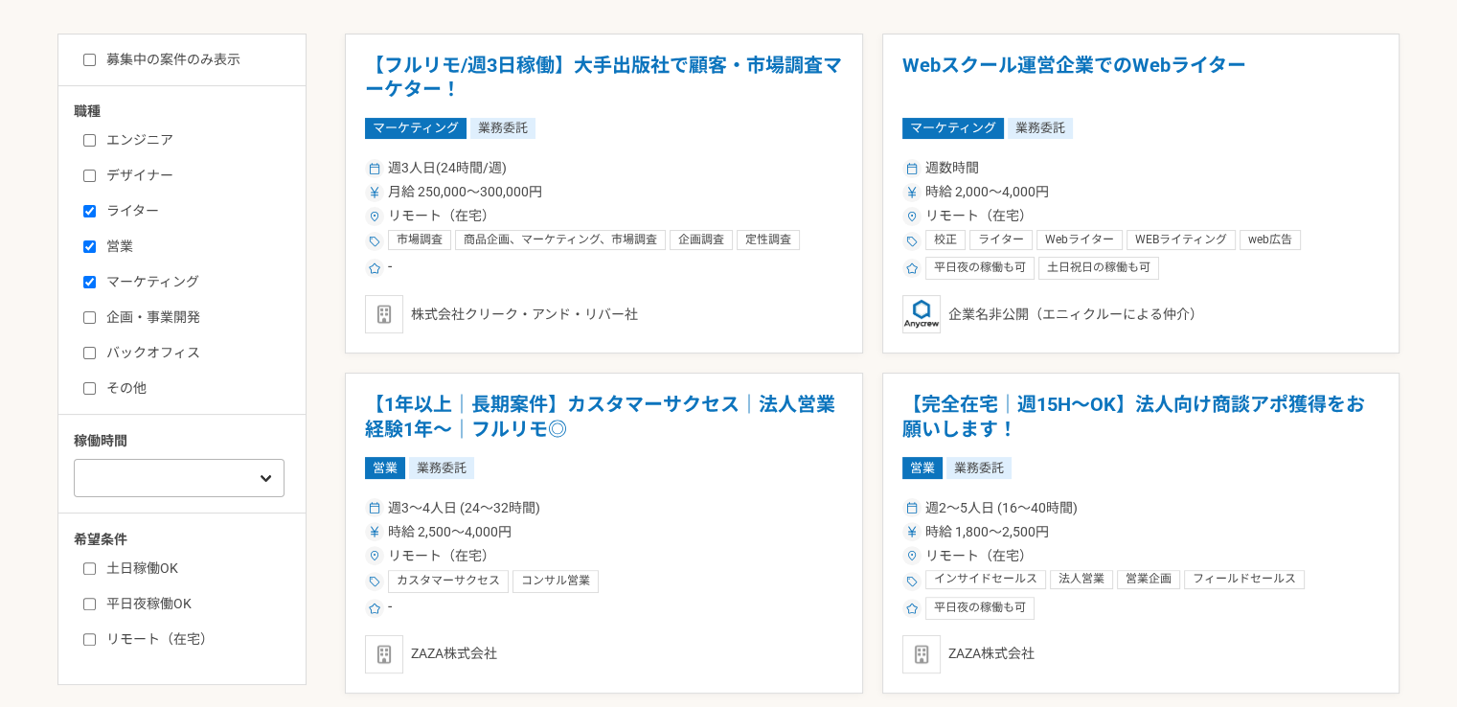
scroll to position [479, 0]
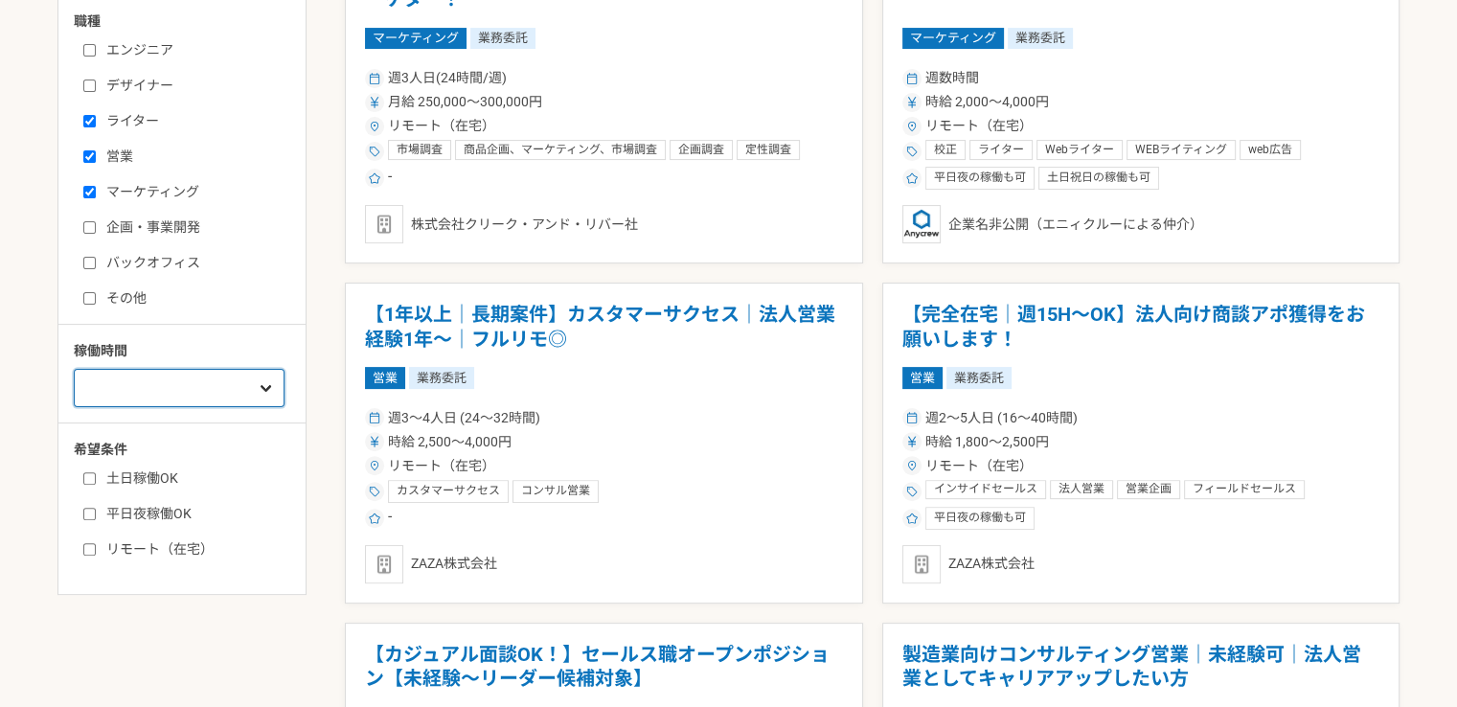
click at [124, 391] on select "週1人日（8時間）以下 週2人日（16時間）以下 週3人日（24時間）以下 週4人日（32時間）以下 週5人日（40時間）以下" at bounding box center [179, 388] width 211 height 38
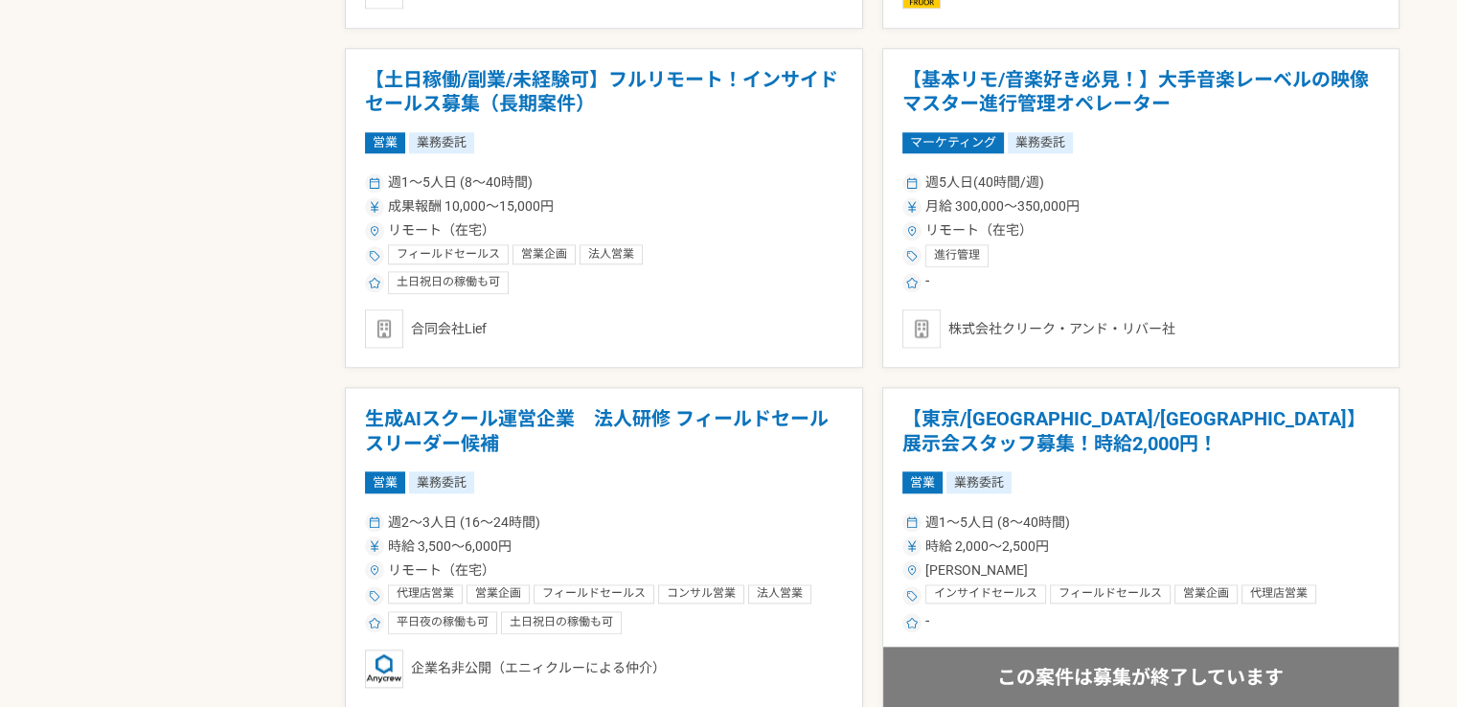
scroll to position [2108, 0]
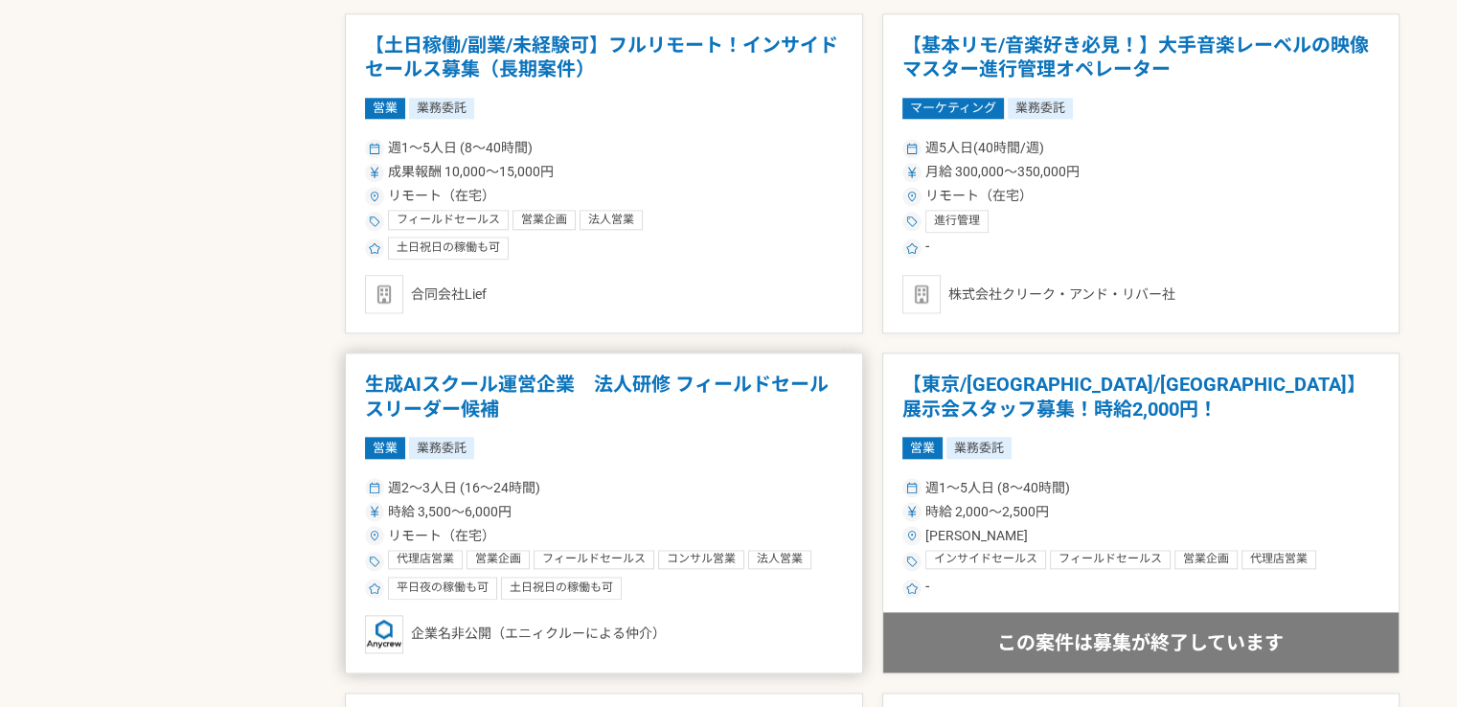
click at [471, 393] on h1 "生成AIスクール運営企業　法人研修 フィールドセールスリーダー候補" at bounding box center [604, 397] width 478 height 49
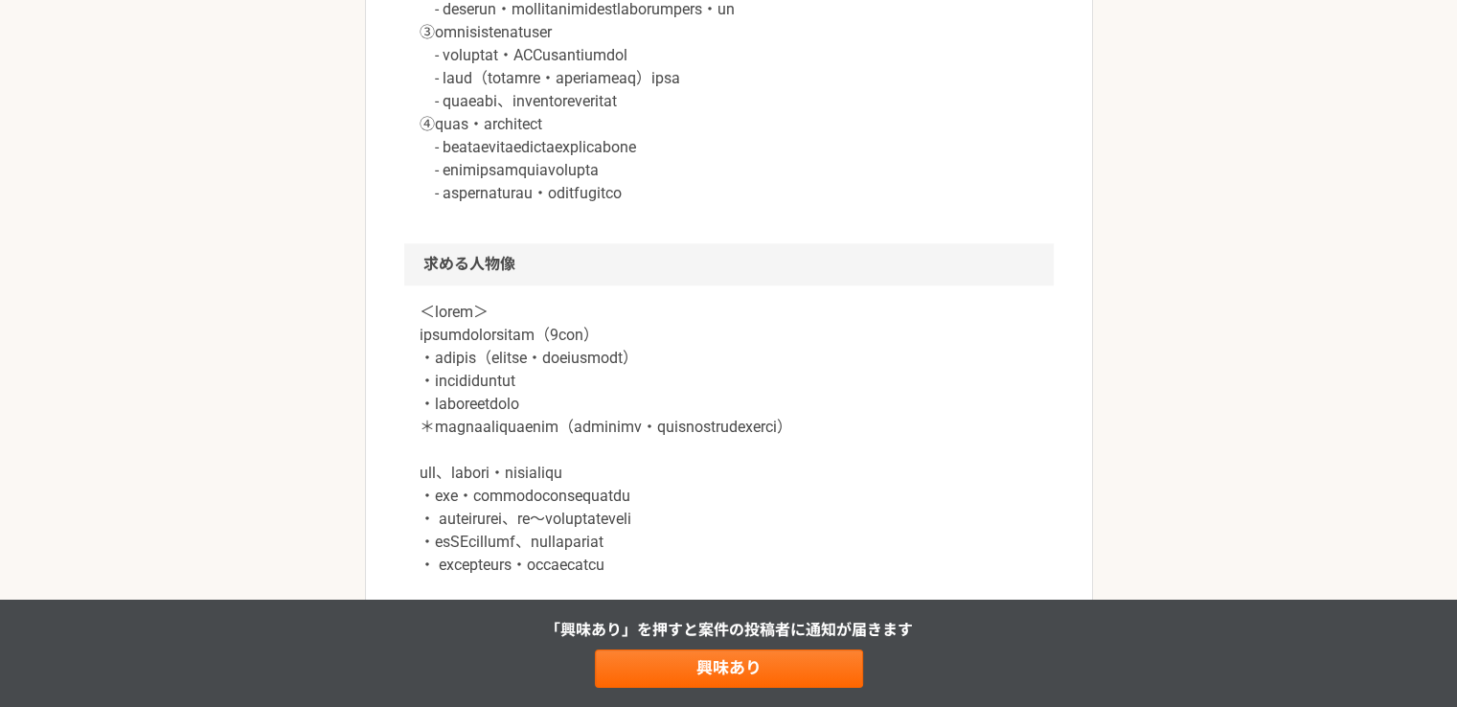
scroll to position [1437, 0]
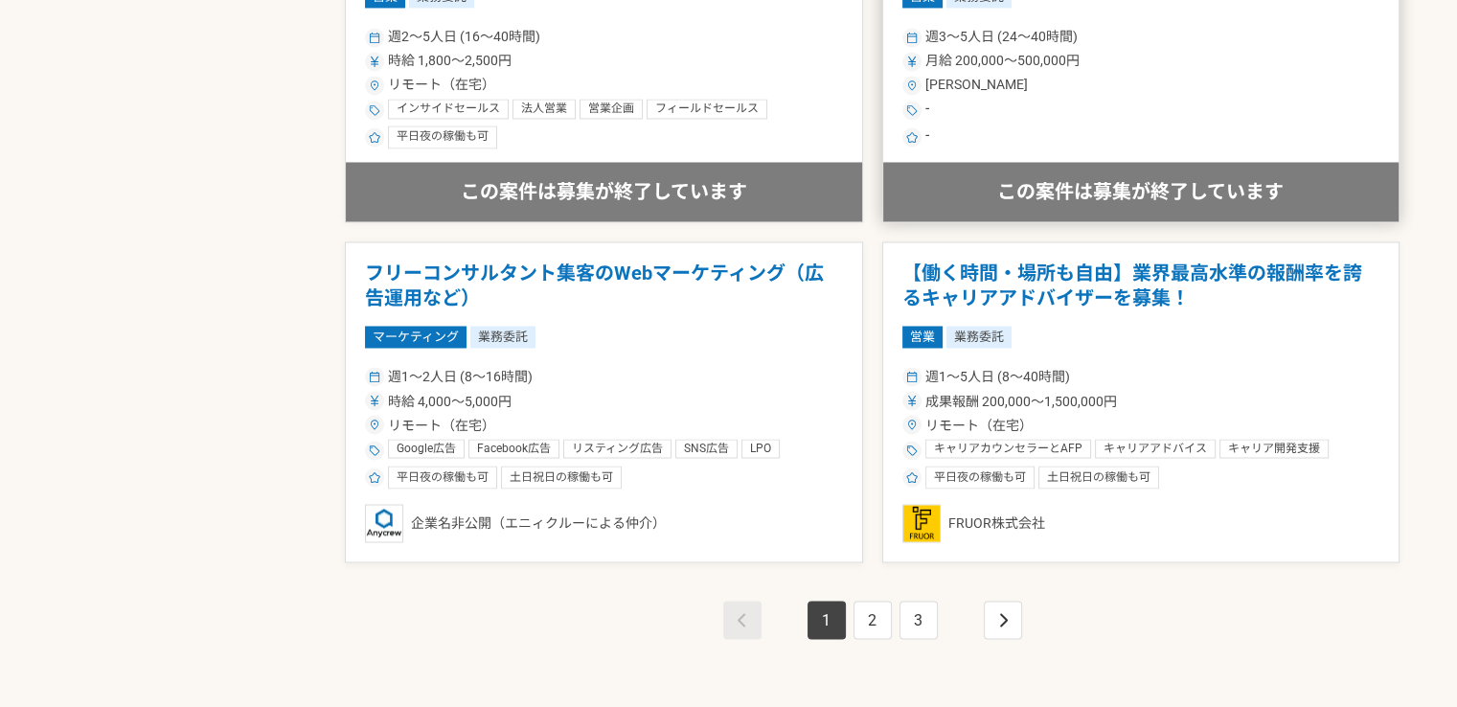
scroll to position [3257, 0]
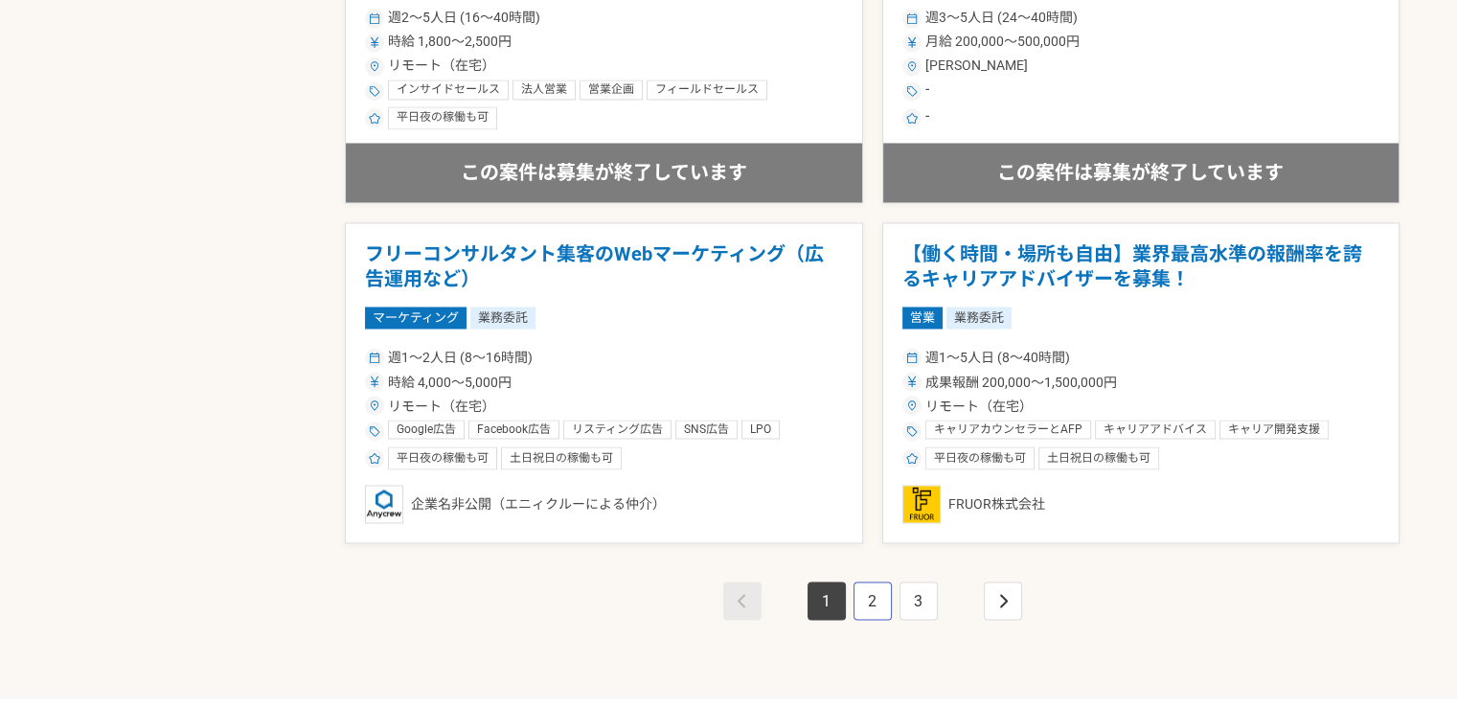
click at [867, 609] on link "2" at bounding box center [873, 601] width 38 height 38
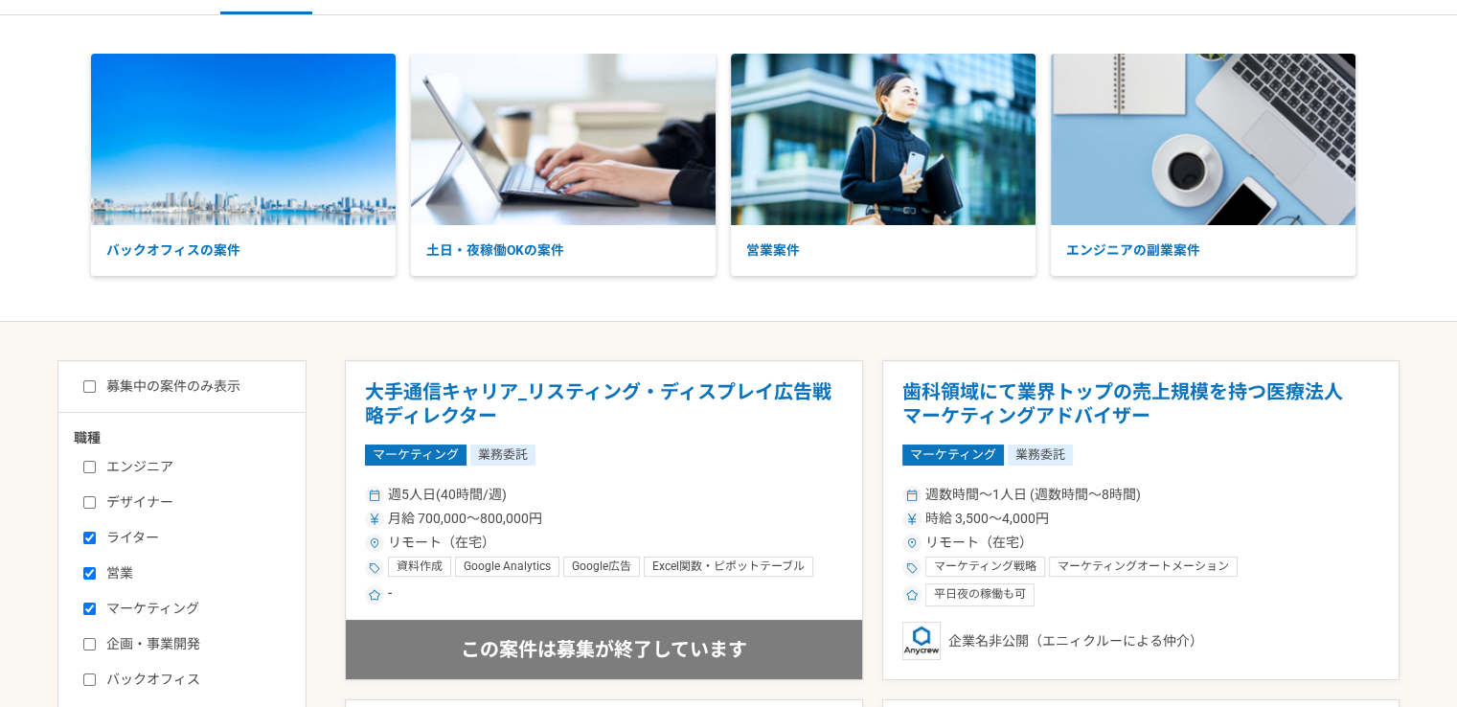
scroll to position [96, 0]
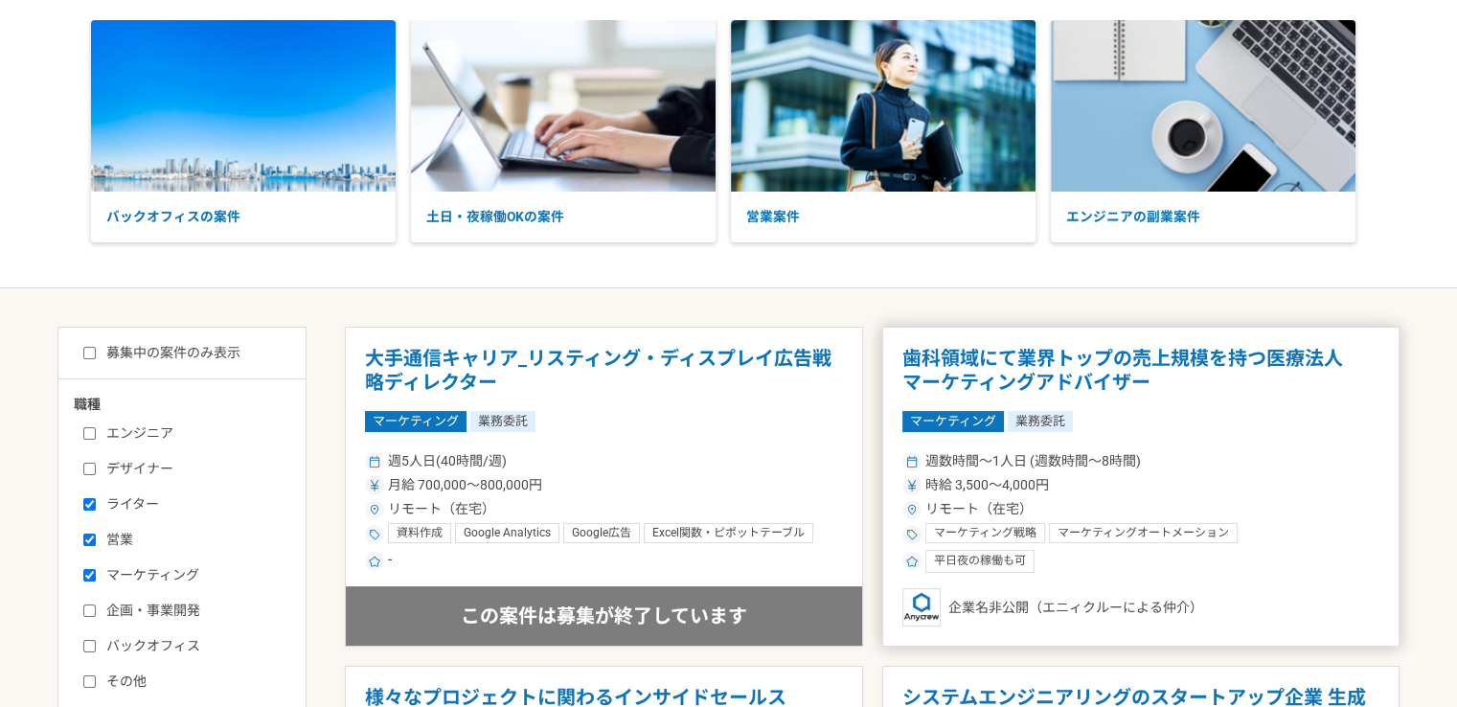
click at [1078, 365] on h1 "歯科領域にて業界トップの売上規模を持つ医療法人　マーケティングアドバイザー" at bounding box center [1141, 371] width 478 height 49
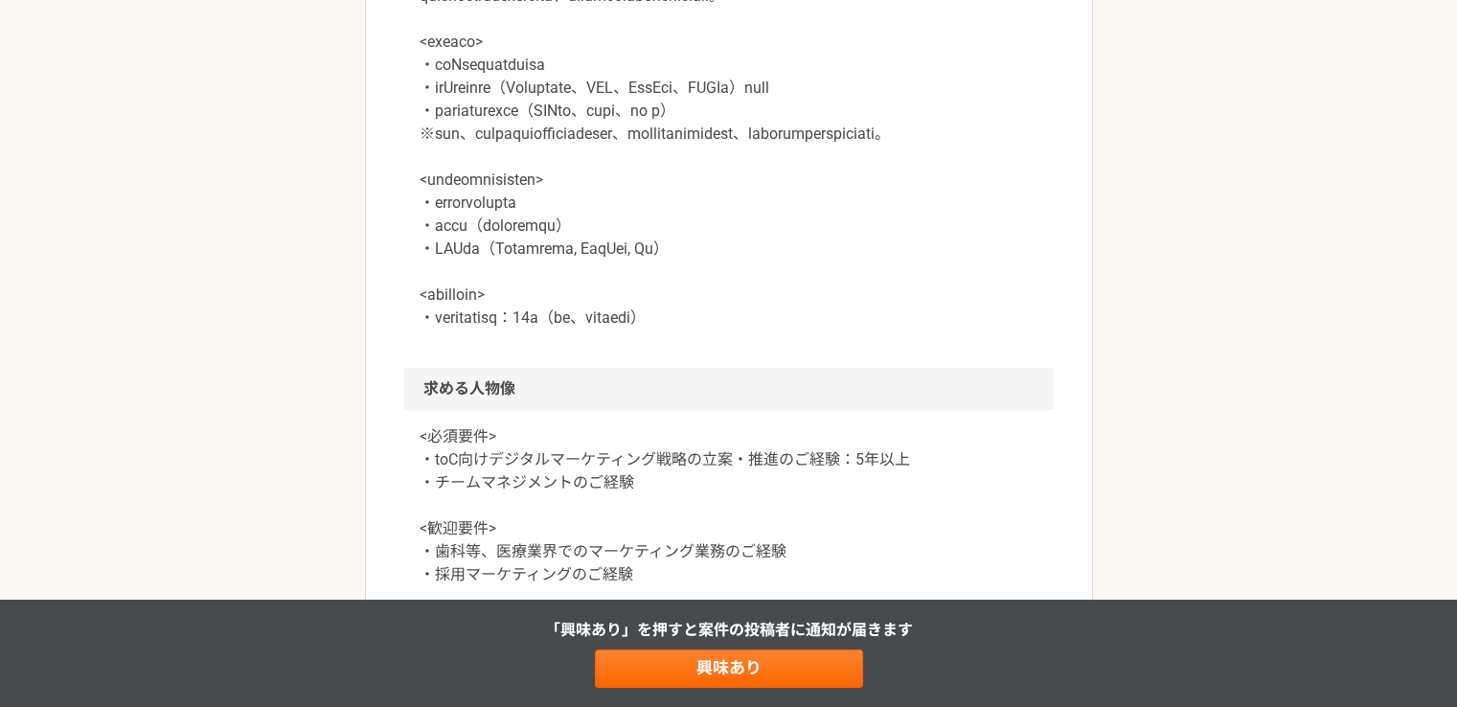
scroll to position [1054, 0]
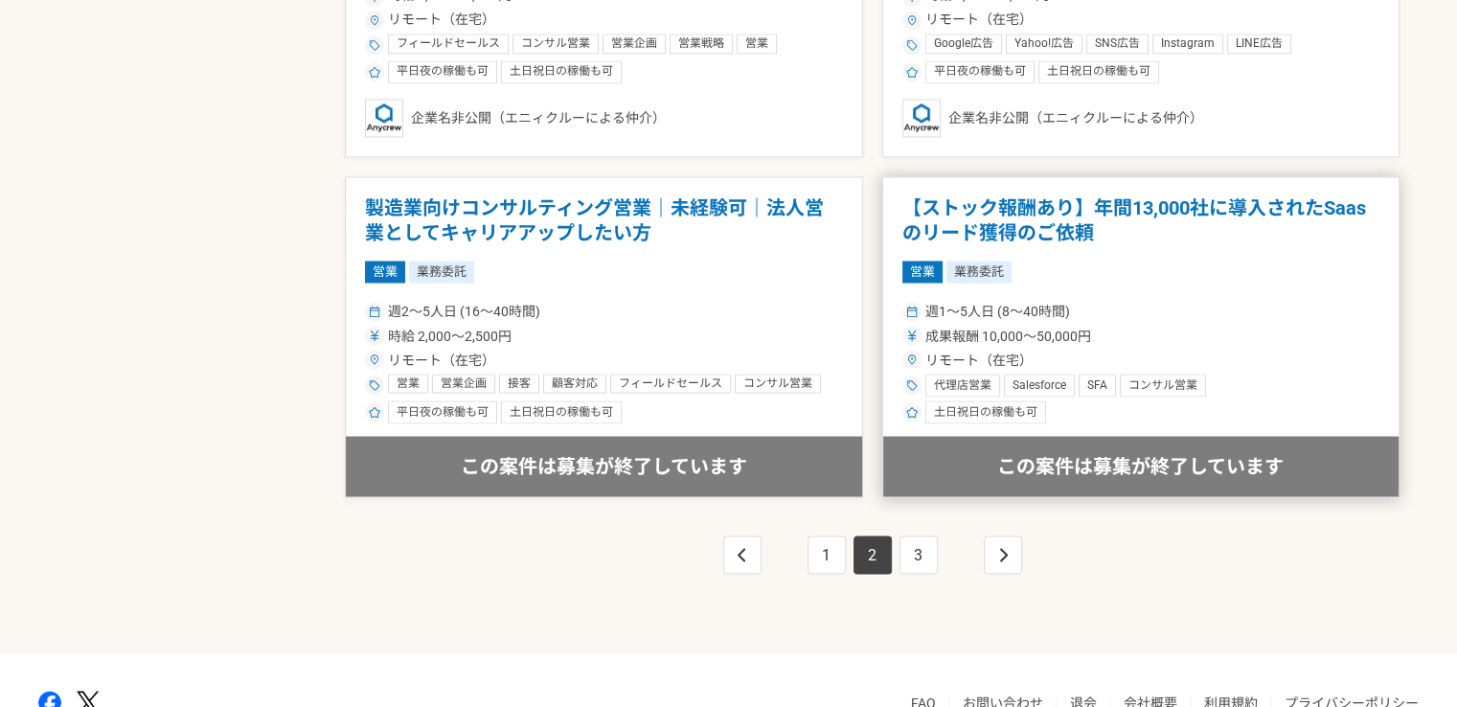
scroll to position [3408, 0]
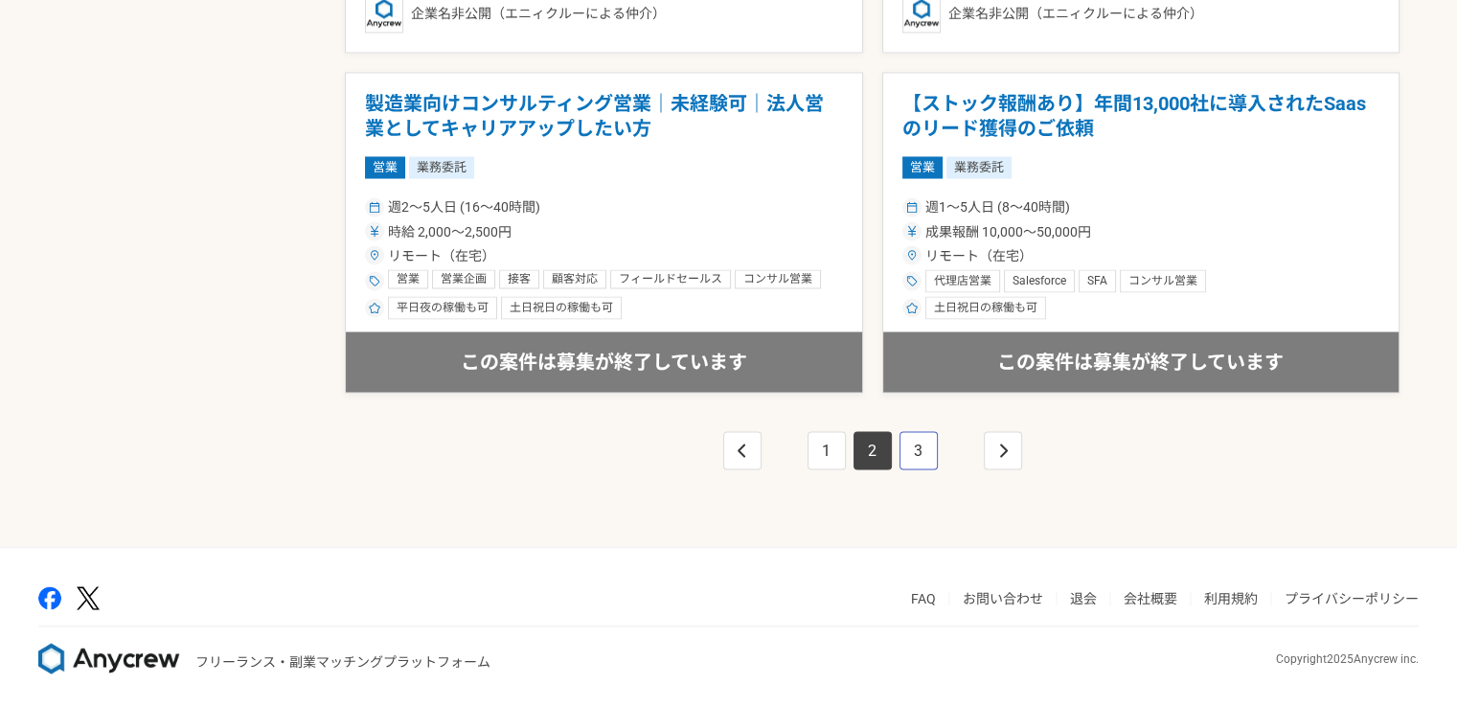
click at [915, 451] on link "3" at bounding box center [919, 450] width 38 height 38
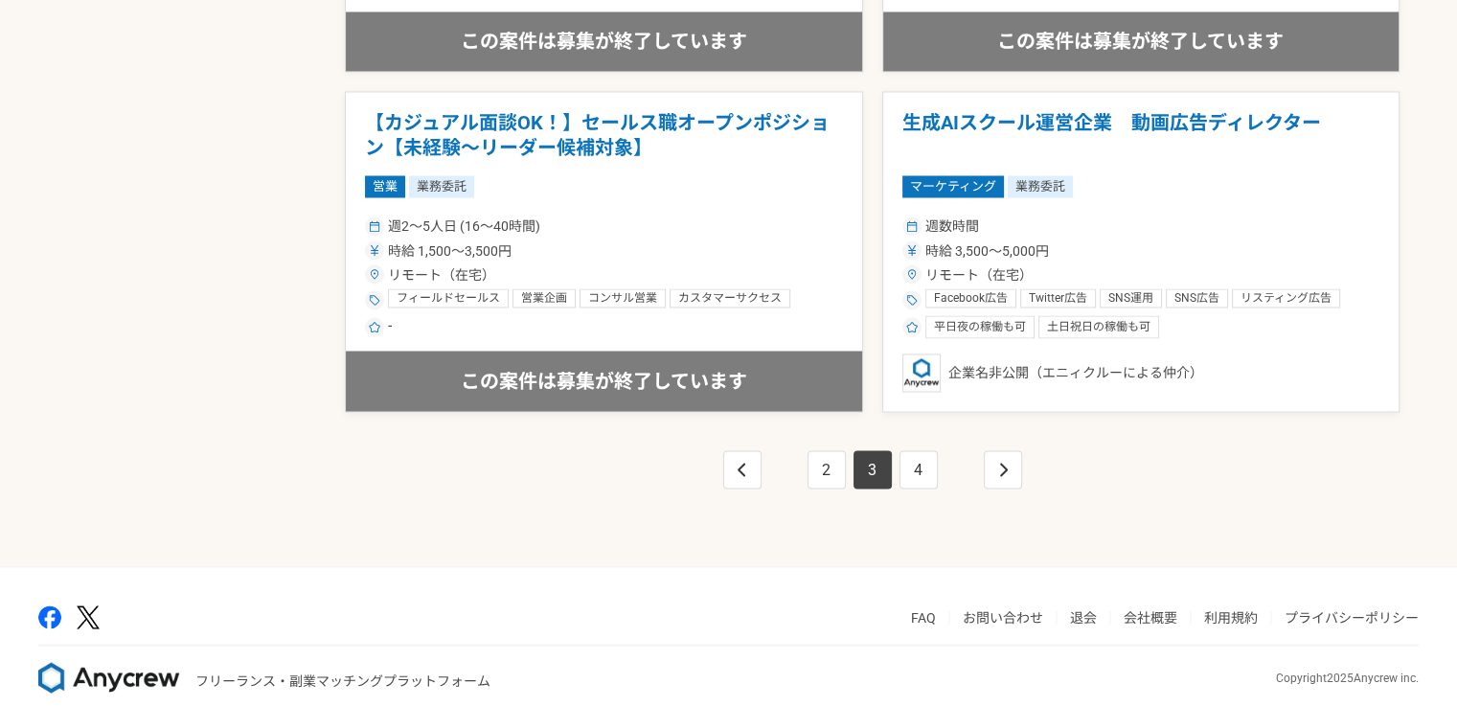
scroll to position [3408, 0]
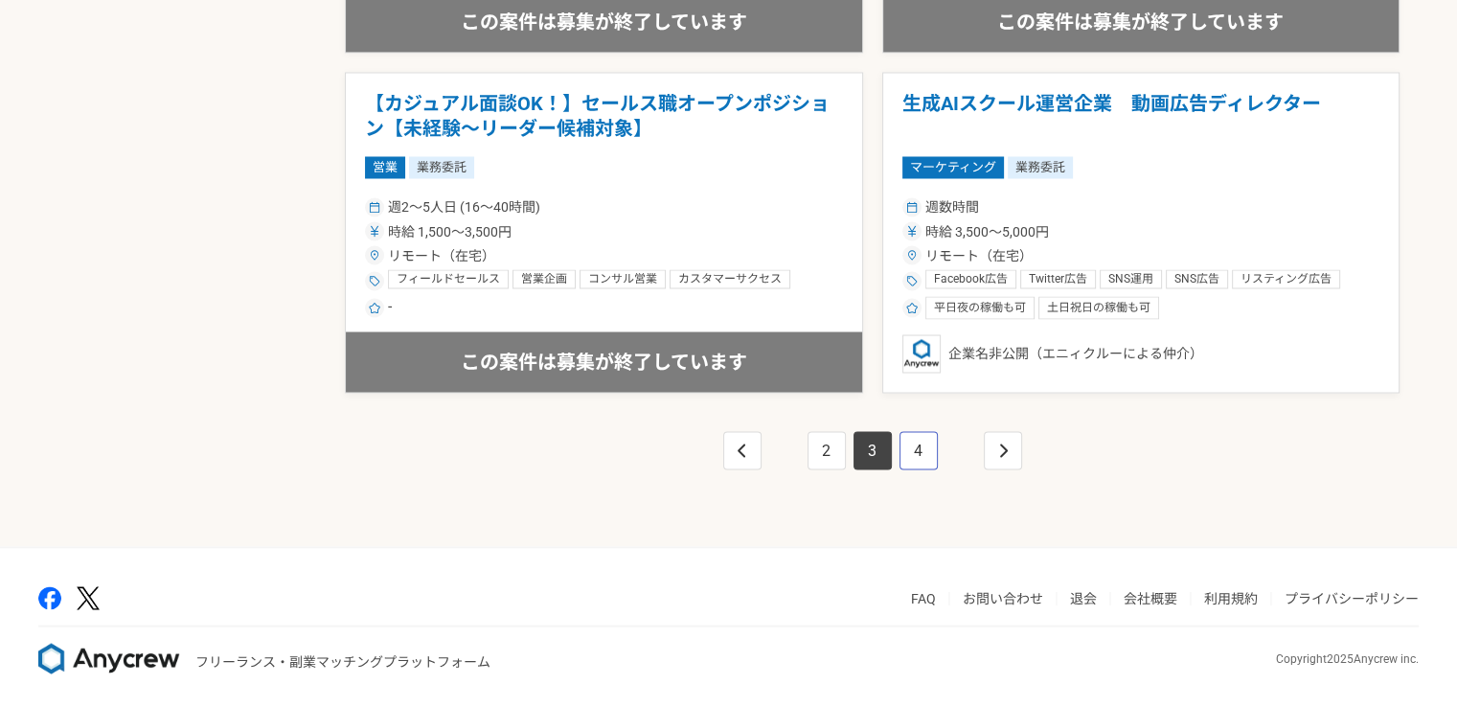
click at [919, 460] on link "4" at bounding box center [919, 450] width 38 height 38
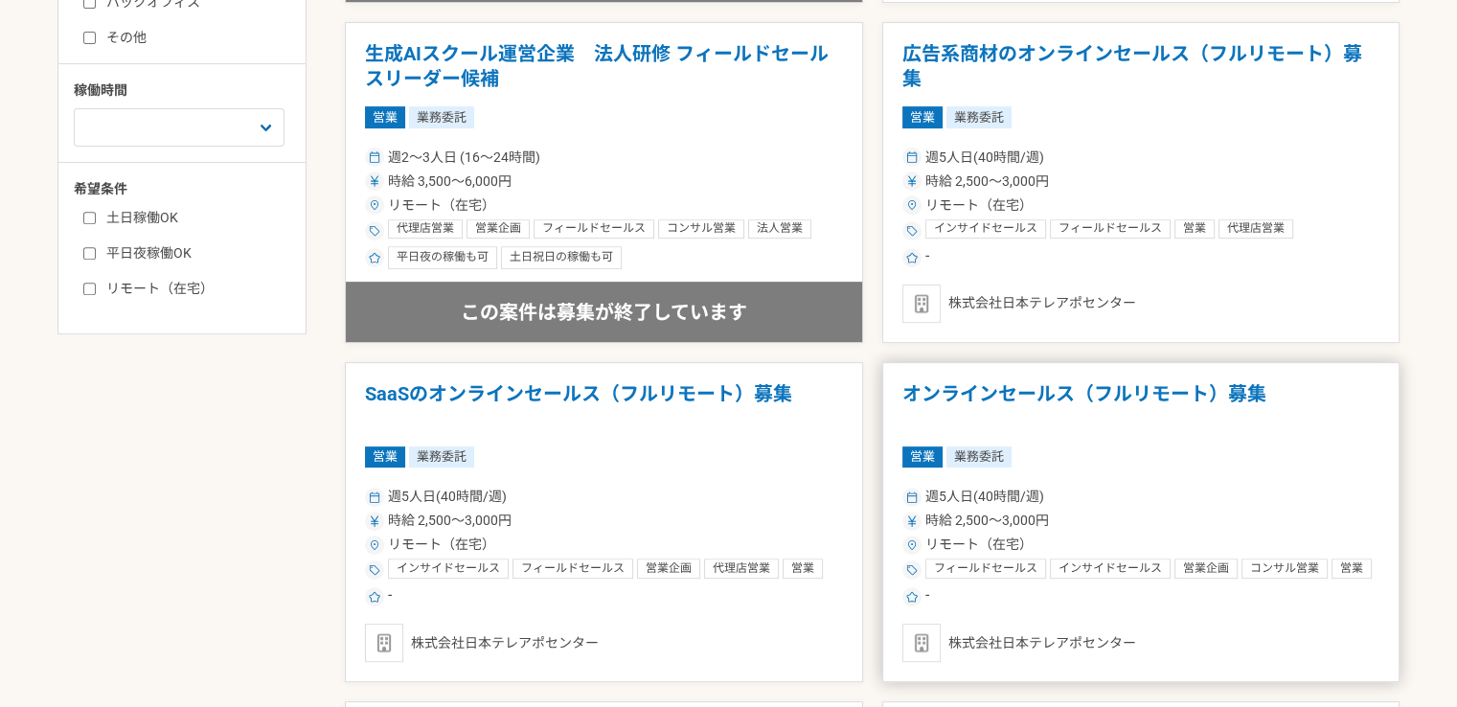
scroll to position [862, 0]
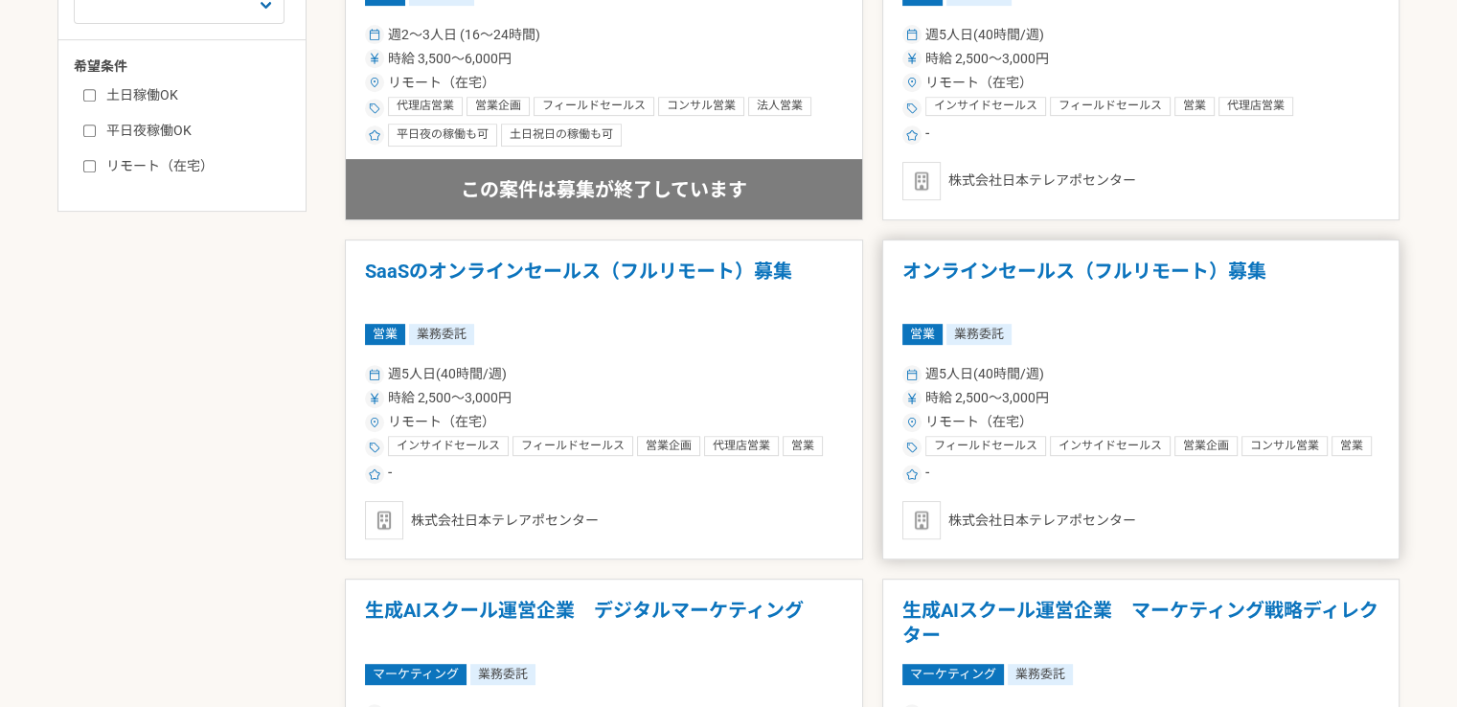
click at [1066, 525] on div "株式会社日本テレアポセンター" at bounding box center [1141, 520] width 478 height 38
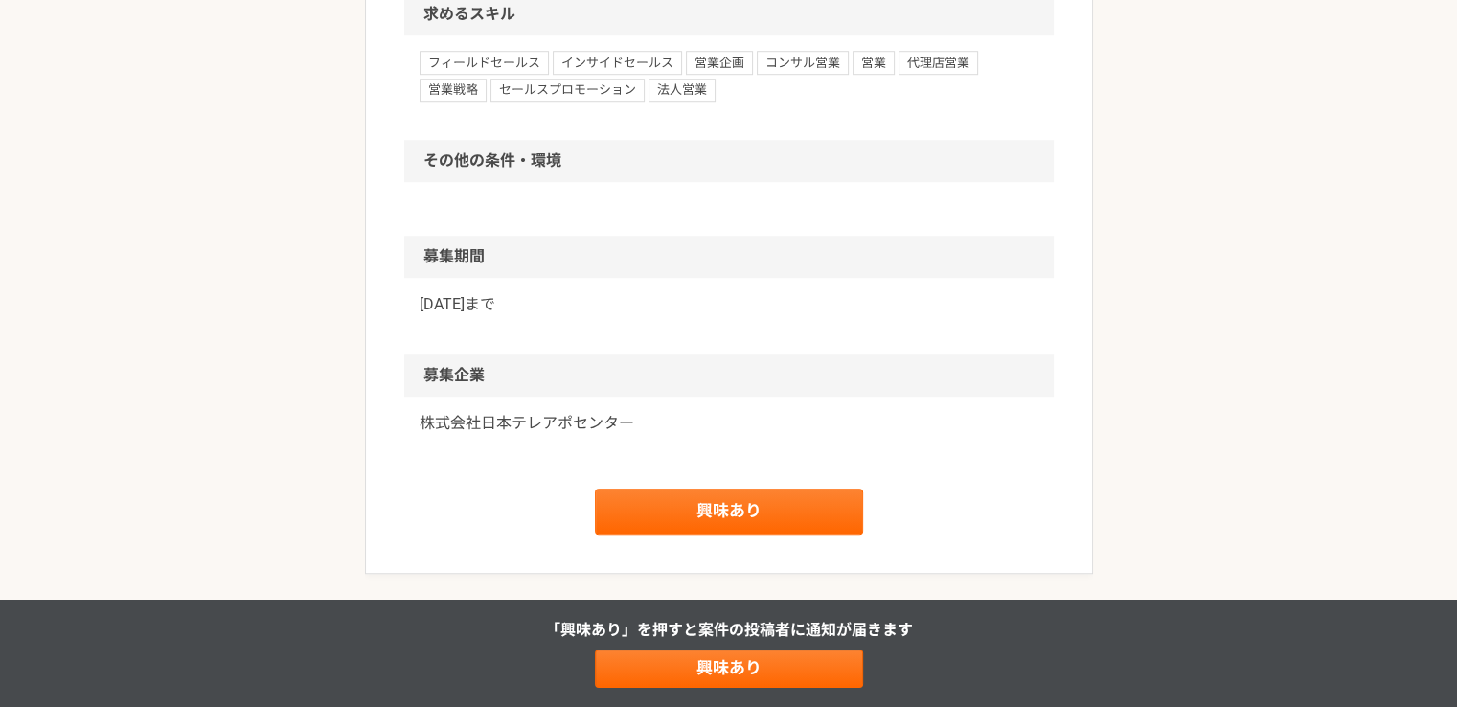
scroll to position [1533, 0]
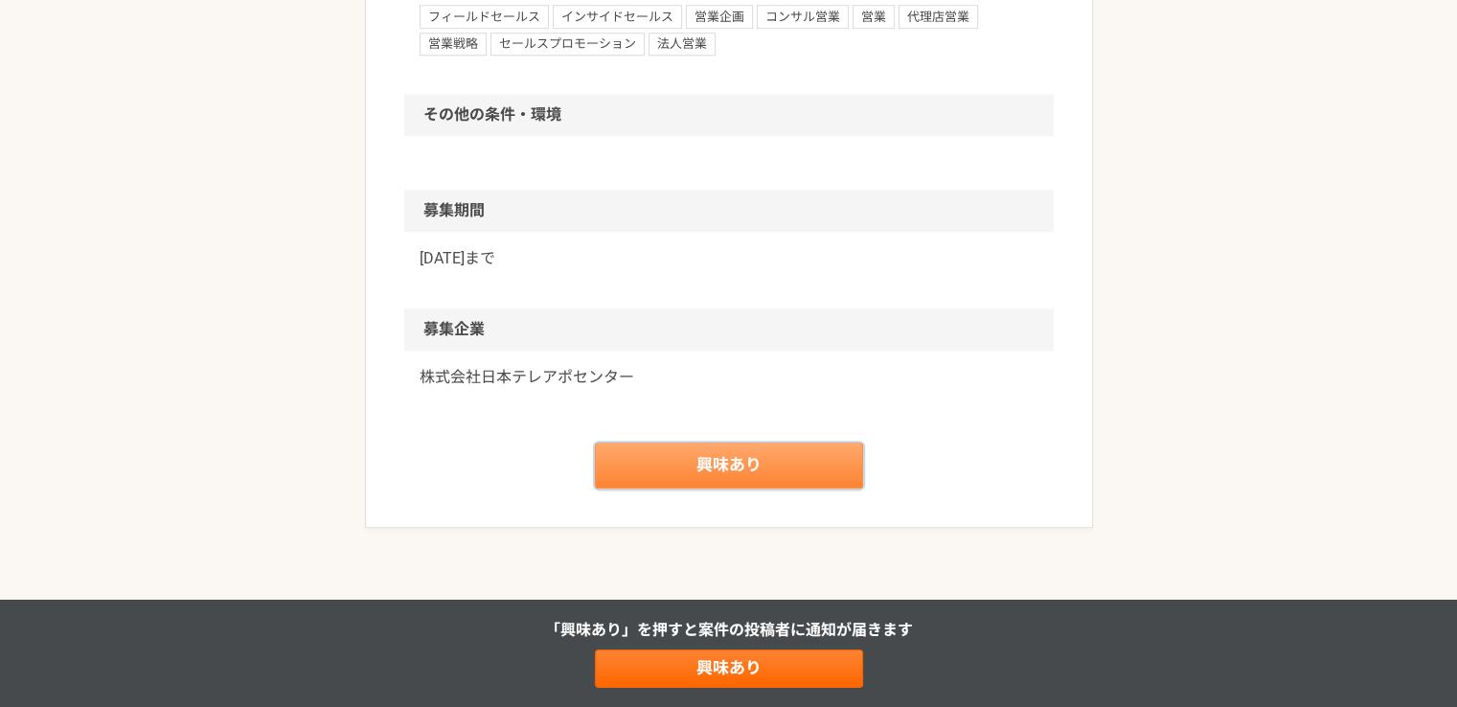
click at [663, 460] on link "興味あり" at bounding box center [729, 466] width 268 height 46
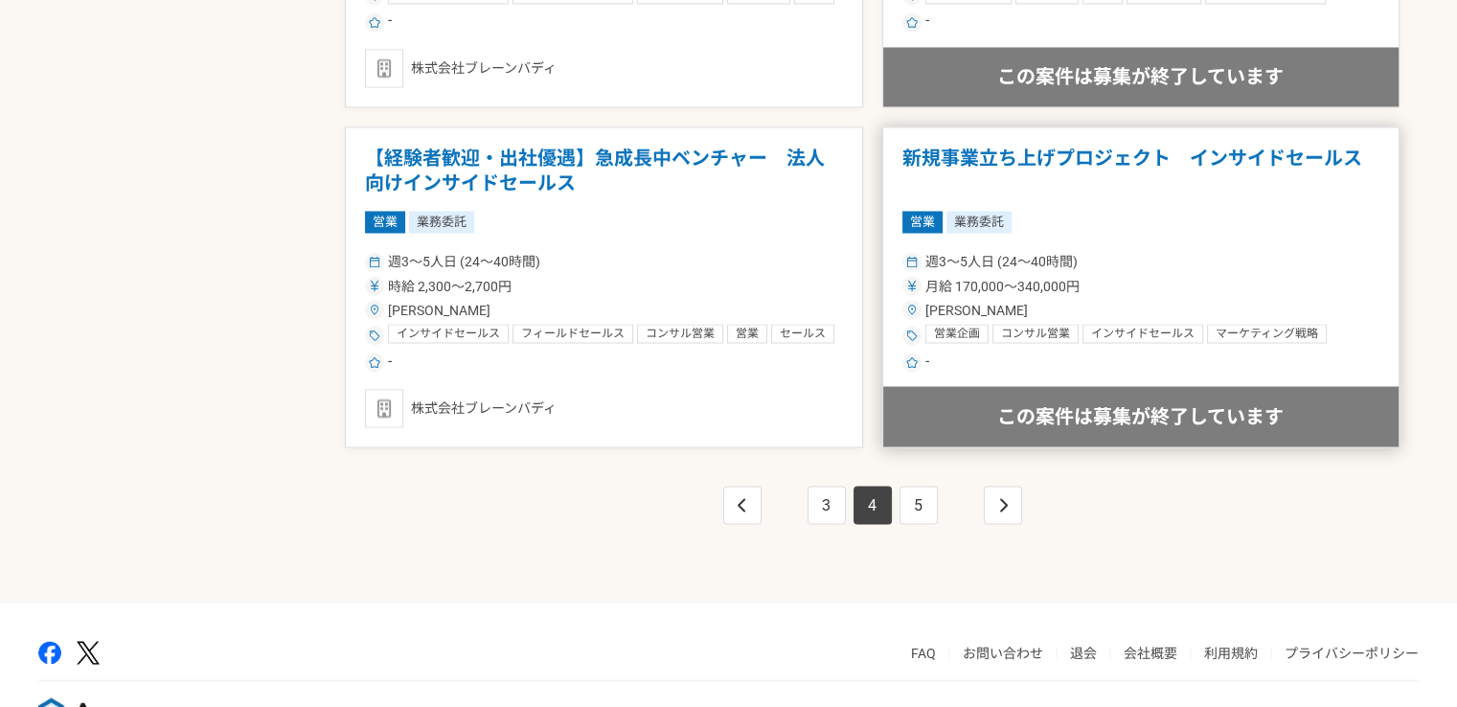
scroll to position [3408, 0]
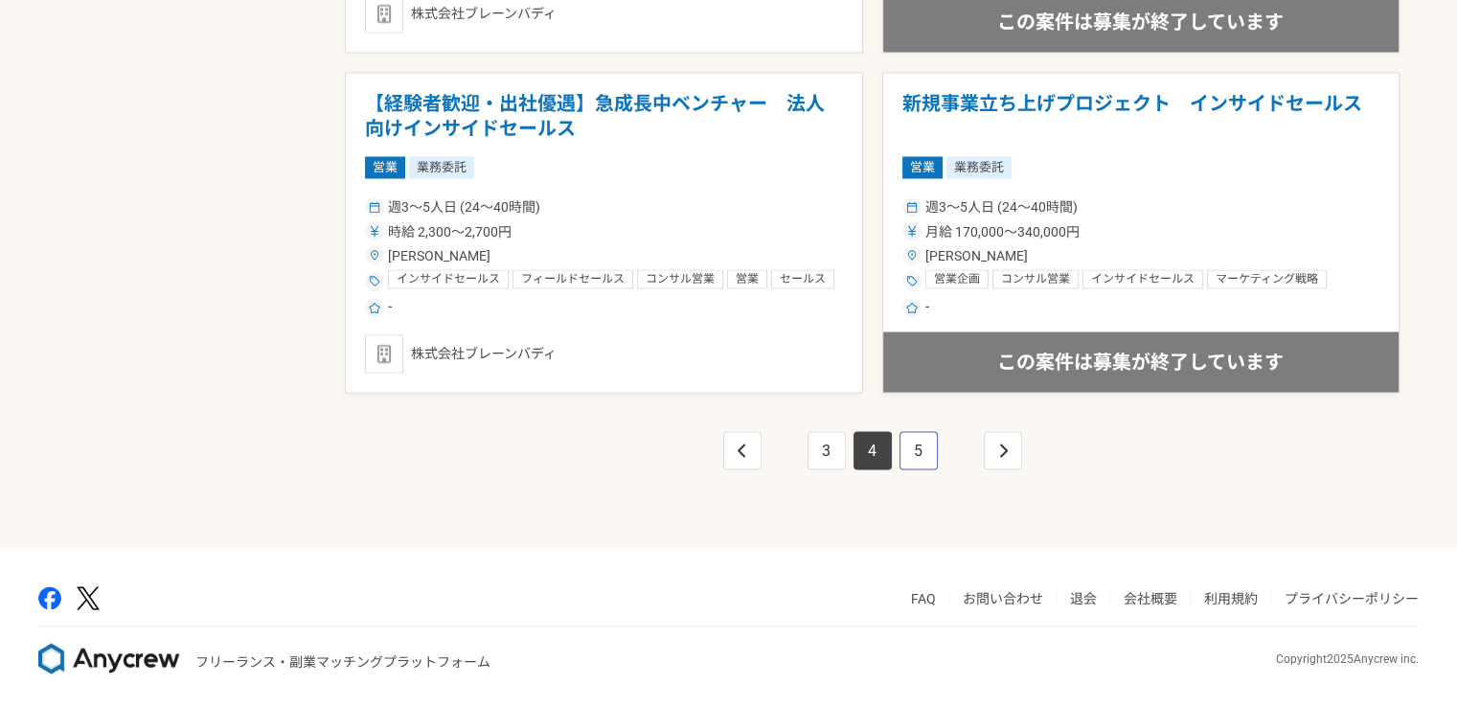
click at [909, 441] on link "5" at bounding box center [919, 450] width 38 height 38
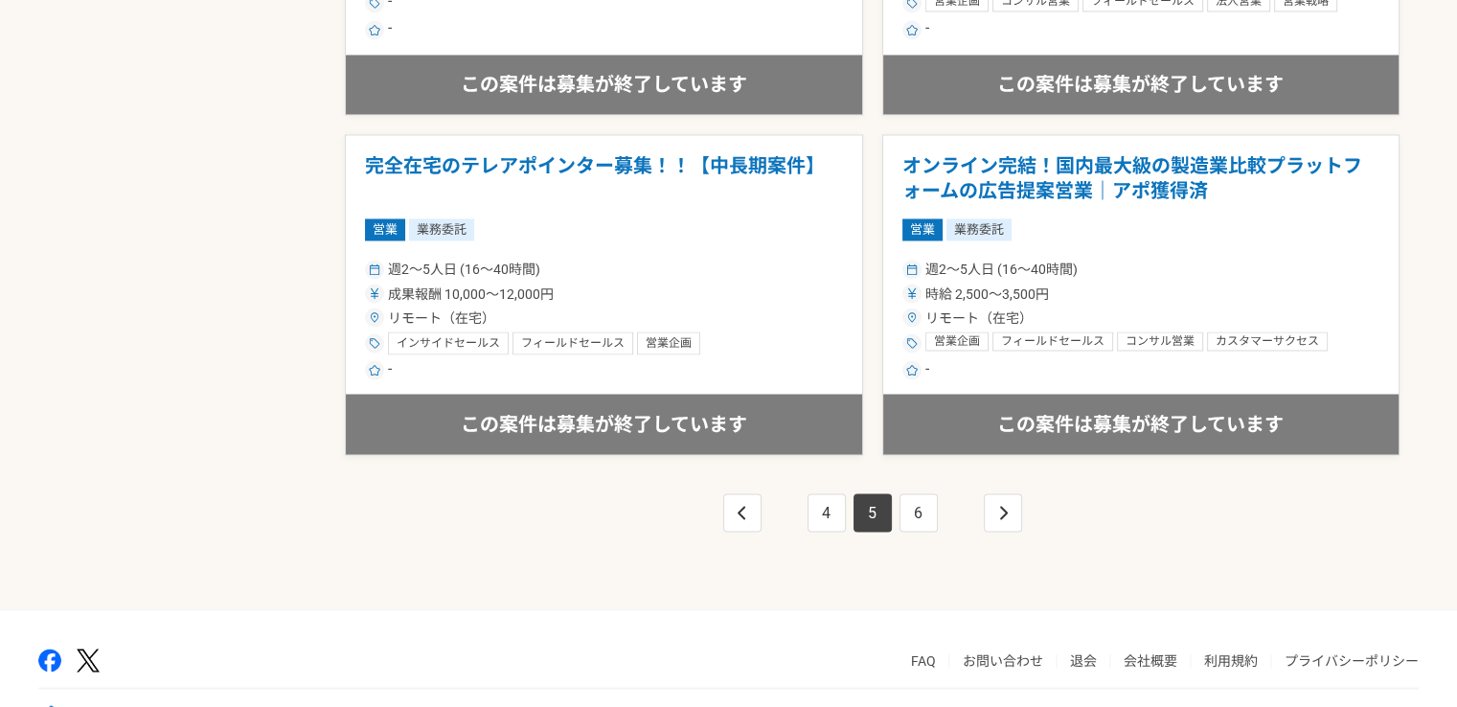
scroll to position [3408, 0]
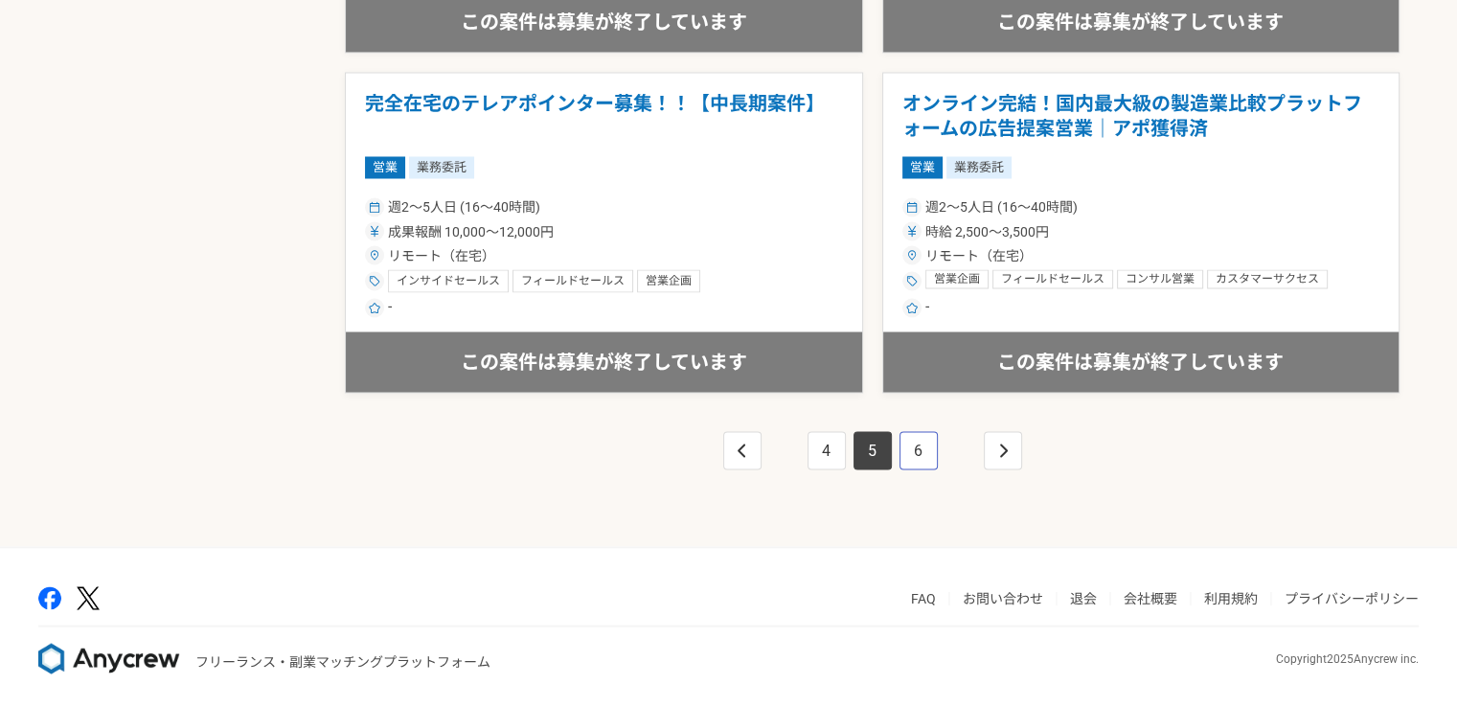
click at [915, 460] on link "6" at bounding box center [919, 450] width 38 height 38
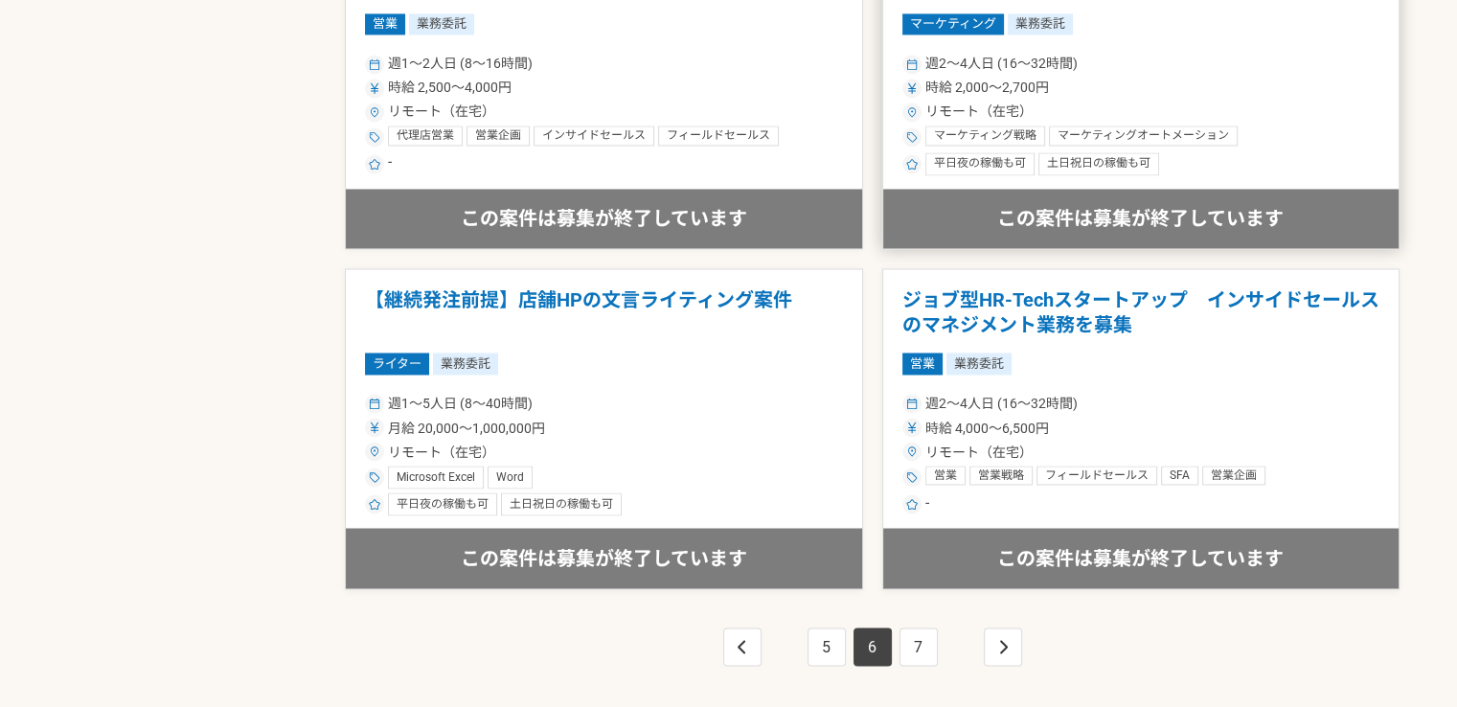
scroll to position [3408, 0]
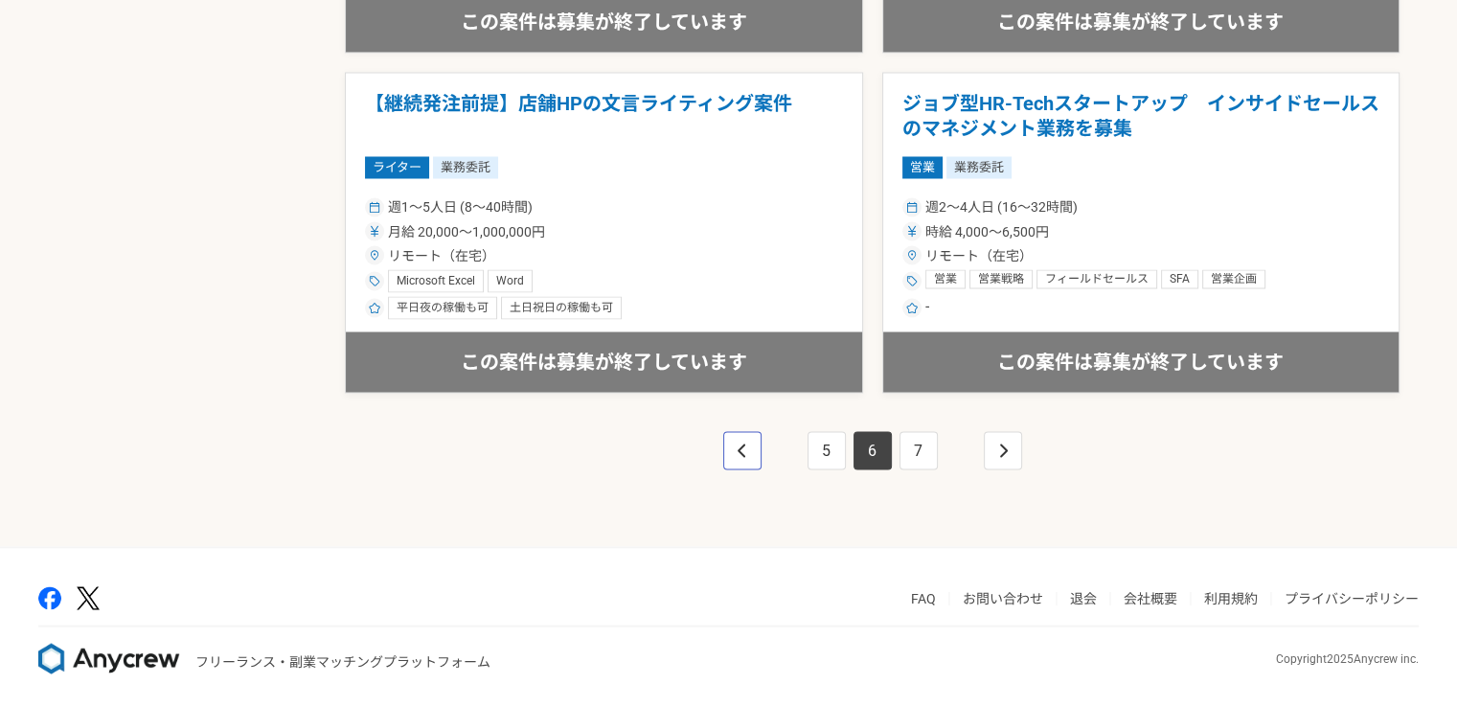
click at [742, 447] on icon "pagination" at bounding box center [742, 450] width 8 height 13
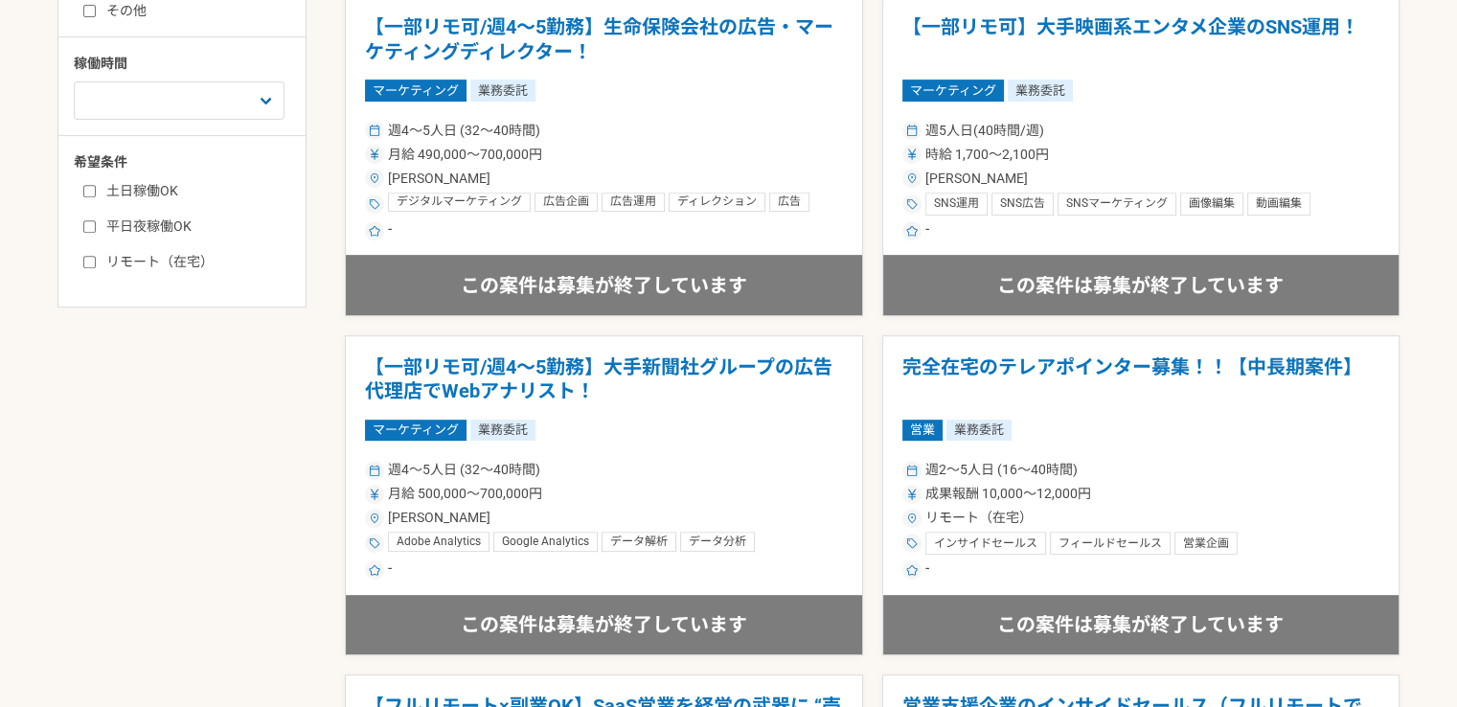
scroll to position [671, 0]
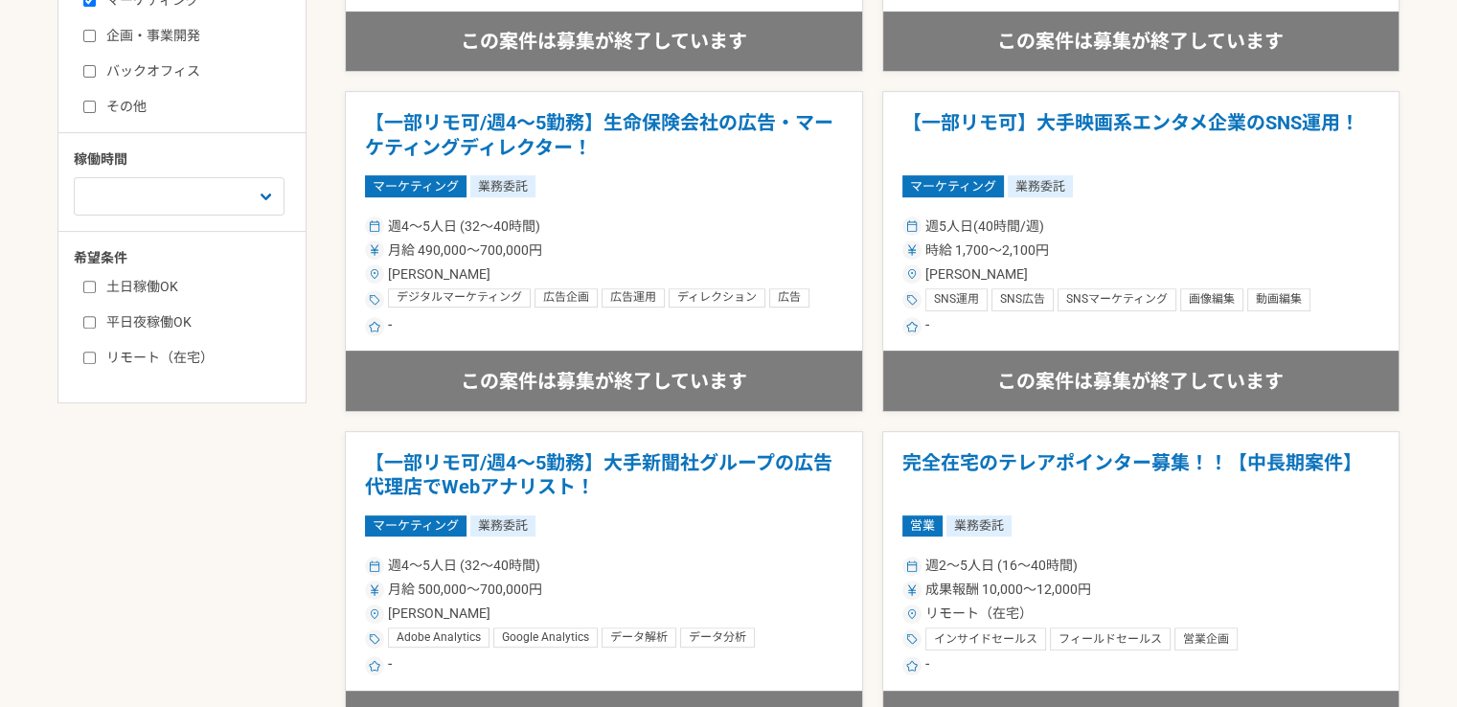
click at [90, 360] on input "リモート（在宅）" at bounding box center [89, 358] width 12 height 12
checkbox input "true"
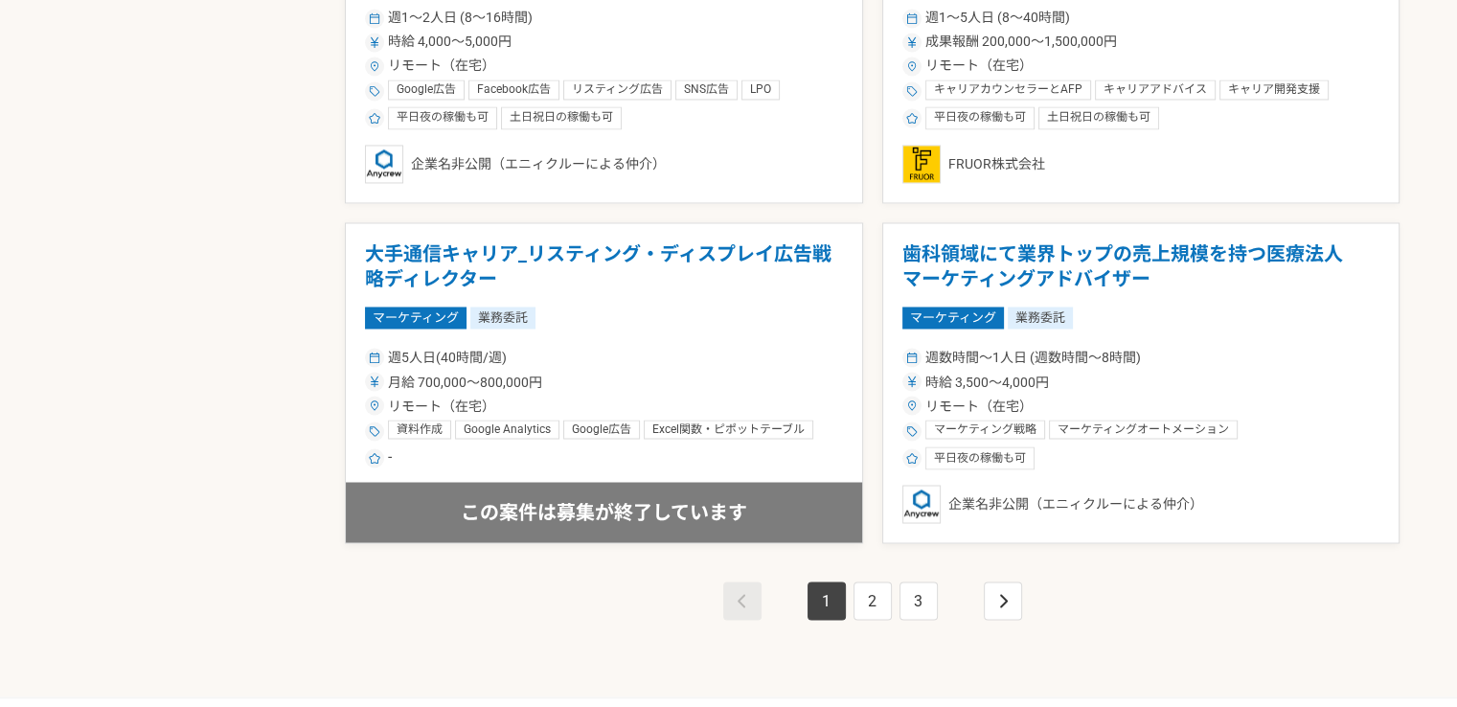
scroll to position [3353, 0]
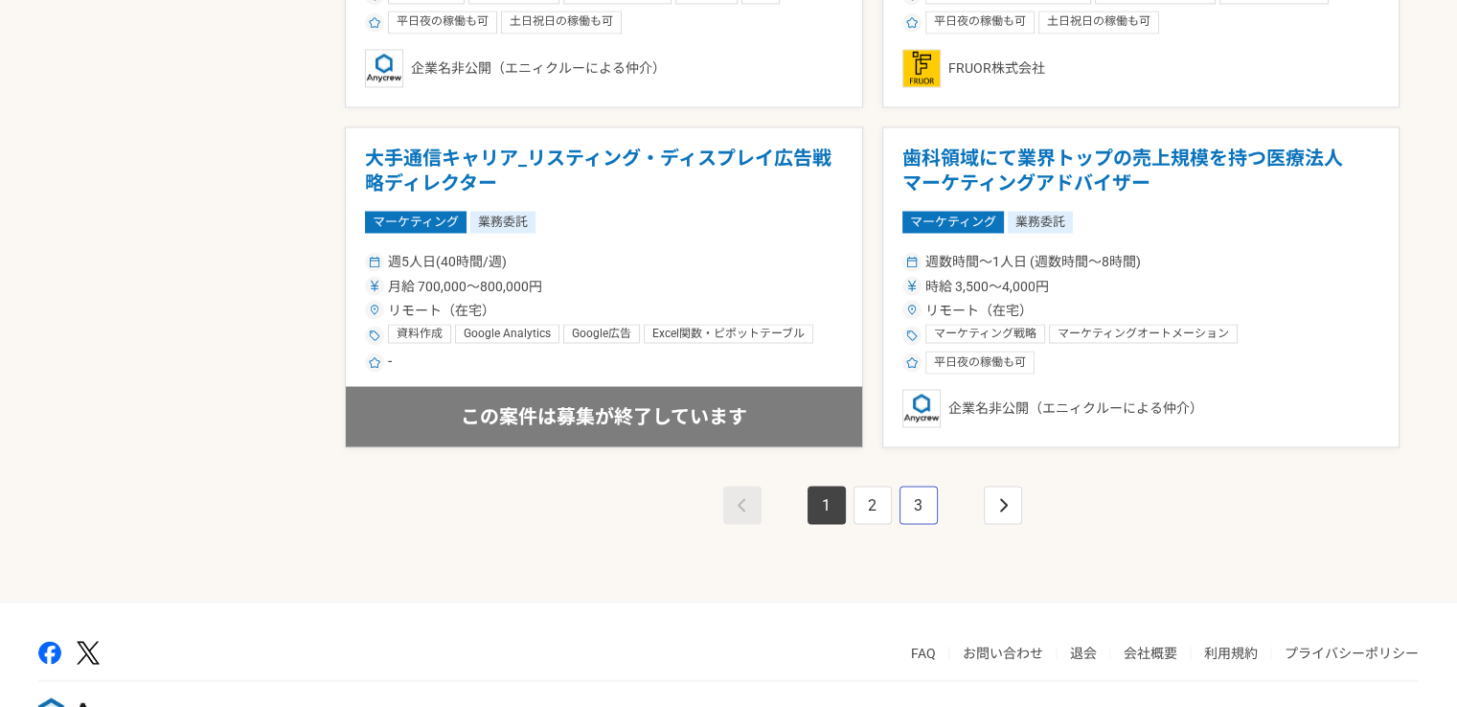
click at [925, 491] on link "3" at bounding box center [919, 505] width 38 height 38
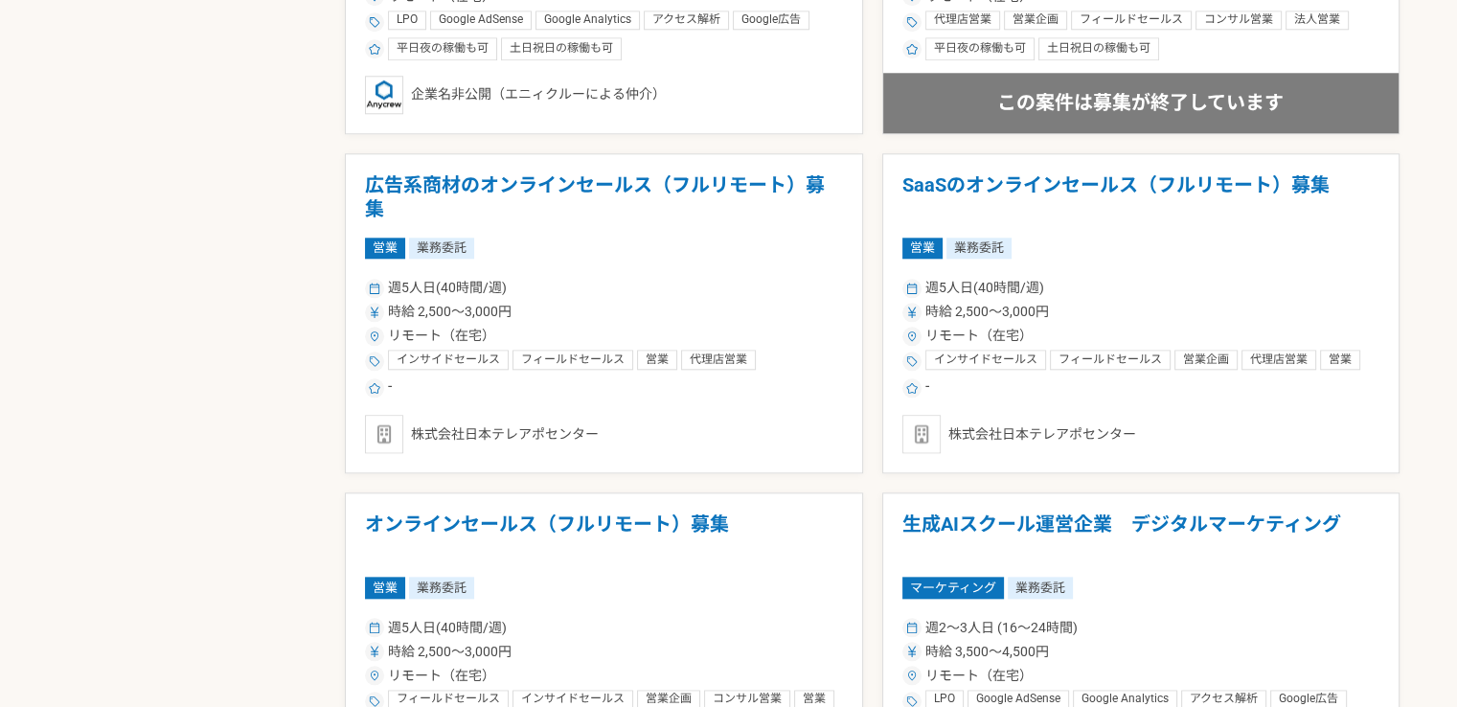
scroll to position [2012, 0]
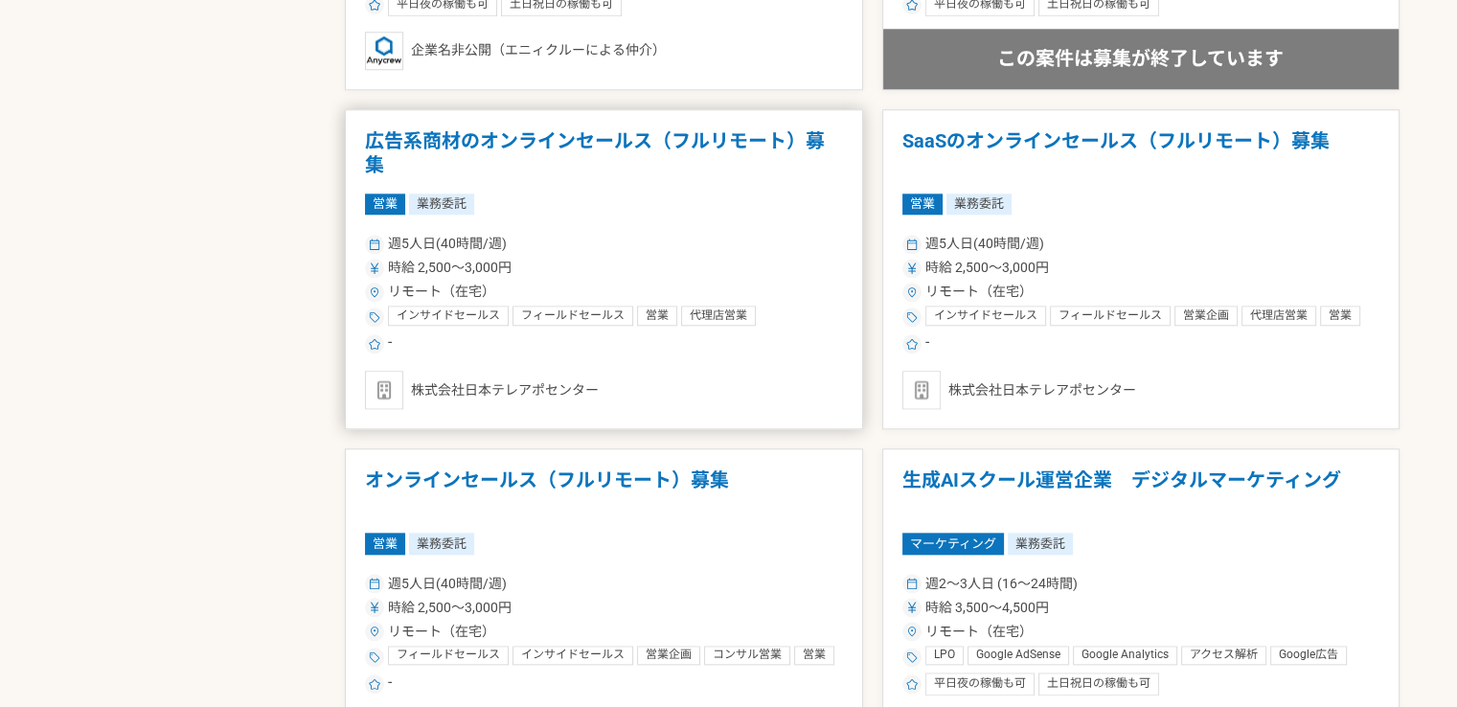
click at [473, 283] on span "リモート（在宅）" at bounding box center [441, 292] width 107 height 20
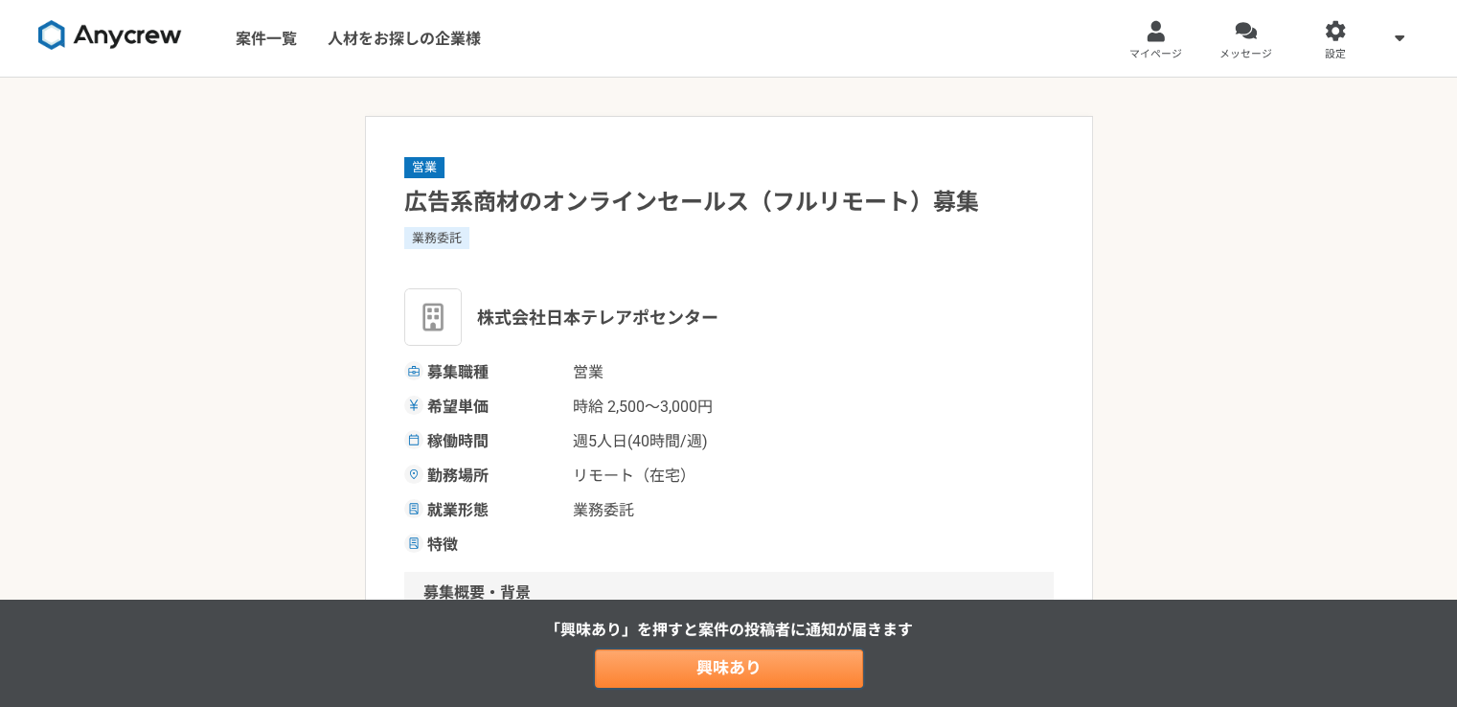
click at [658, 662] on link "興味あり" at bounding box center [729, 669] width 268 height 38
